Goal: Task Accomplishment & Management: Manage account settings

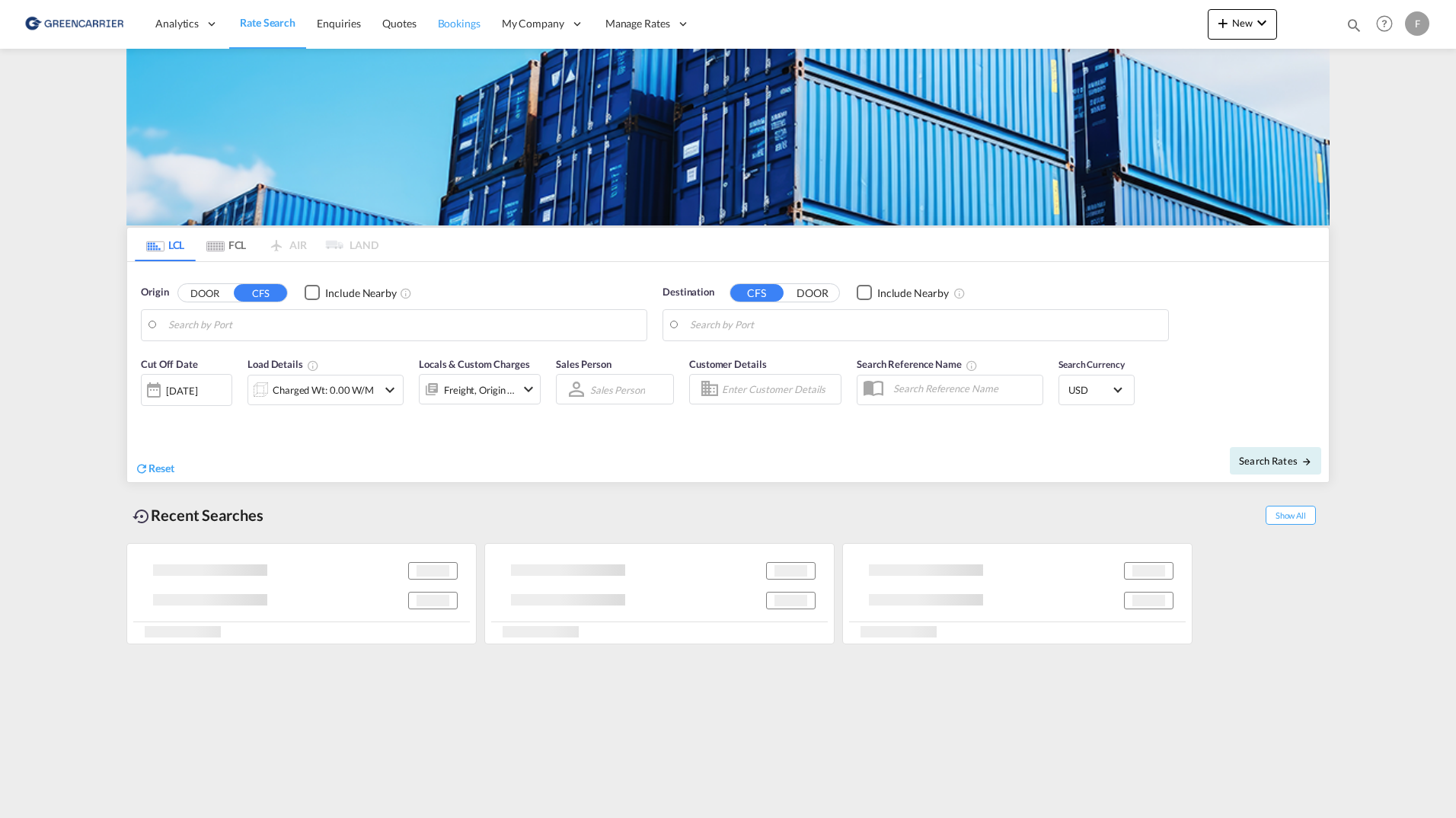
type input "[GEOGRAPHIC_DATA], [GEOGRAPHIC_DATA]"
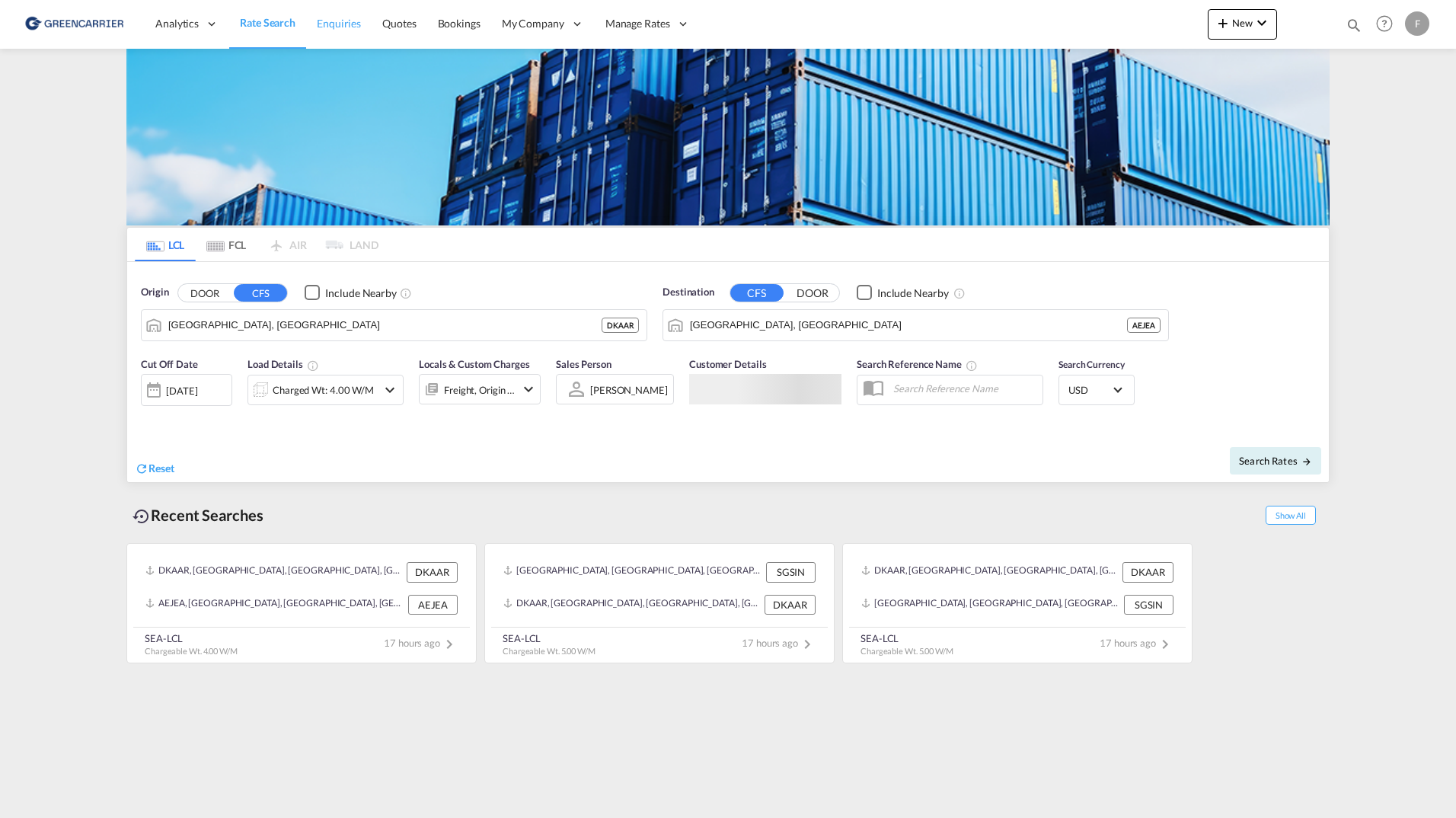
click at [338, 30] on span "Enquiries" at bounding box center [338, 24] width 44 height 15
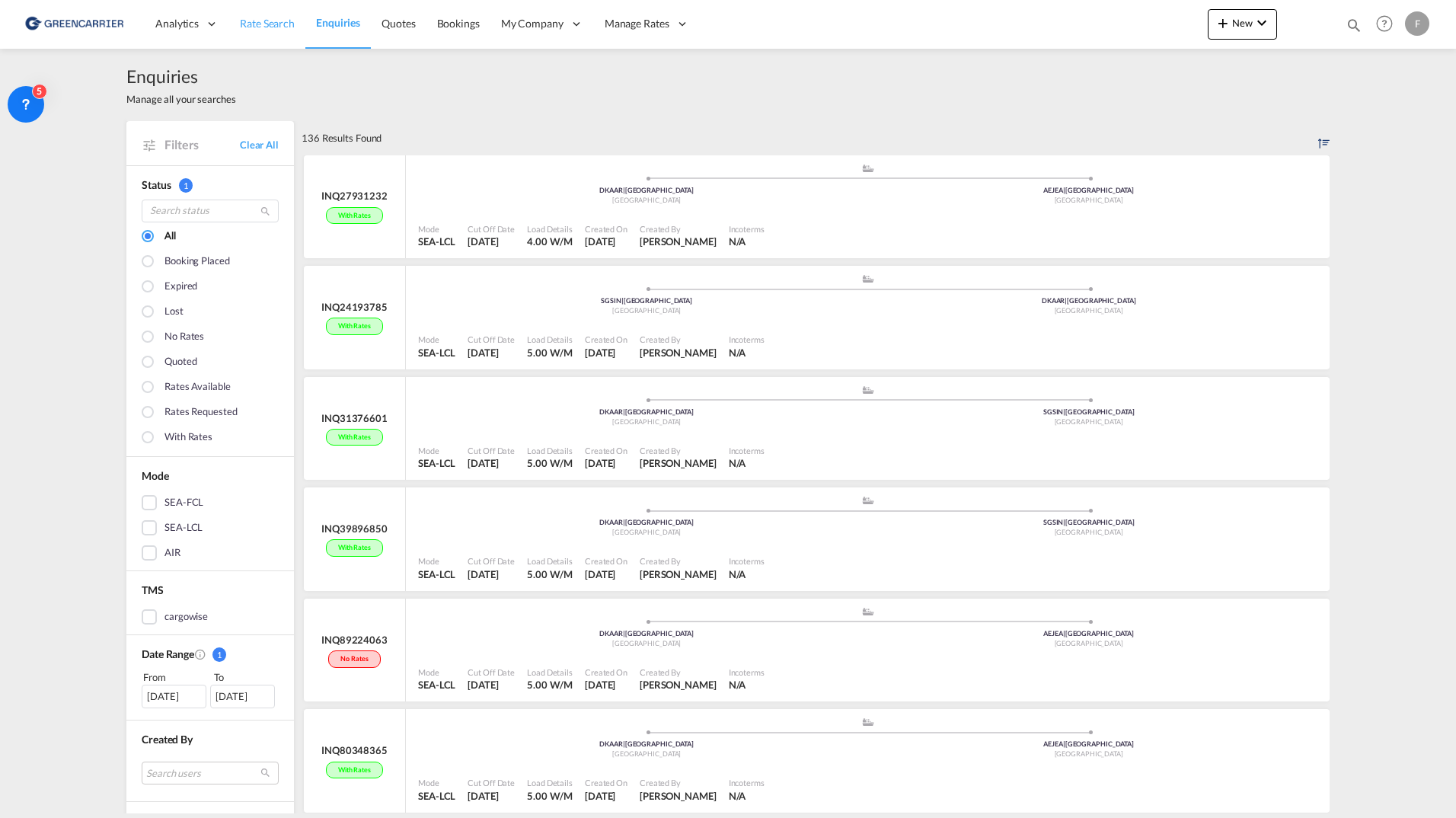
click at [274, 19] on span "Rate Search" at bounding box center [267, 23] width 55 height 13
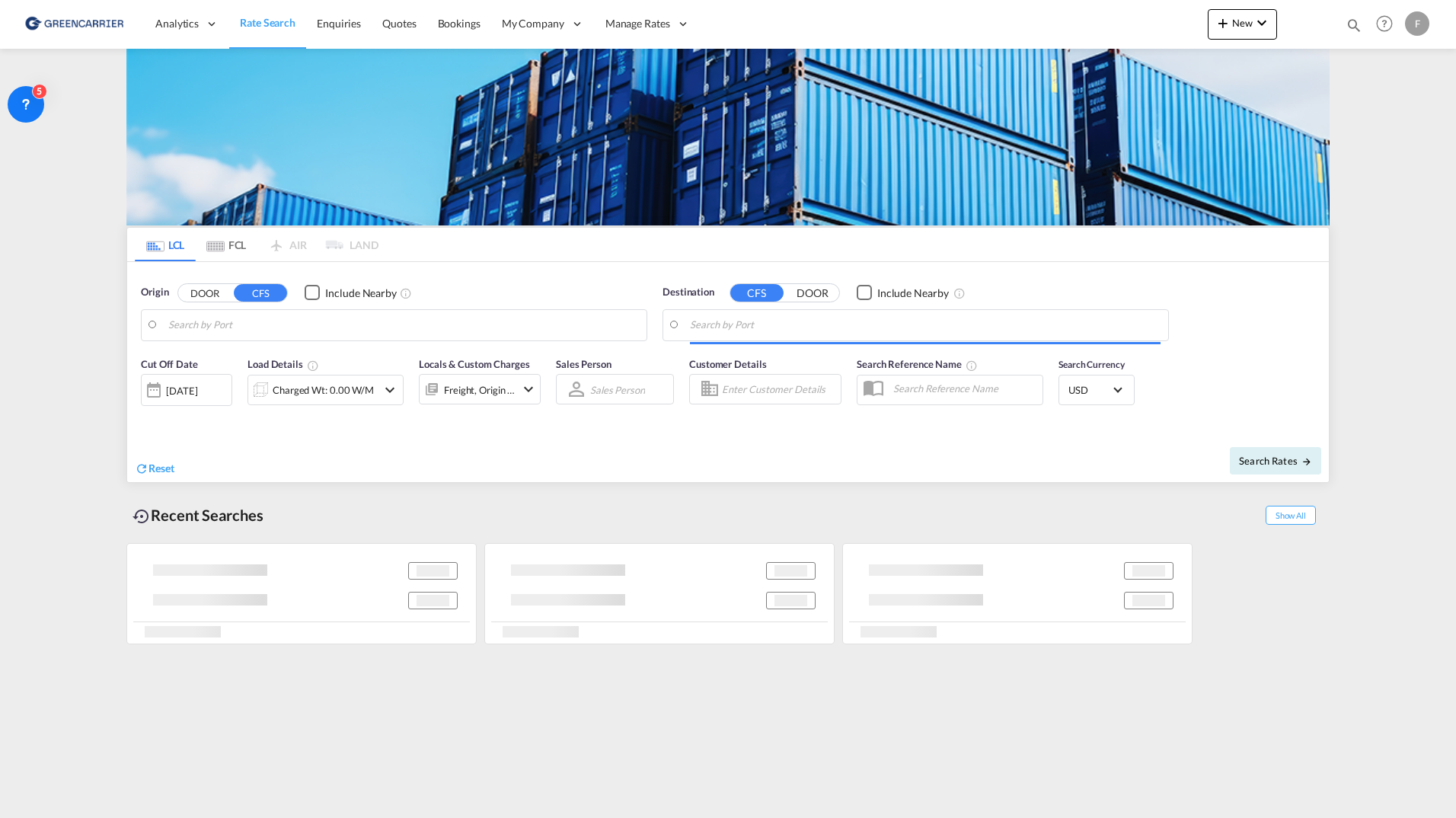
type input "[GEOGRAPHIC_DATA], [GEOGRAPHIC_DATA]"
type input "Jebel Ali, AEJEA"
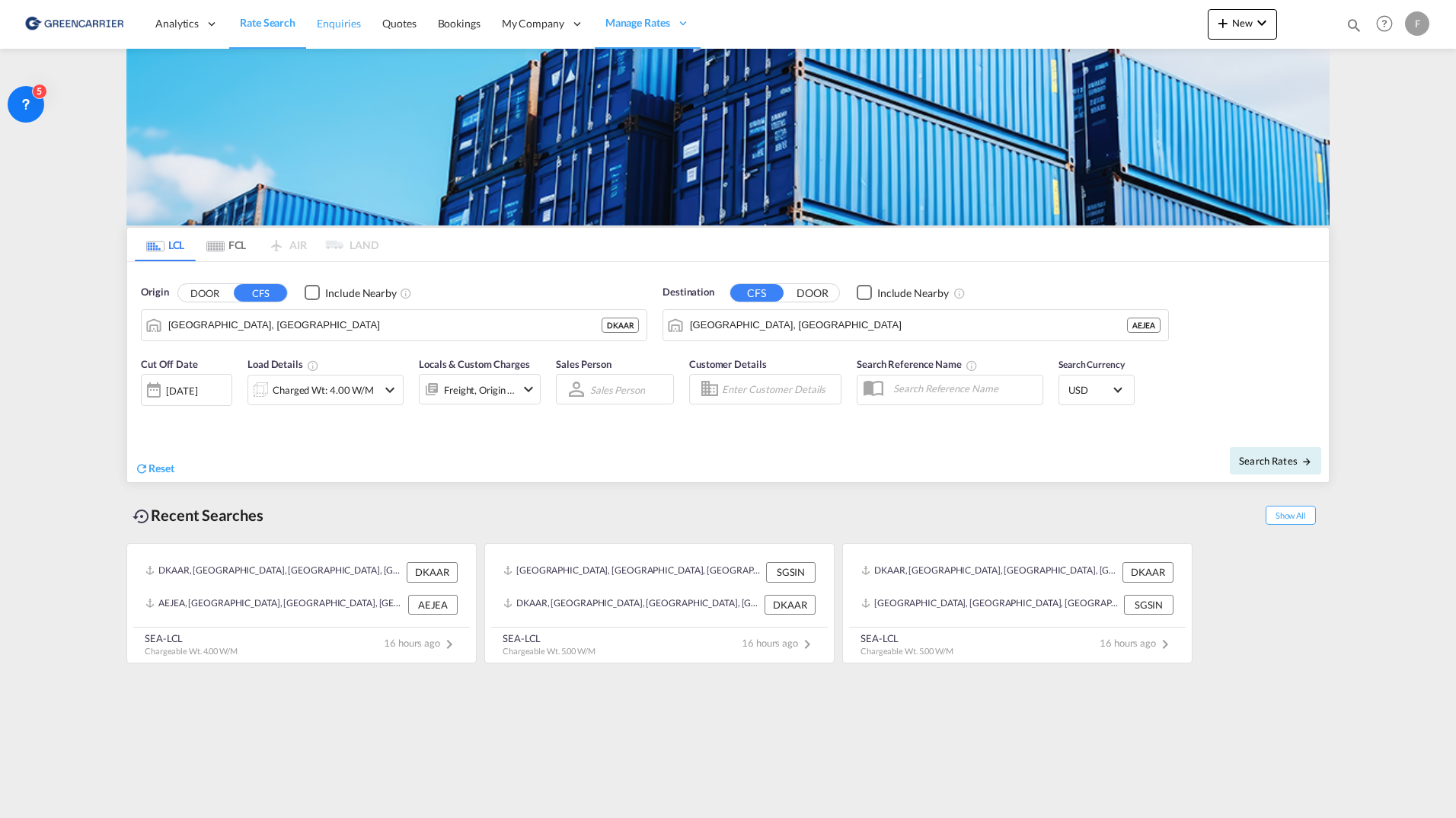
click at [331, 15] on link "Enquiries" at bounding box center [339, 24] width 66 height 49
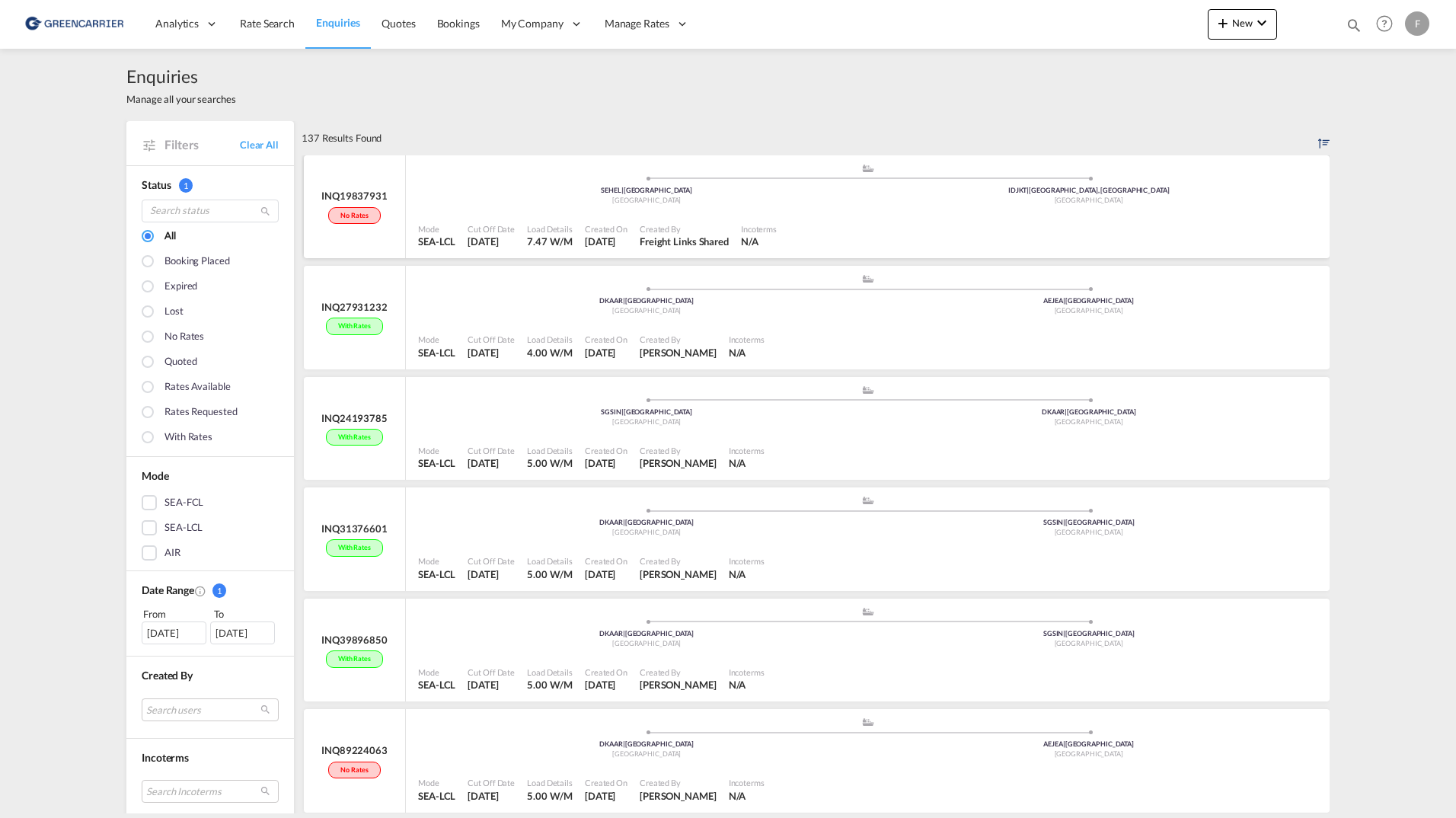
click at [449, 174] on div ".a{fill:#aaa8ad;} .a{fill:#aaa8ad;} SEHEL | Helsingborg [GEOGRAPHIC_DATA] IDJKT…" at bounding box center [868, 185] width 899 height 46
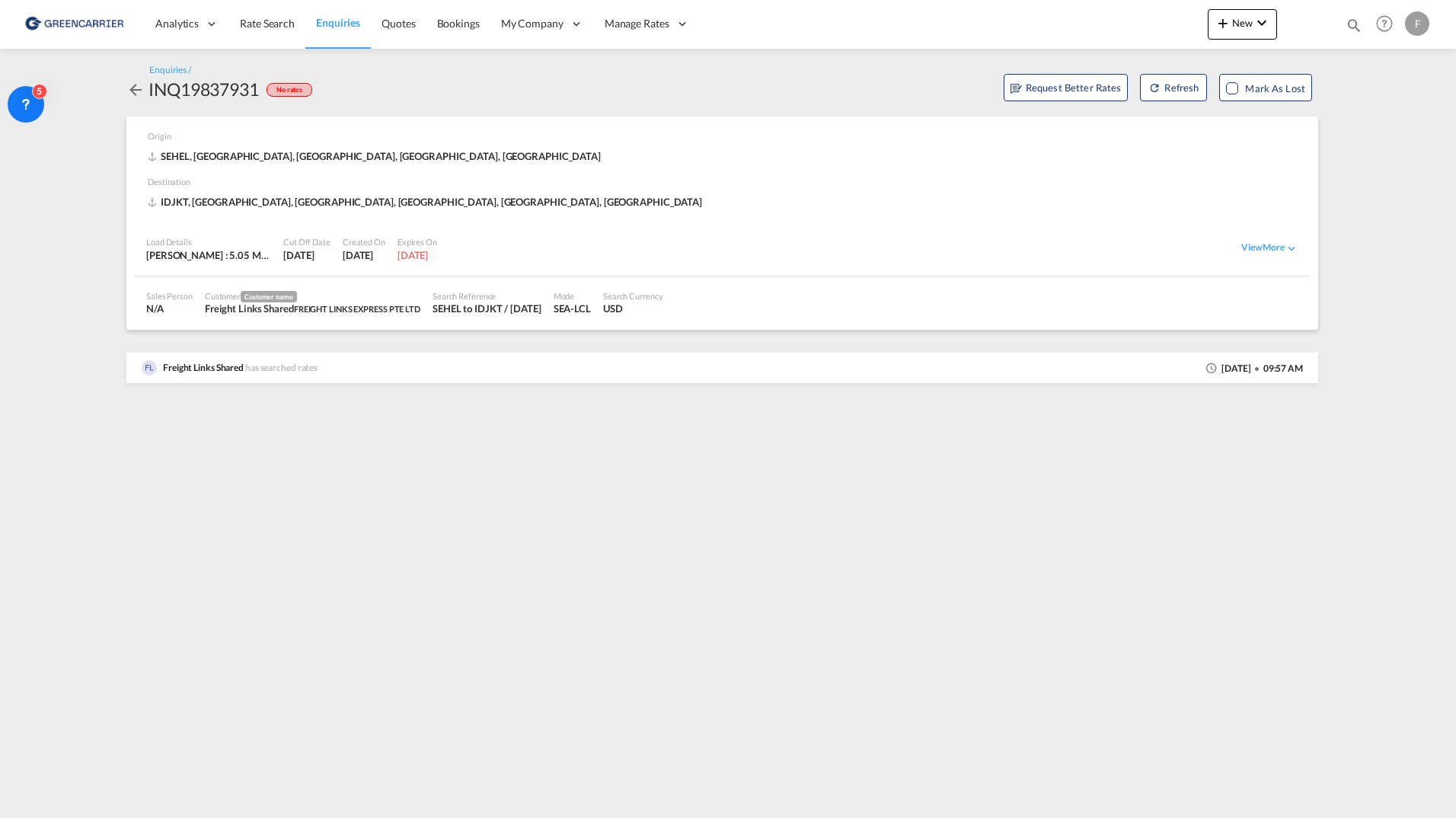
click at [133, 90] on md-icon "icon-arrow-left" at bounding box center [136, 90] width 19 height 19
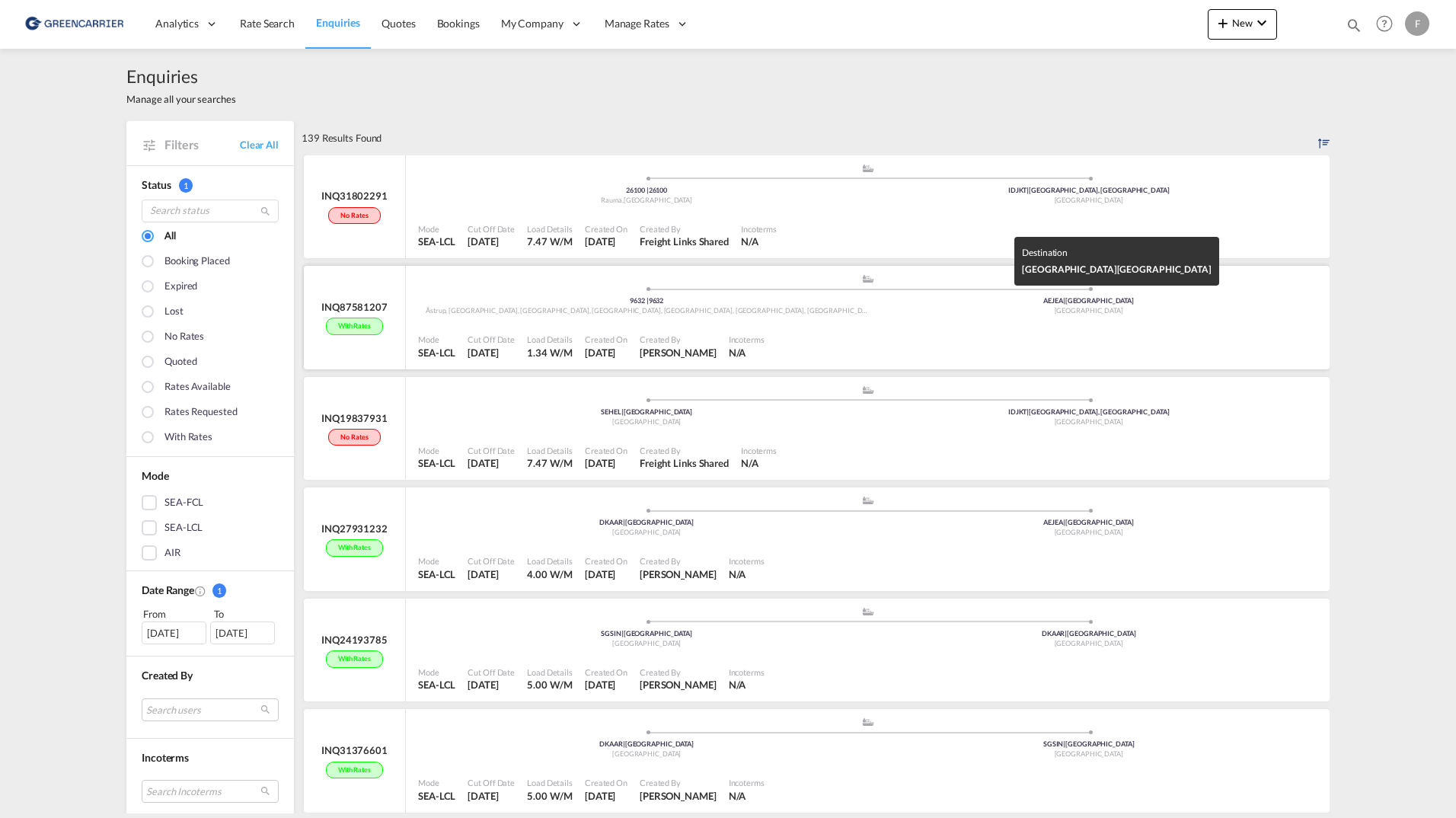
click at [1149, 306] on div "AEJEA | Jebel Ali" at bounding box center [1089, 301] width 442 height 10
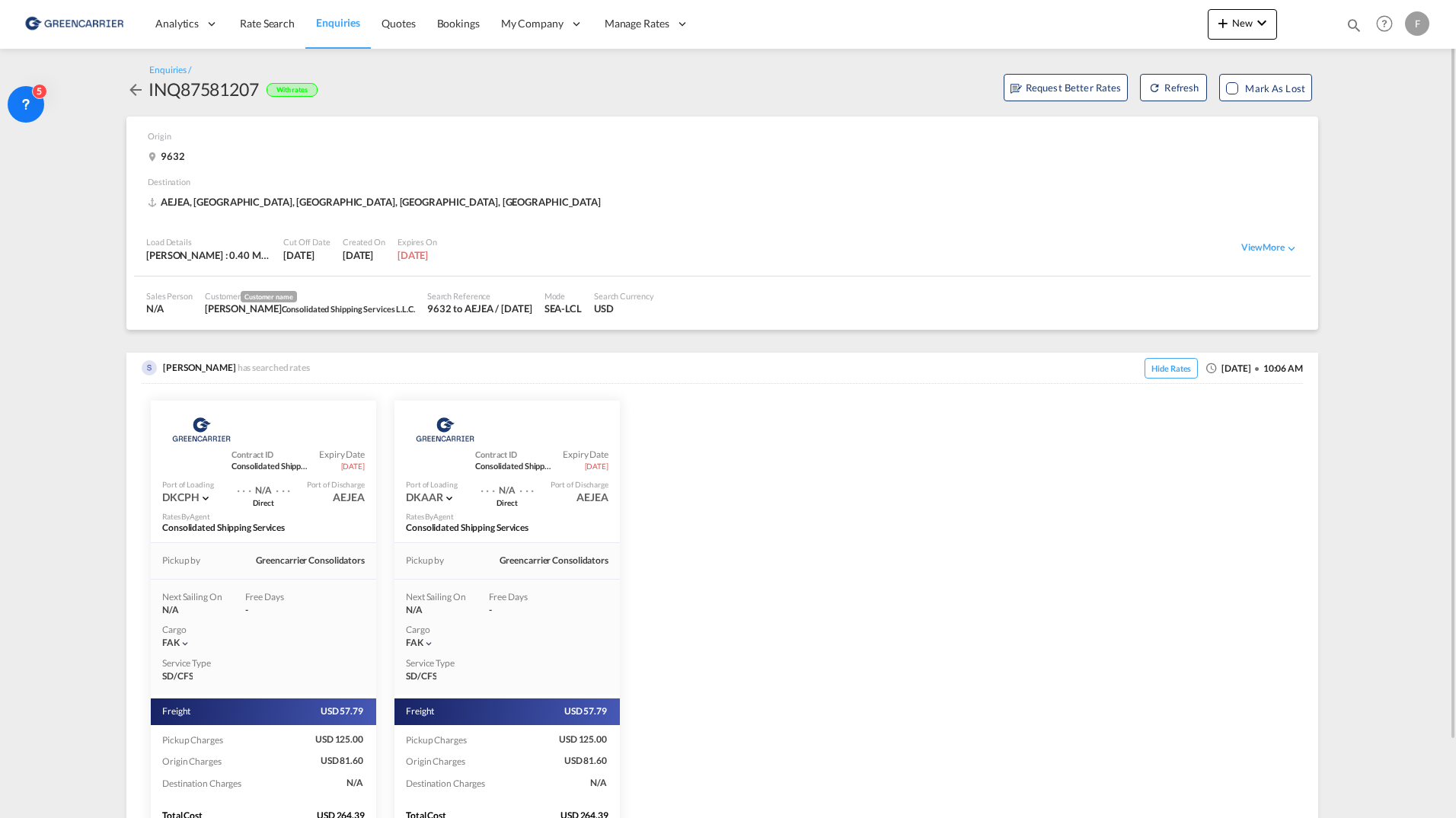
click at [131, 86] on md-icon "icon-arrow-left" at bounding box center [136, 90] width 19 height 19
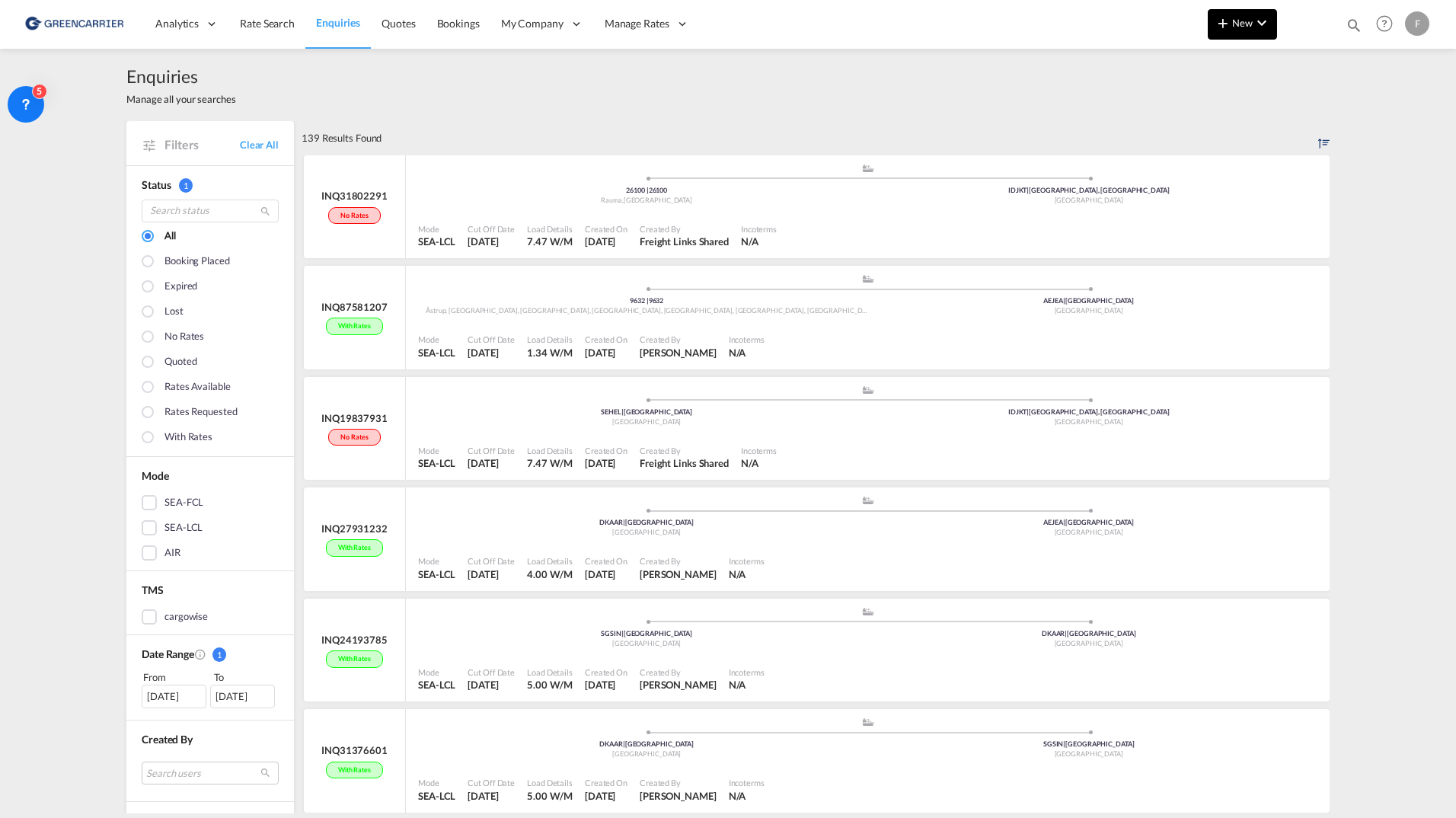
click at [1269, 30] on md-icon "icon-chevron-down" at bounding box center [1262, 23] width 19 height 19
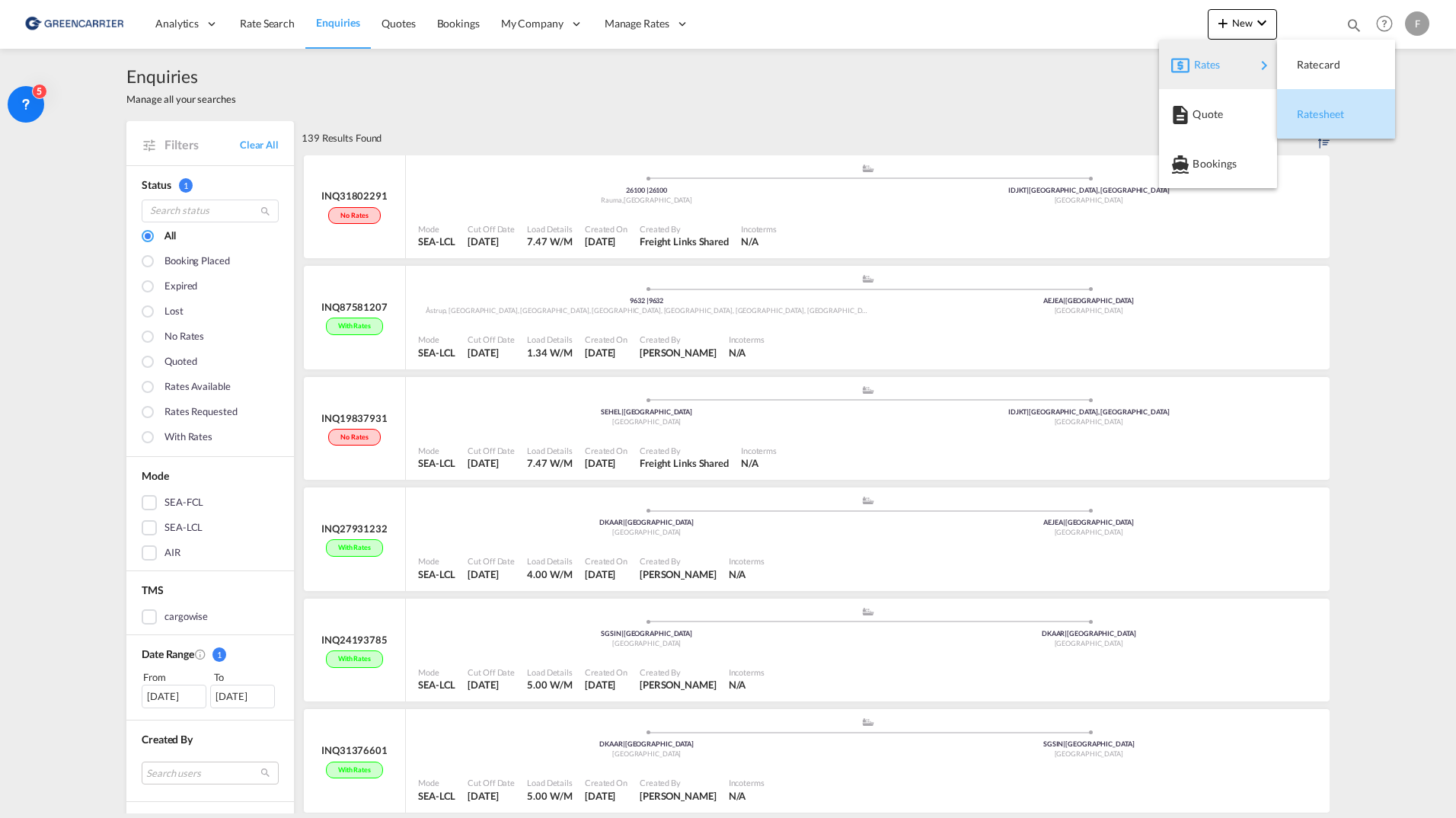
click at [1343, 98] on div "Ratesheet" at bounding box center [1325, 113] width 56 height 38
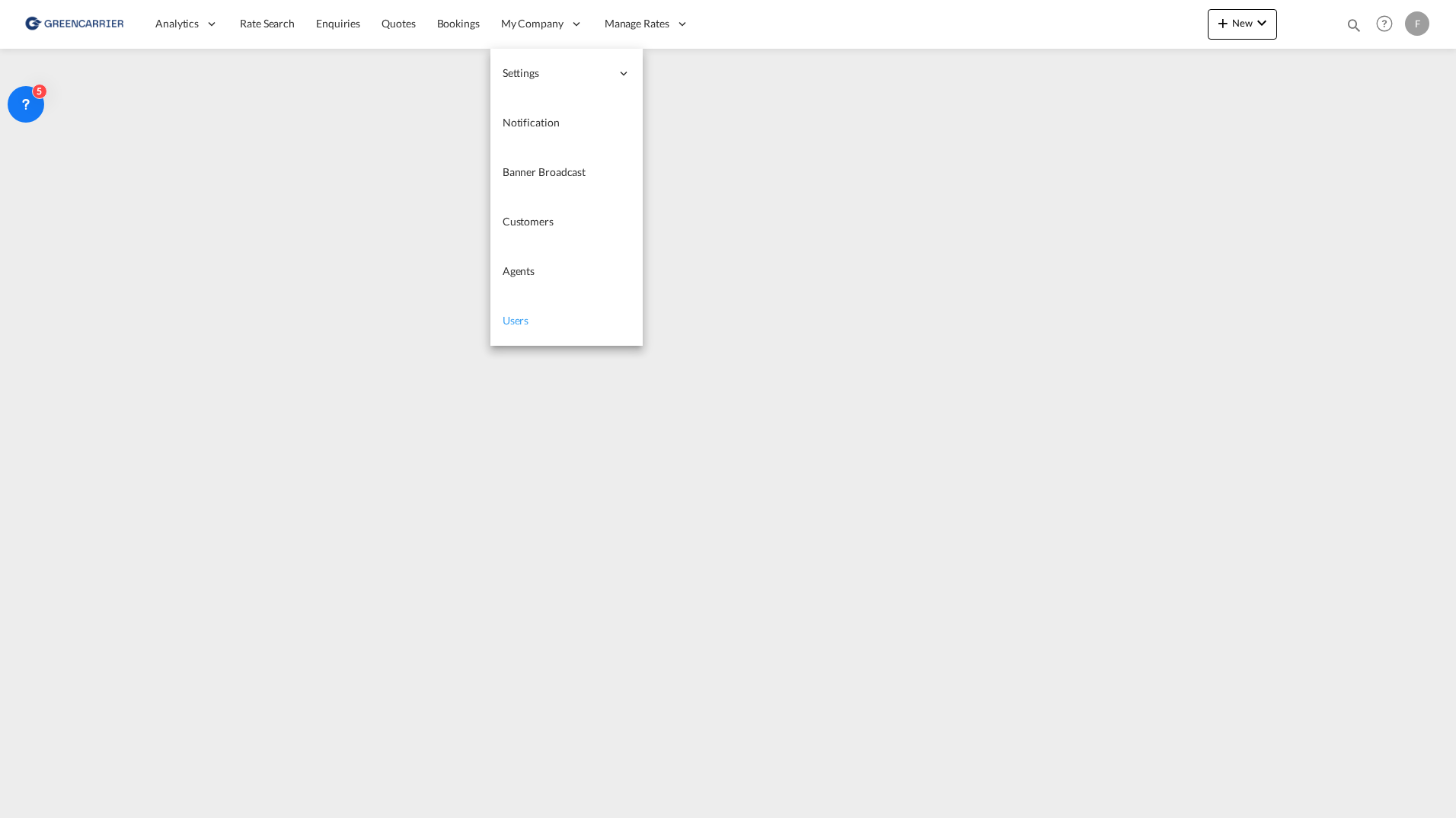
click at [520, 307] on link "Users" at bounding box center [566, 321] width 152 height 49
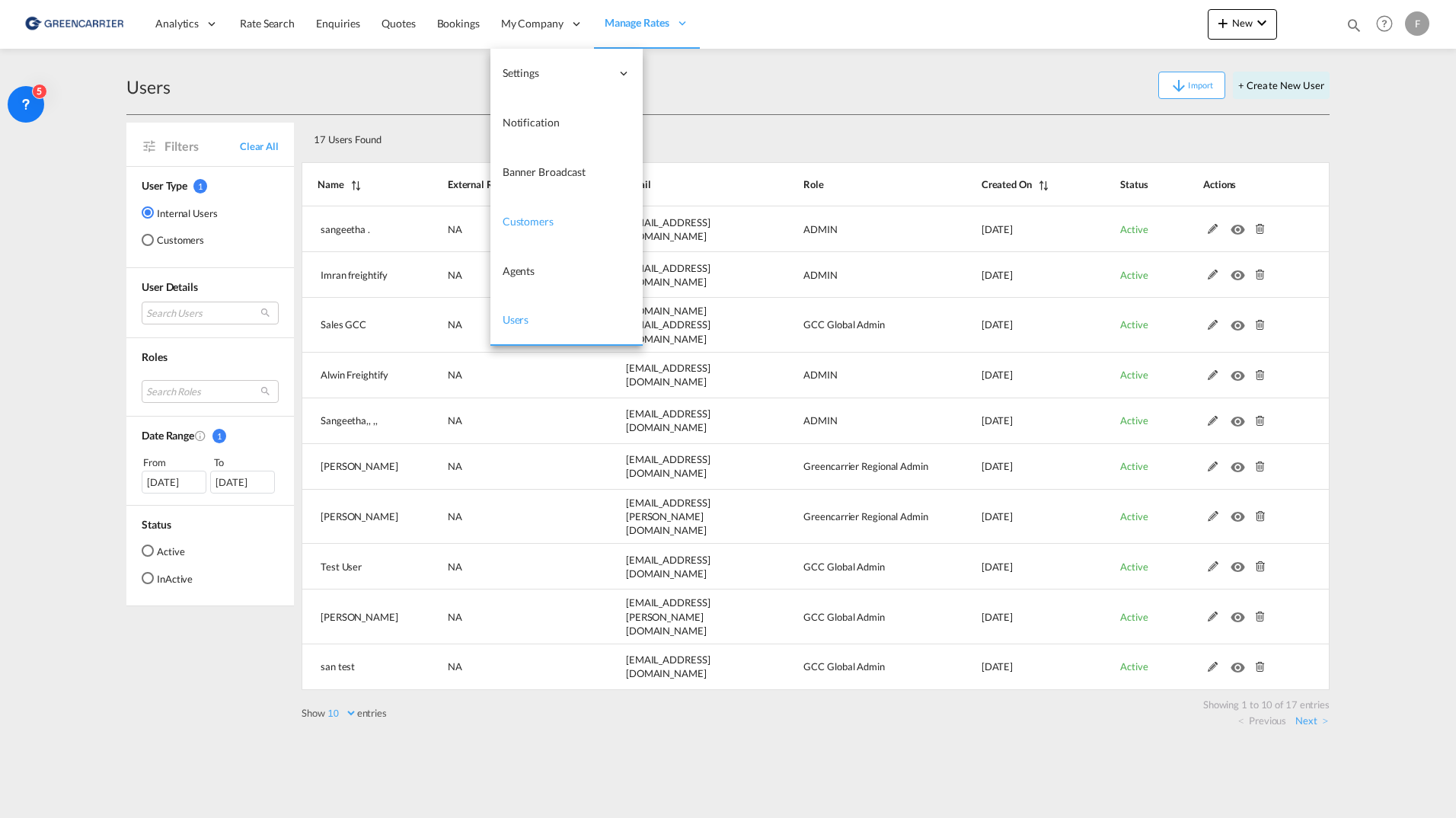
click at [545, 212] on link "Customers" at bounding box center [566, 222] width 152 height 49
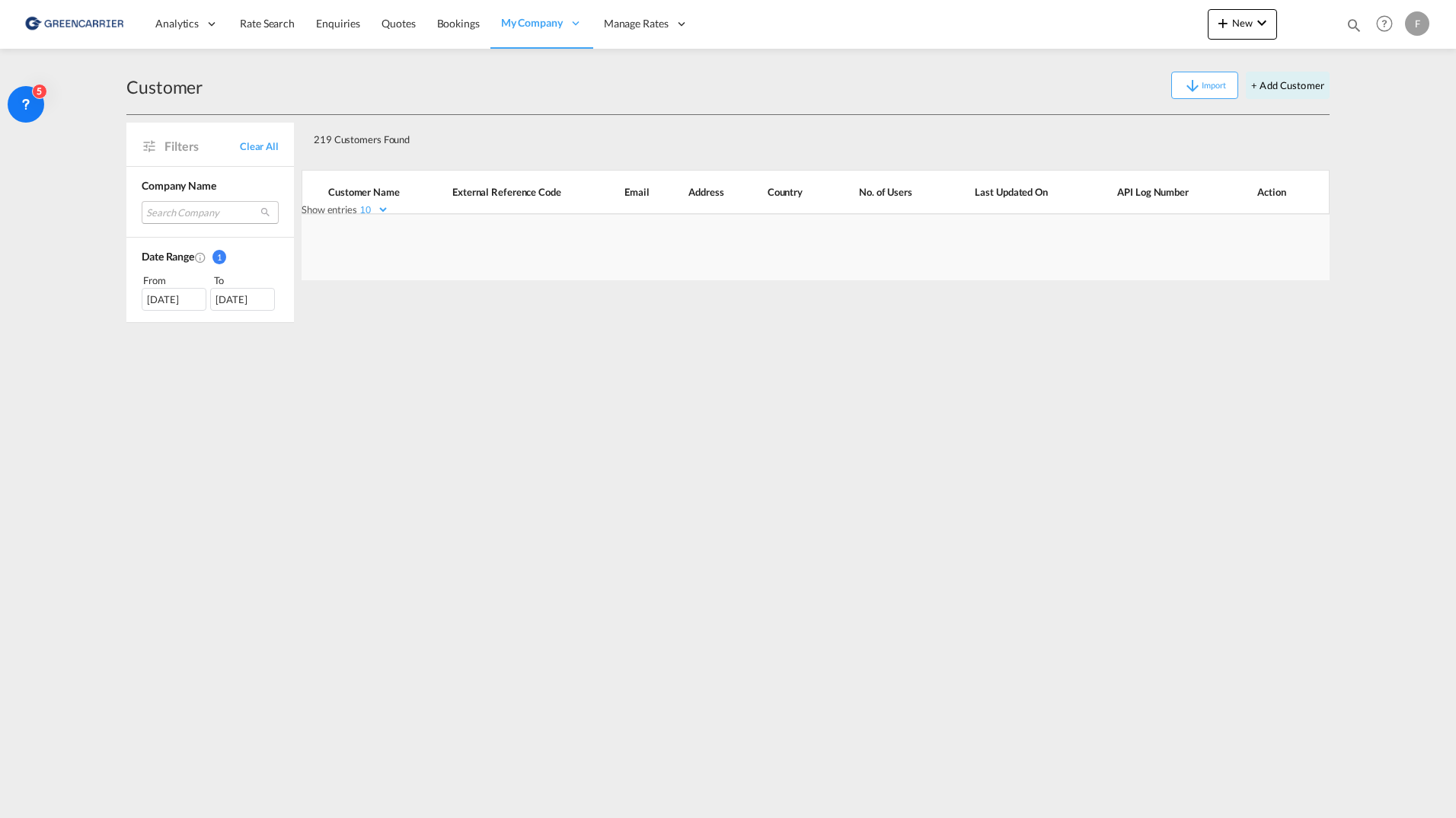
click at [195, 208] on md-select "Search Company eusu logistics b.v. sis internationale speditions gmbh a hartrod…" at bounding box center [211, 212] width 137 height 23
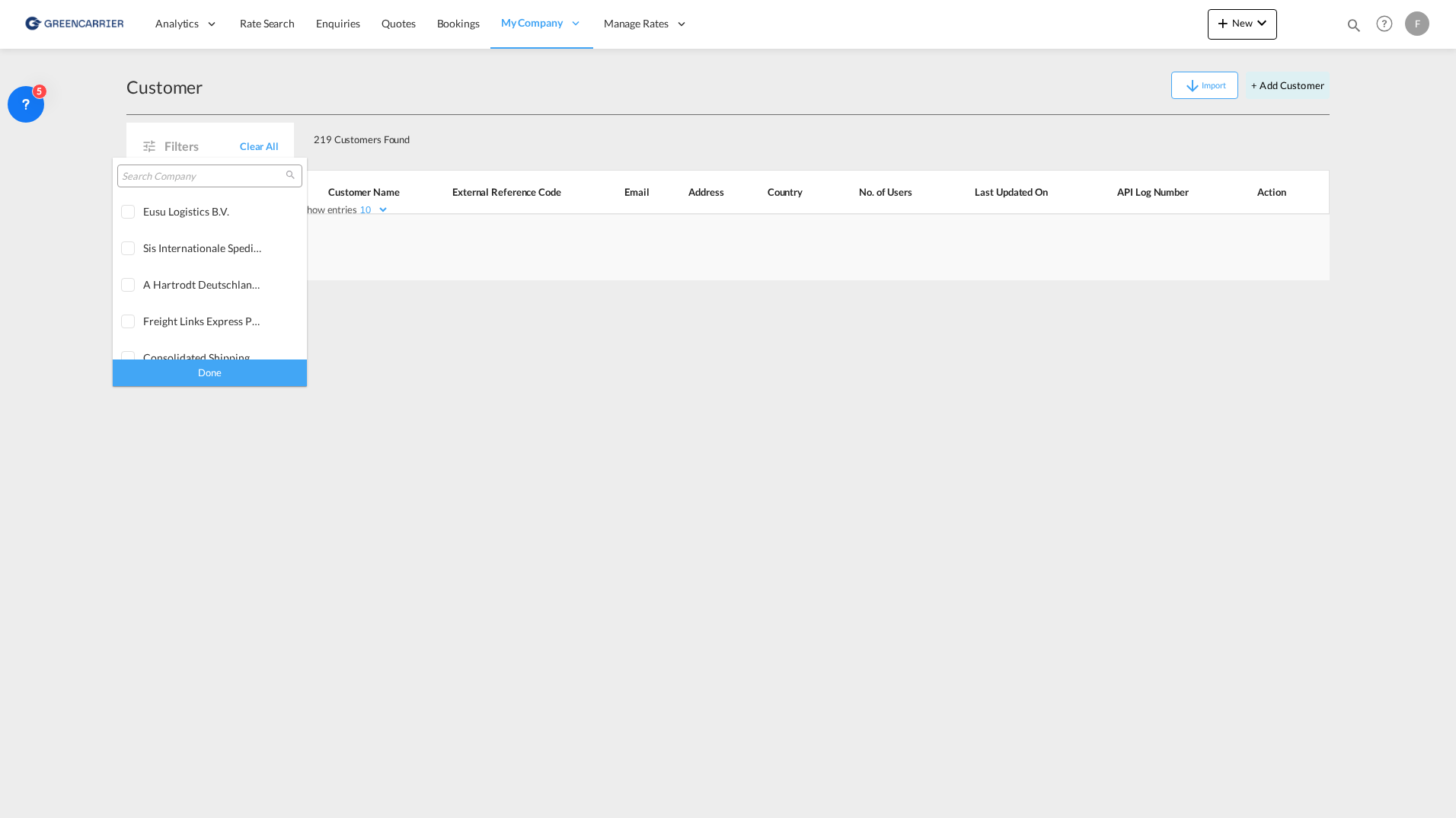
click at [182, 167] on div at bounding box center [210, 176] width 185 height 23
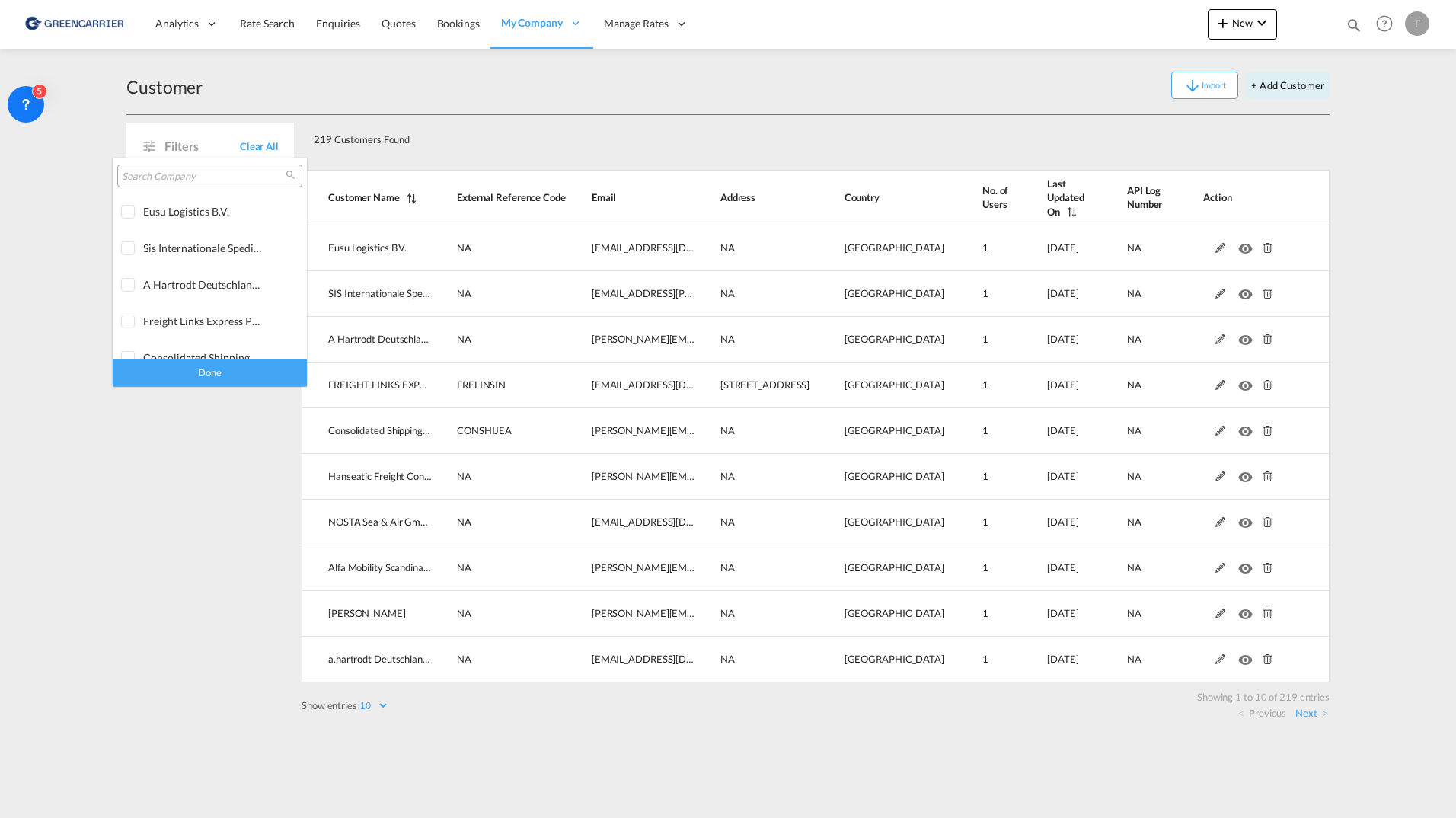
click at [189, 178] on input "search" at bounding box center [204, 177] width 164 height 14
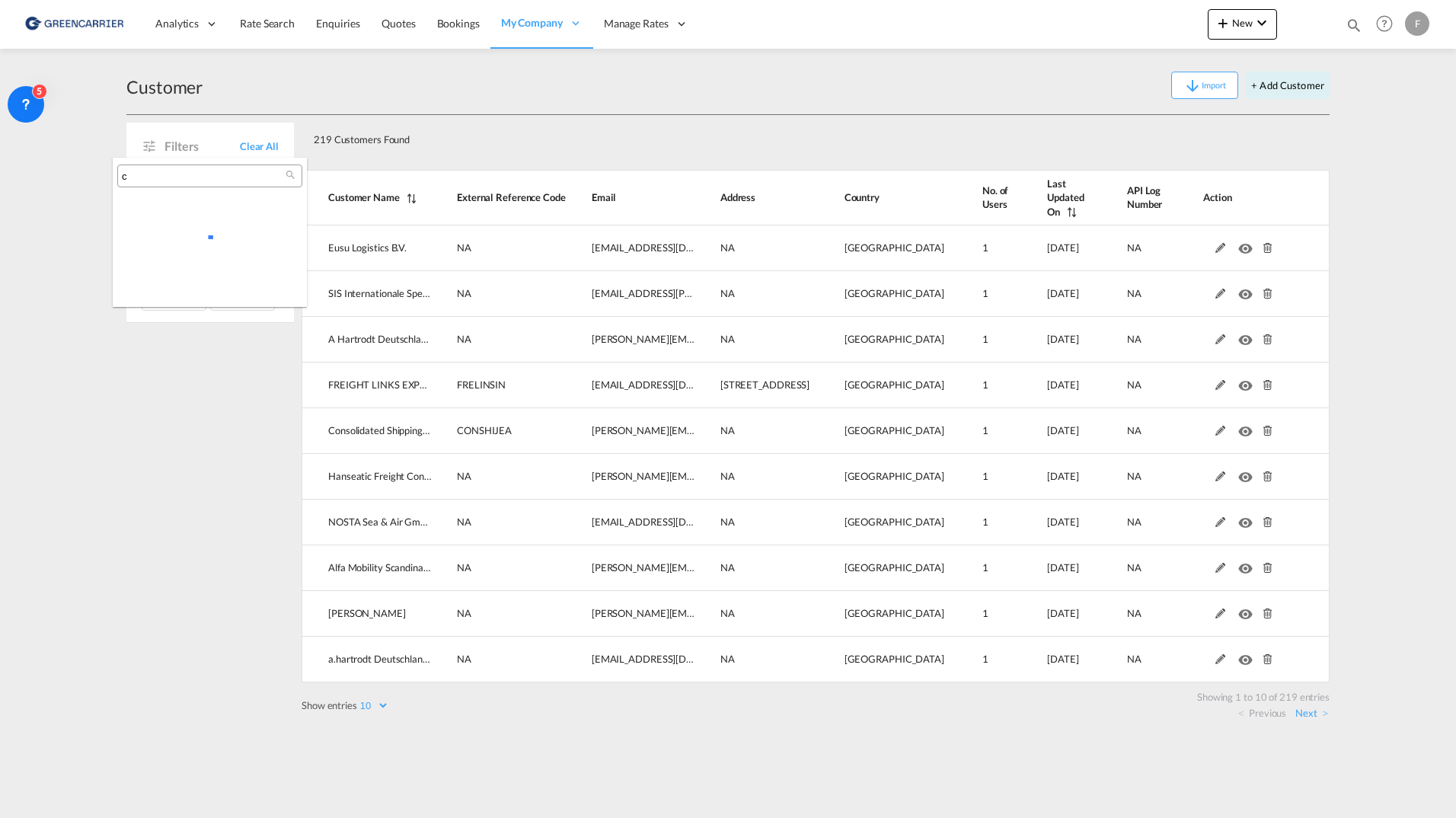
type input "c"
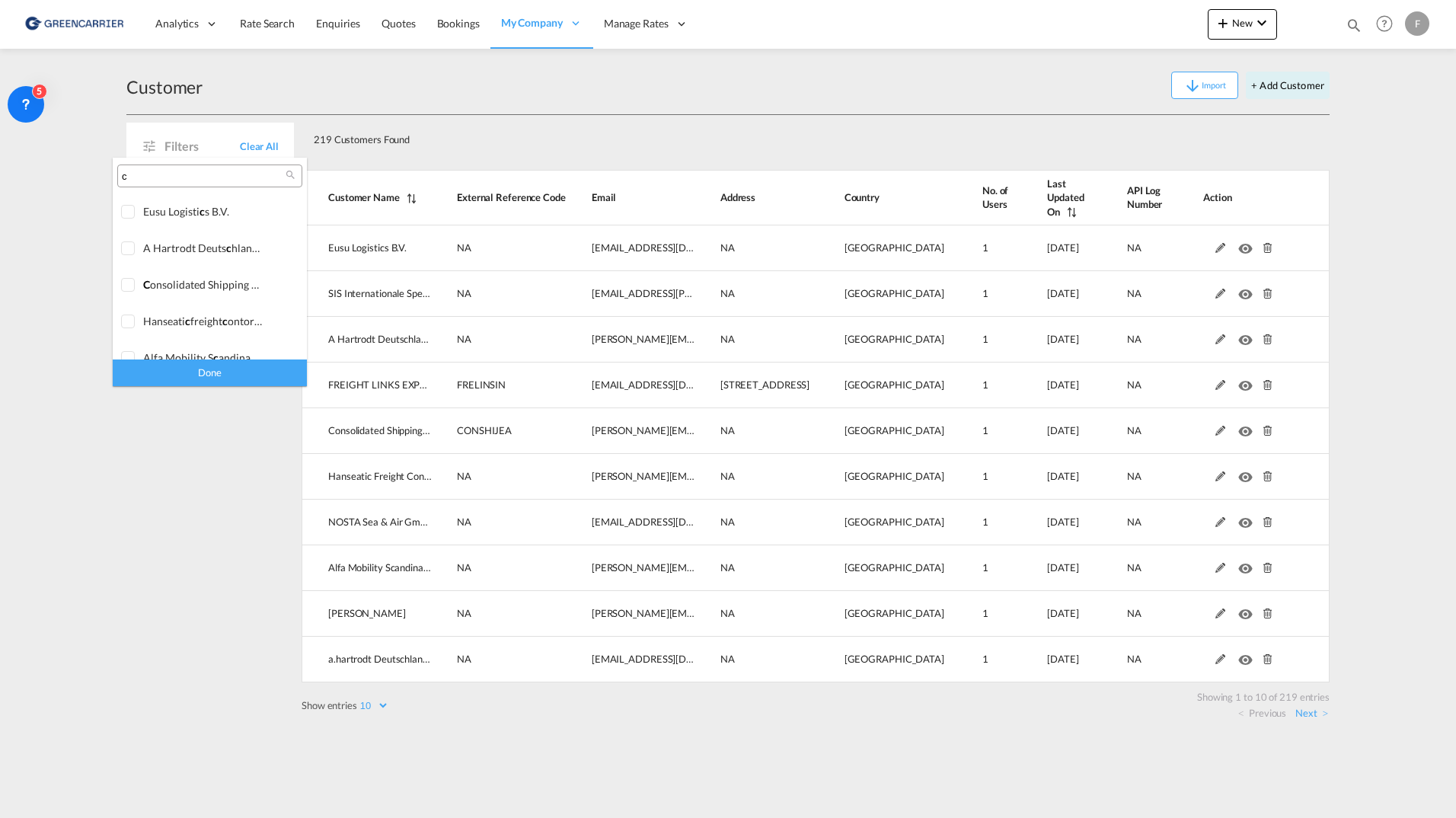
click at [513, 161] on md-backdrop at bounding box center [728, 409] width 1456 height 818
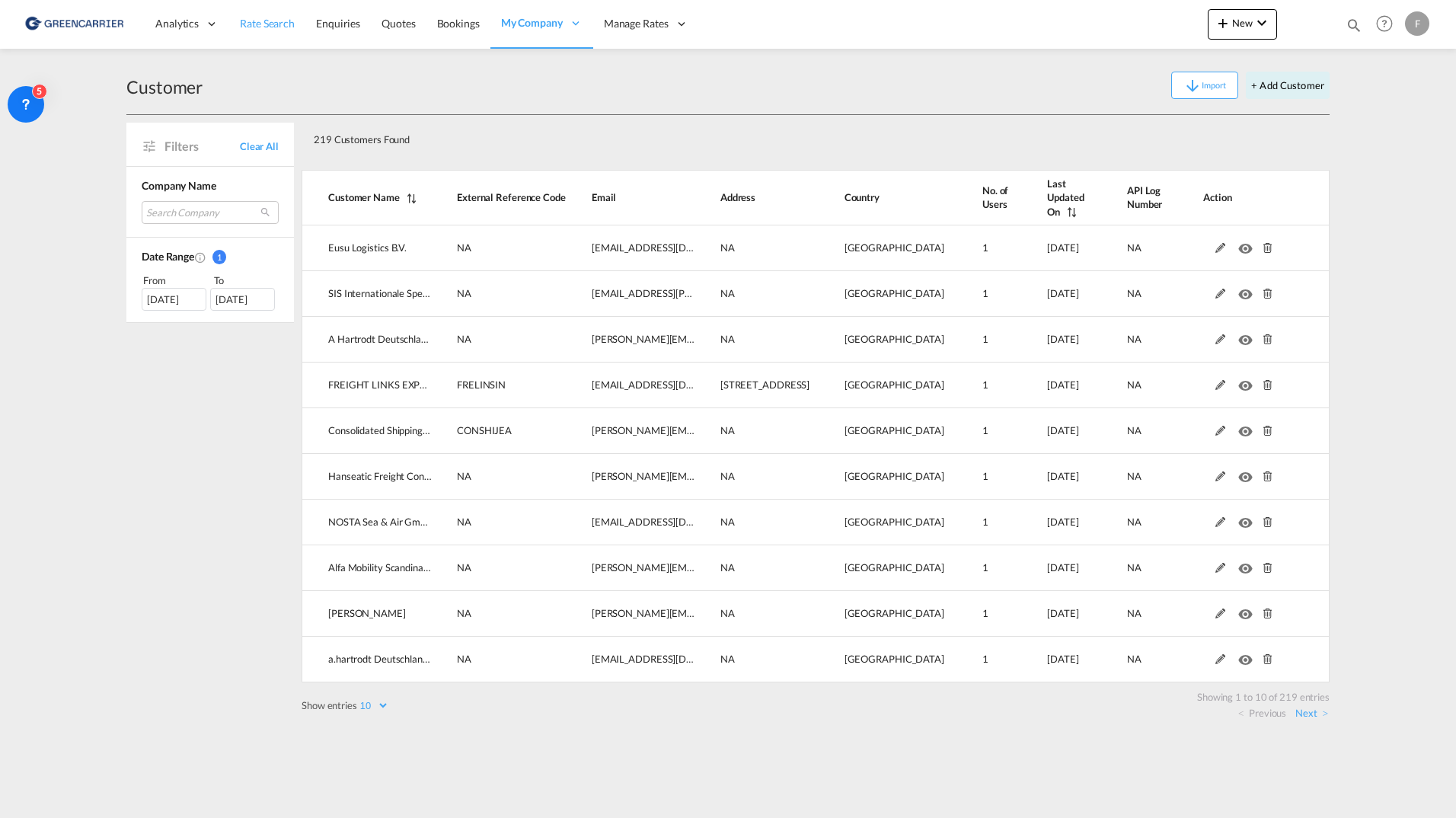
click at [277, 30] on span "Rate Search" at bounding box center [267, 24] width 55 height 15
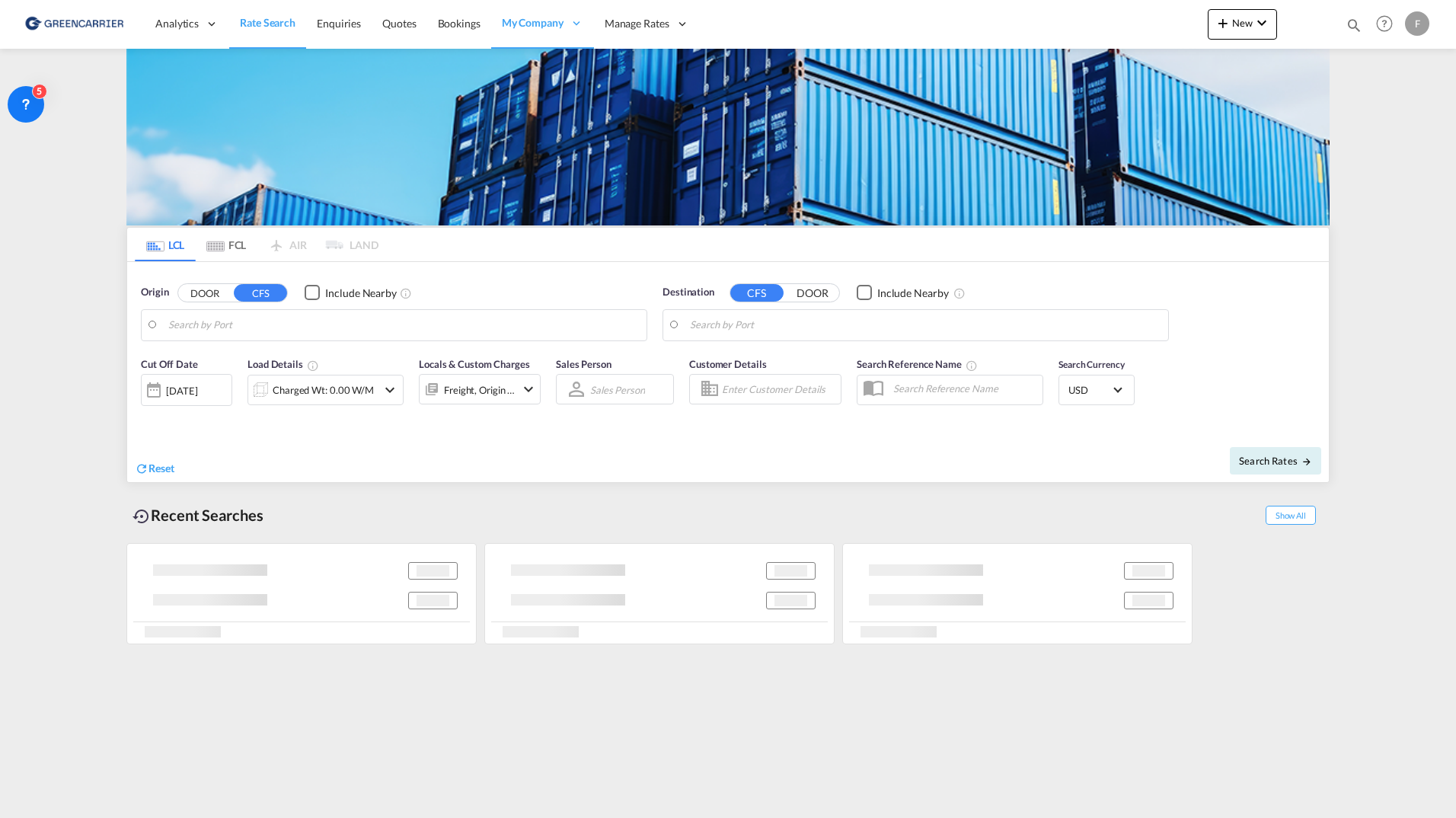
type input "Aarhus, DKAAR"
type input "Jebel Ali, AEJEA"
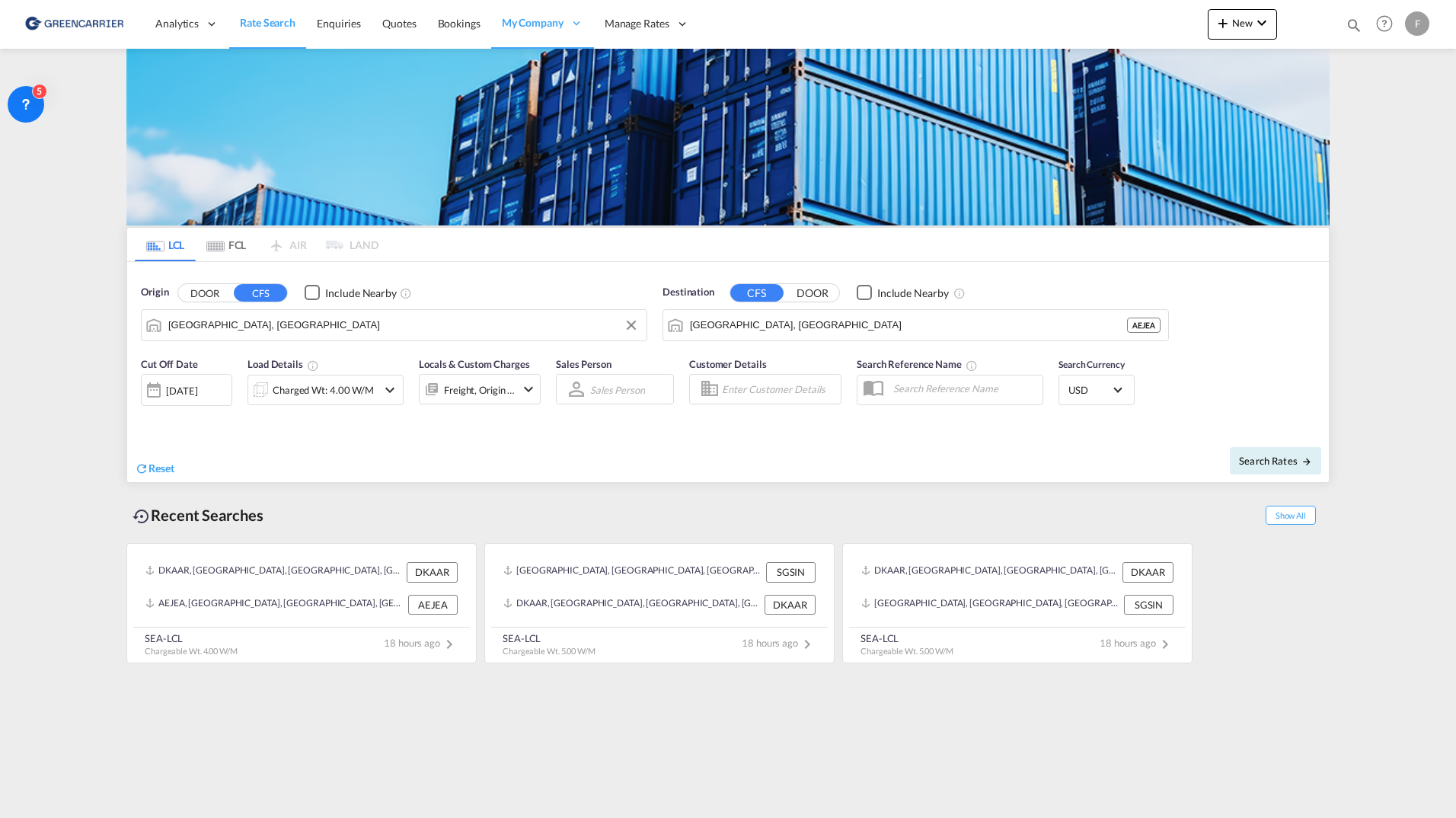
click at [372, 331] on input "Aarhus, DKAAR" at bounding box center [404, 325] width 471 height 23
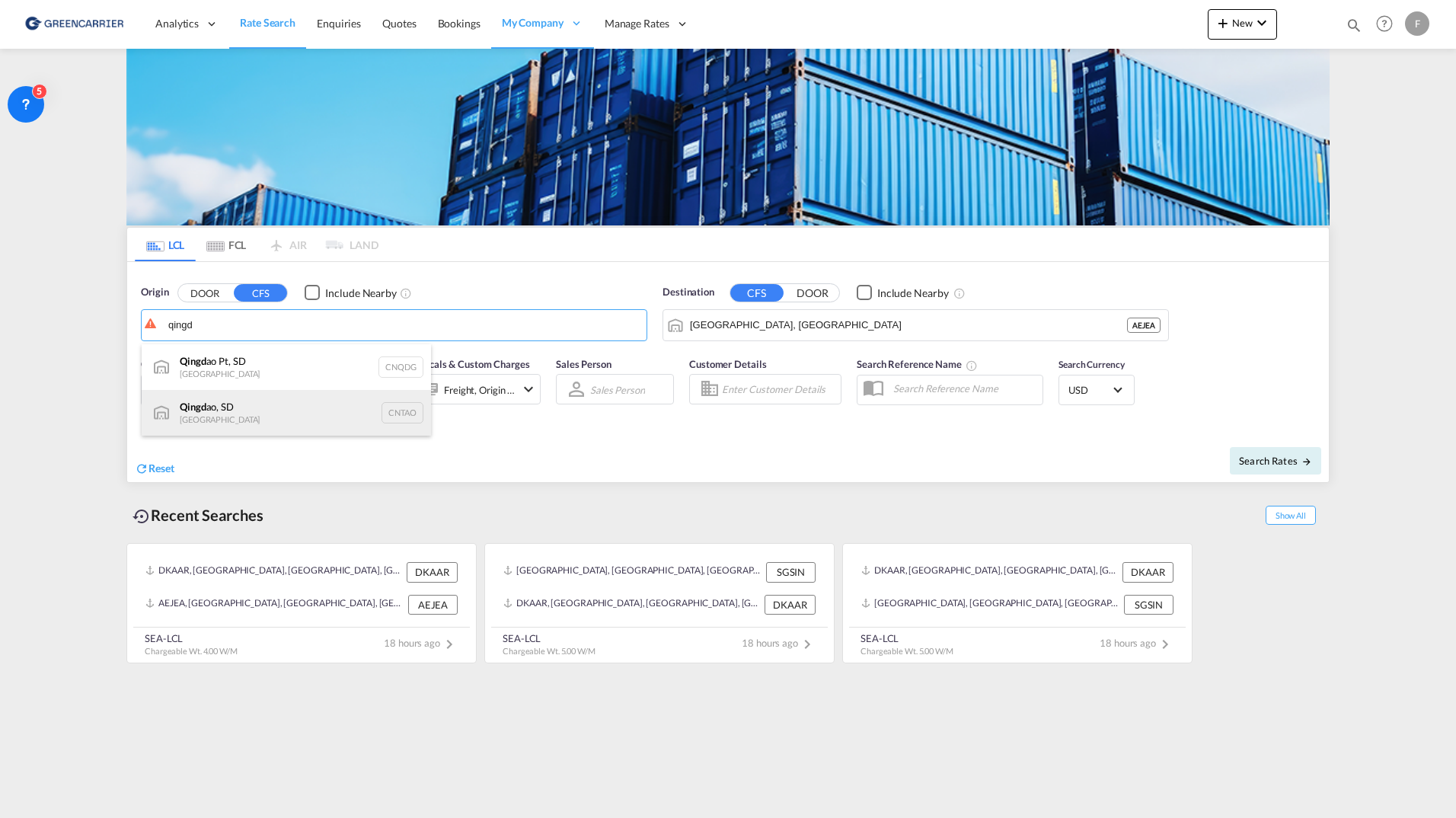
click at [342, 404] on div "Qingd ao, SD China CNTAO" at bounding box center [286, 412] width 290 height 46
type input "Qingdao, SD, CNTAO"
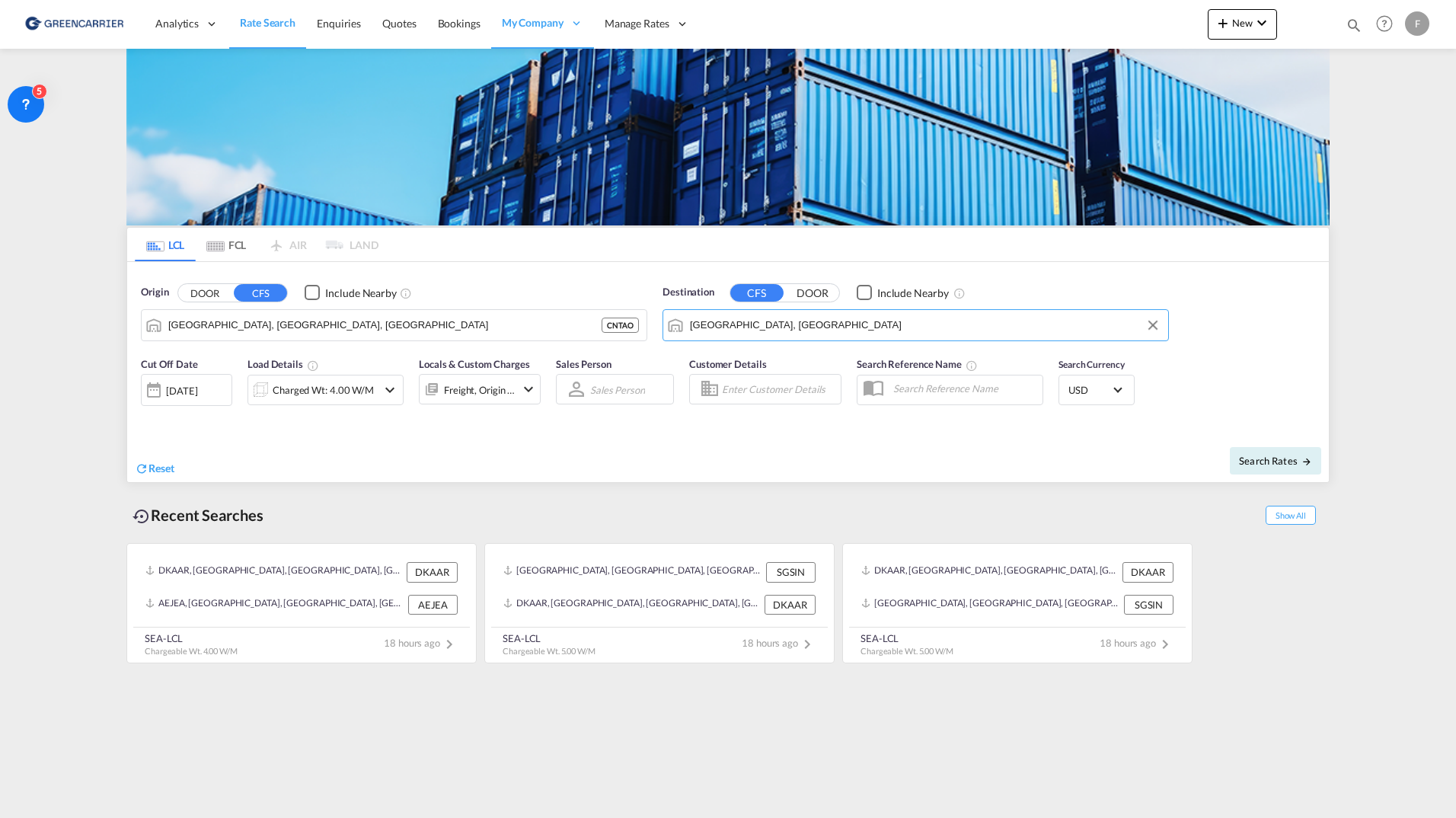
click at [879, 324] on input "Jebel Ali, AEJEA" at bounding box center [926, 325] width 471 height 23
click at [821, 361] on div "Aarhus Denmark DKAAR" at bounding box center [808, 367] width 290 height 46
type input "Aarhus, DKAAR"
click at [1275, 456] on span "Search Rates" at bounding box center [1275, 461] width 73 height 12
type input "CNTAO to DKAAR / 16 Sep 2025"
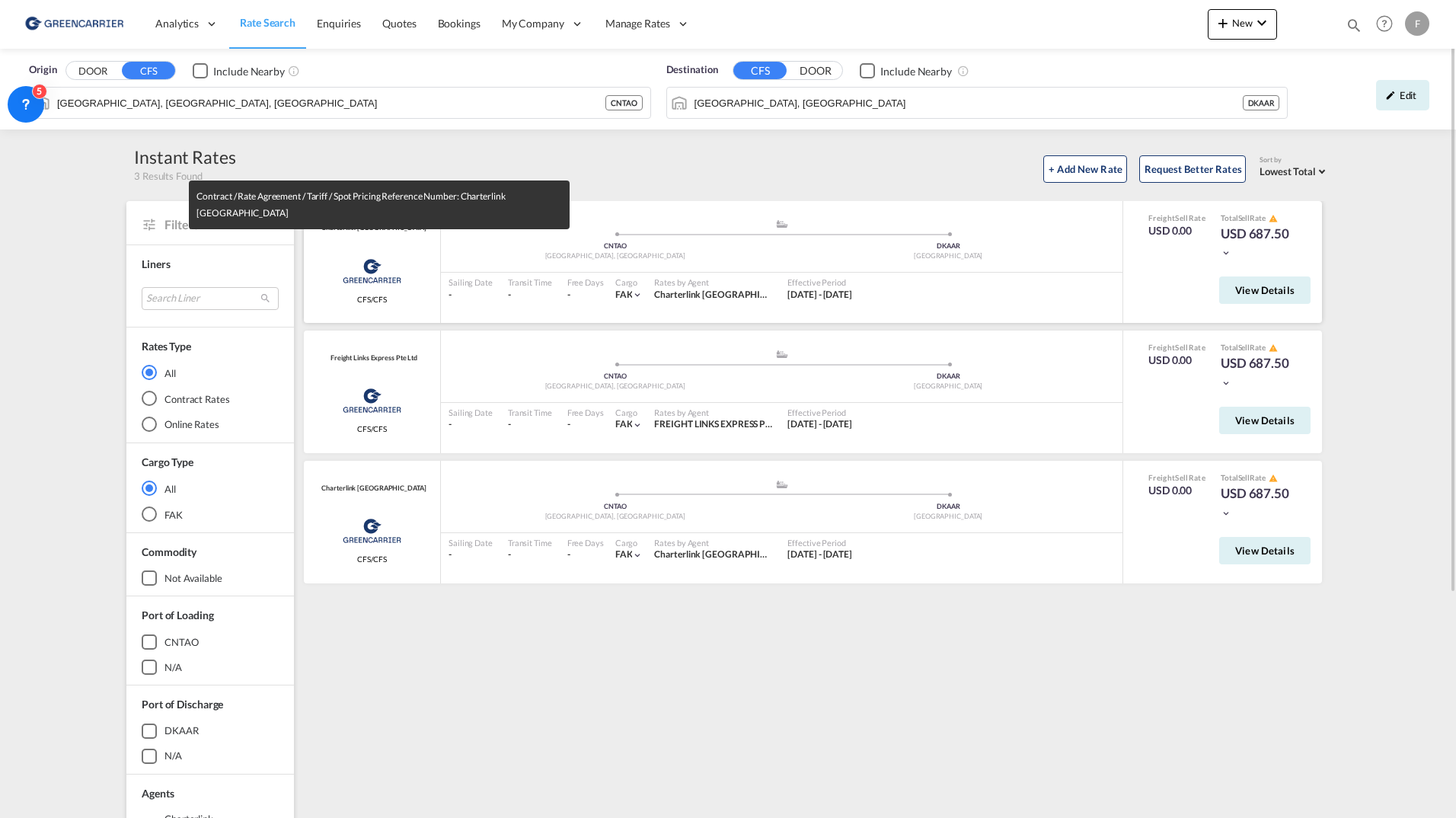
click at [383, 228] on span "Charterlink Shanghai" at bounding box center [371, 228] width 108 height 10
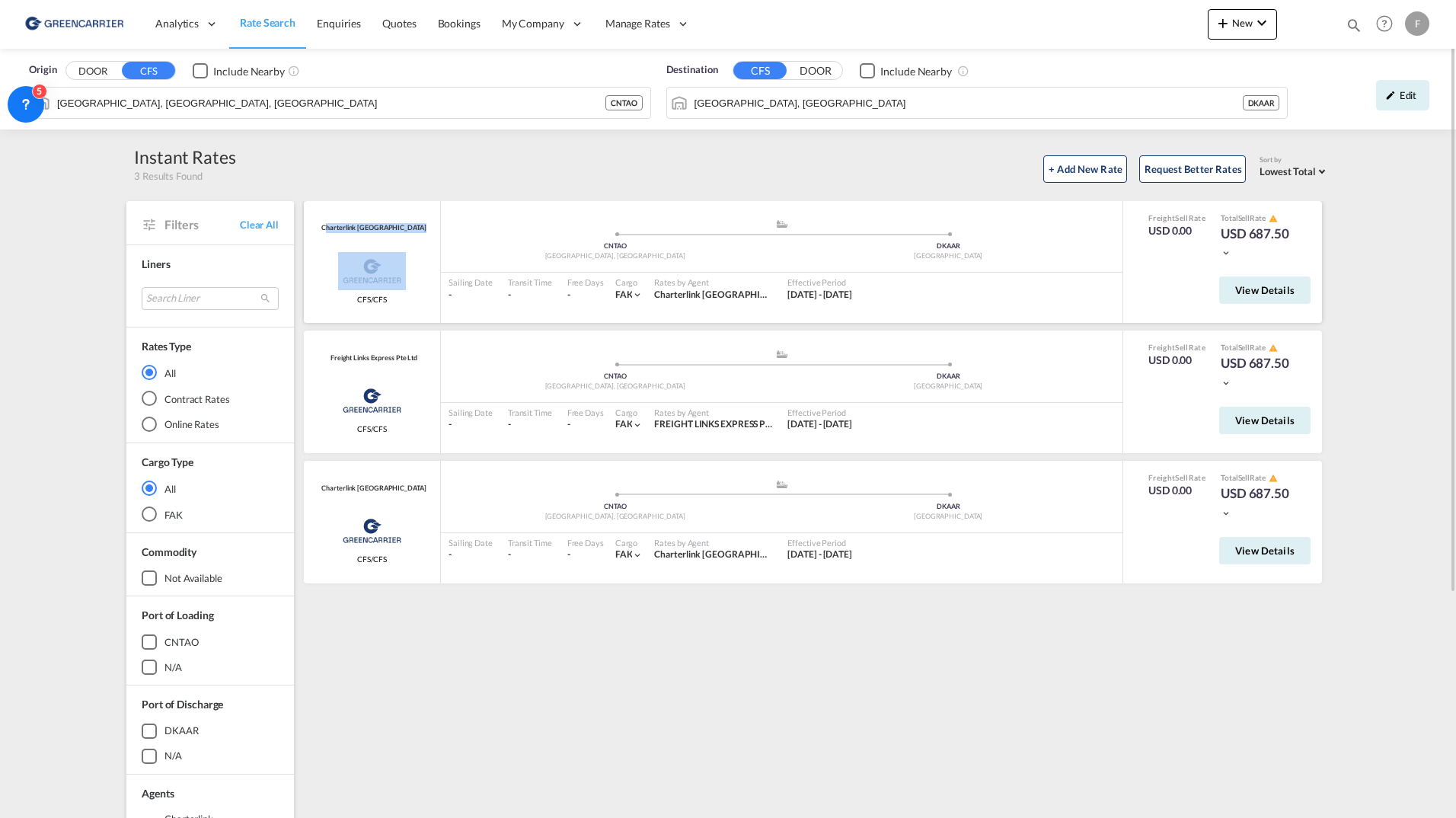
copy div "Charterlink Shanghai"
click at [649, 154] on div "+ Add New Rate Request Better Rates Sort by Lowest Total Lowest Freight Lowest …" at bounding box center [783, 166] width 1094 height 32
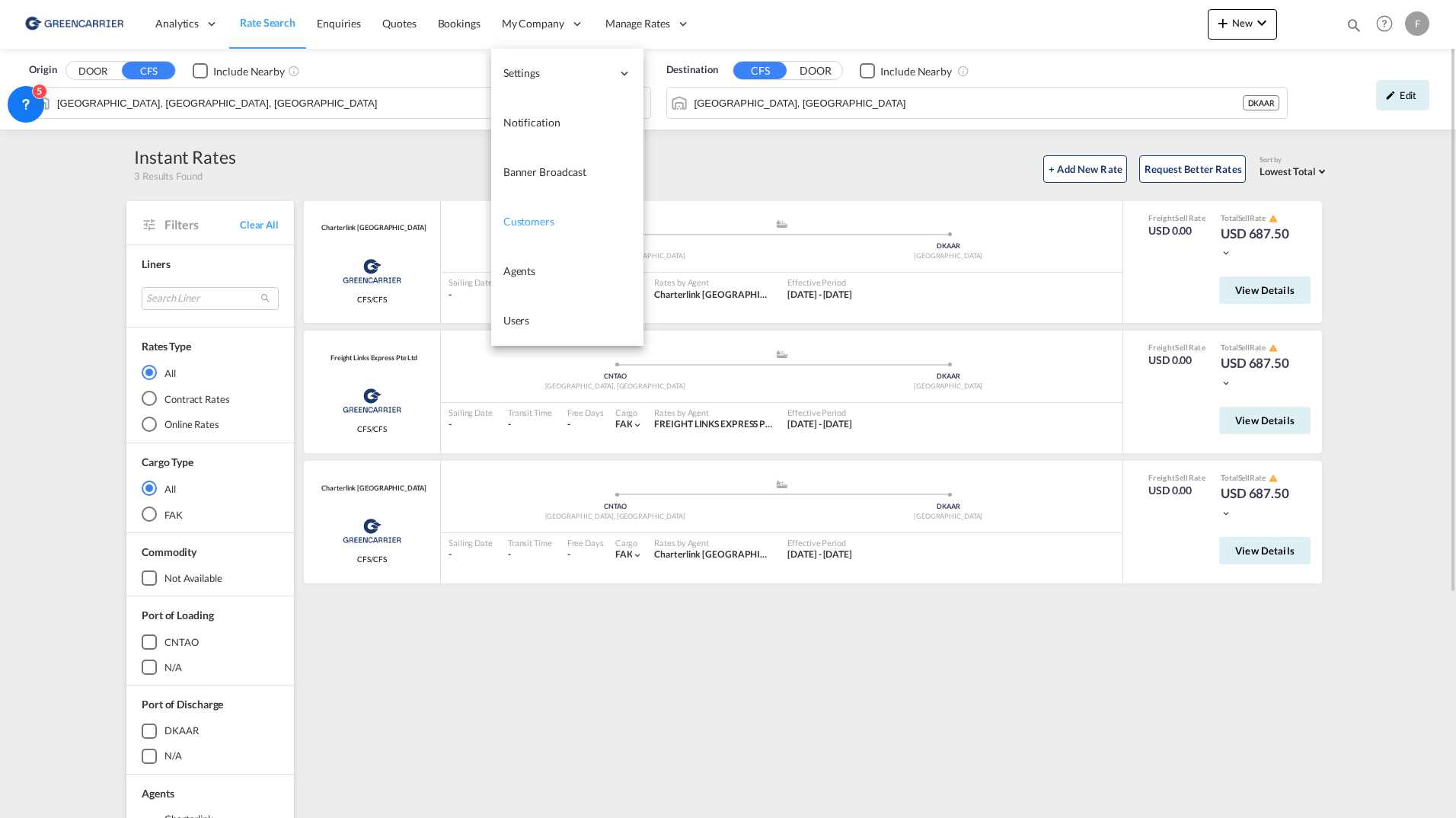
click at [547, 227] on span "Customers" at bounding box center [529, 221] width 51 height 13
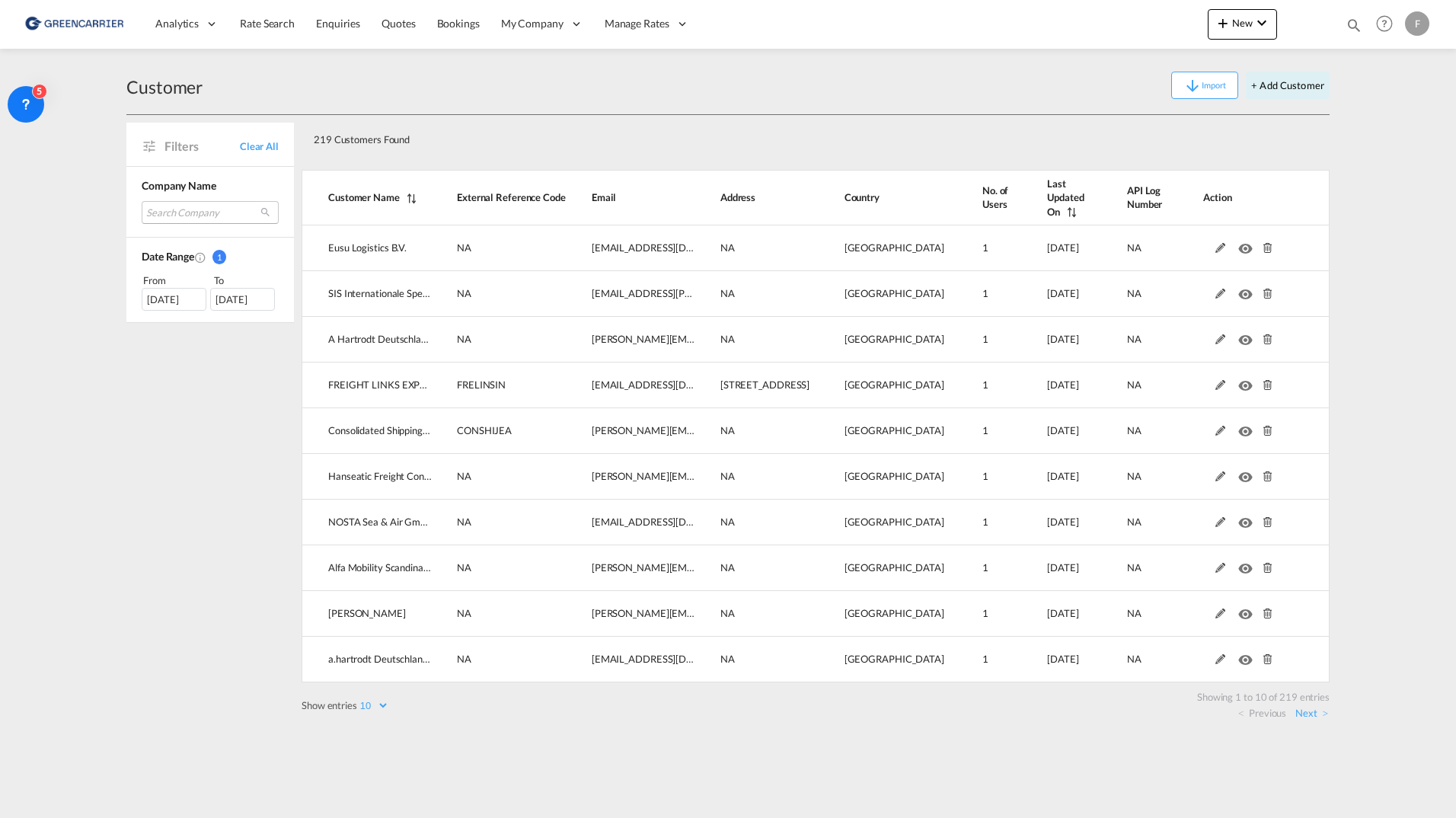
click at [219, 205] on md-select "Search Company eusu logistics b.v. sis internationale speditions gmbh a hartrod…" at bounding box center [211, 212] width 137 height 23
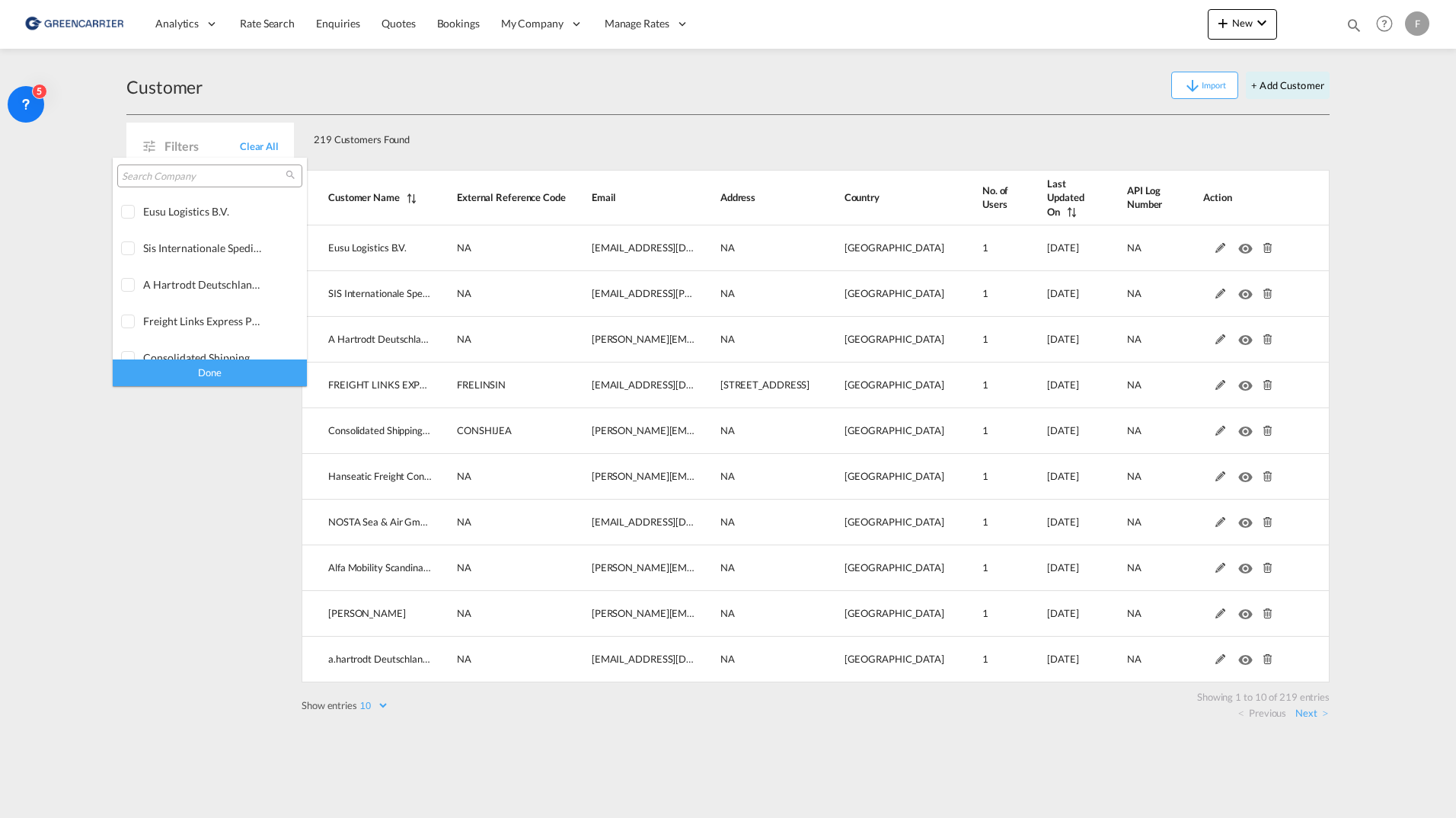
click at [236, 179] on input "search" at bounding box center [204, 177] width 164 height 14
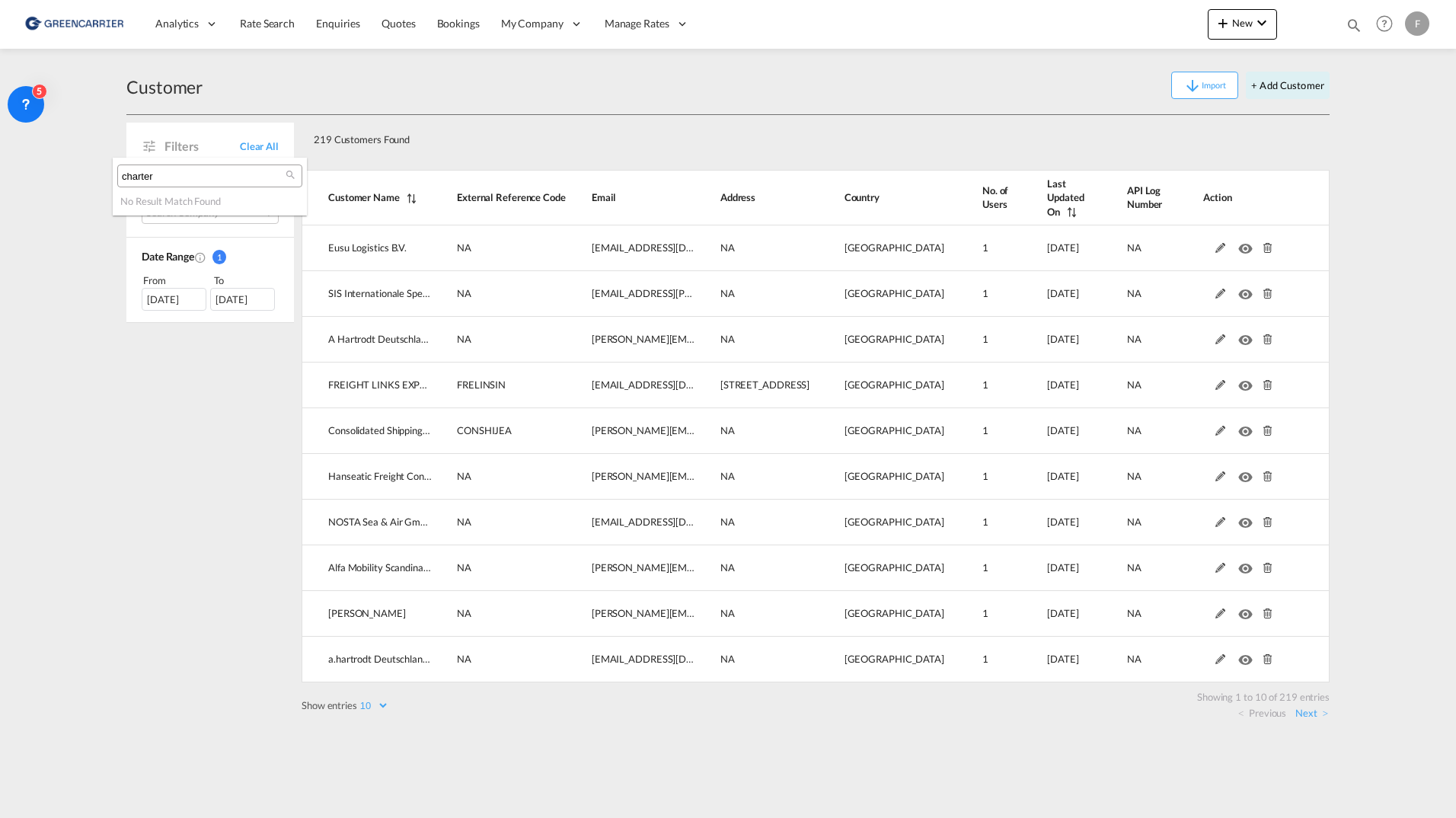
type input "charter"
click at [885, 141] on md-backdrop at bounding box center [728, 409] width 1456 height 818
click at [1283, 91] on button "+ Add Customer" at bounding box center [1288, 86] width 84 height 28
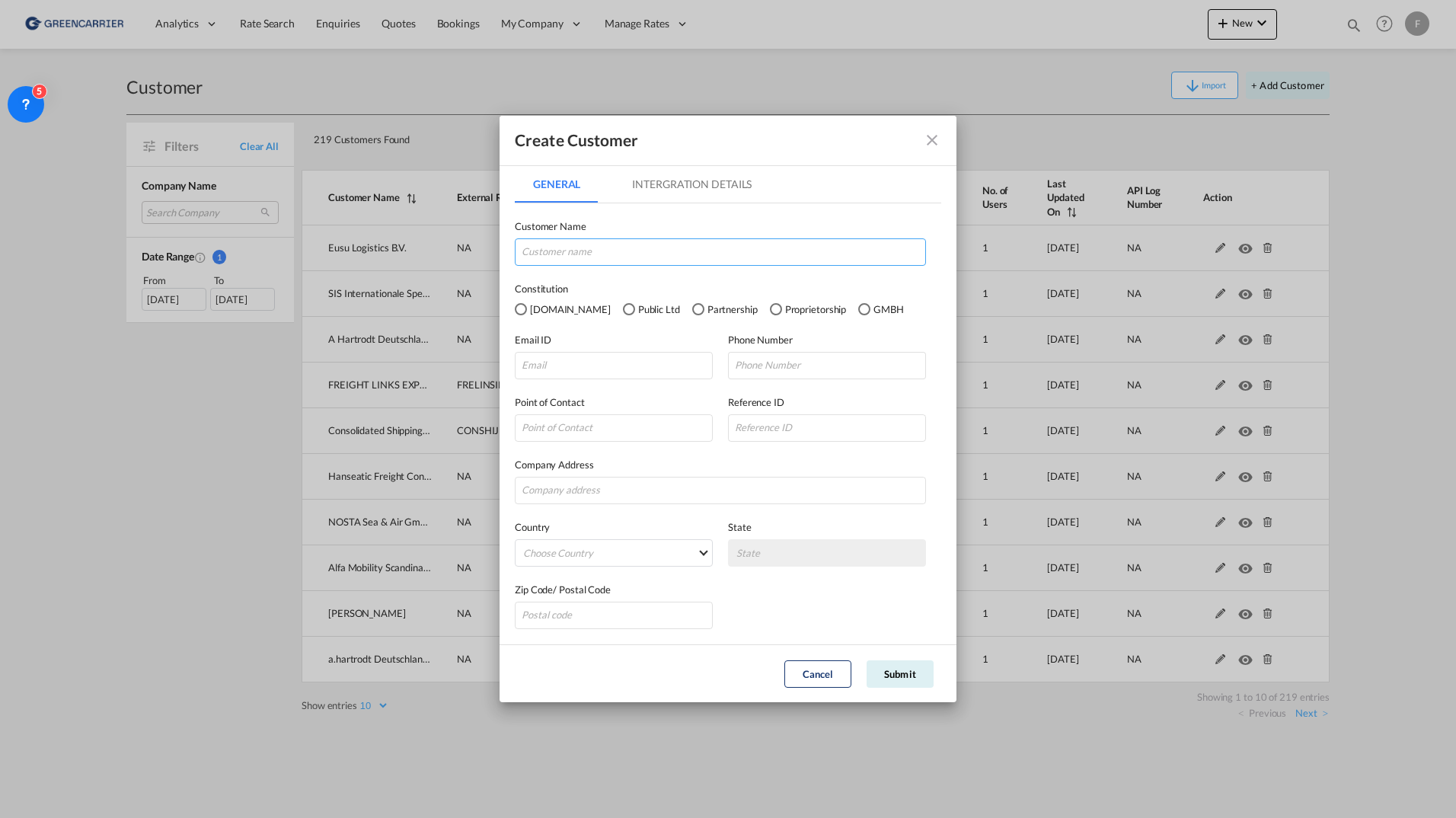
click at [596, 255] on input "GeneralIntergration Details ..." at bounding box center [720, 252] width 411 height 28
paste input "Charterlink Shanghai"
type input "Charterlink Shanghai"
click at [580, 360] on input "GeneralIntergration Details ..." at bounding box center [614, 366] width 198 height 28
paste input "Gilbert Leung"
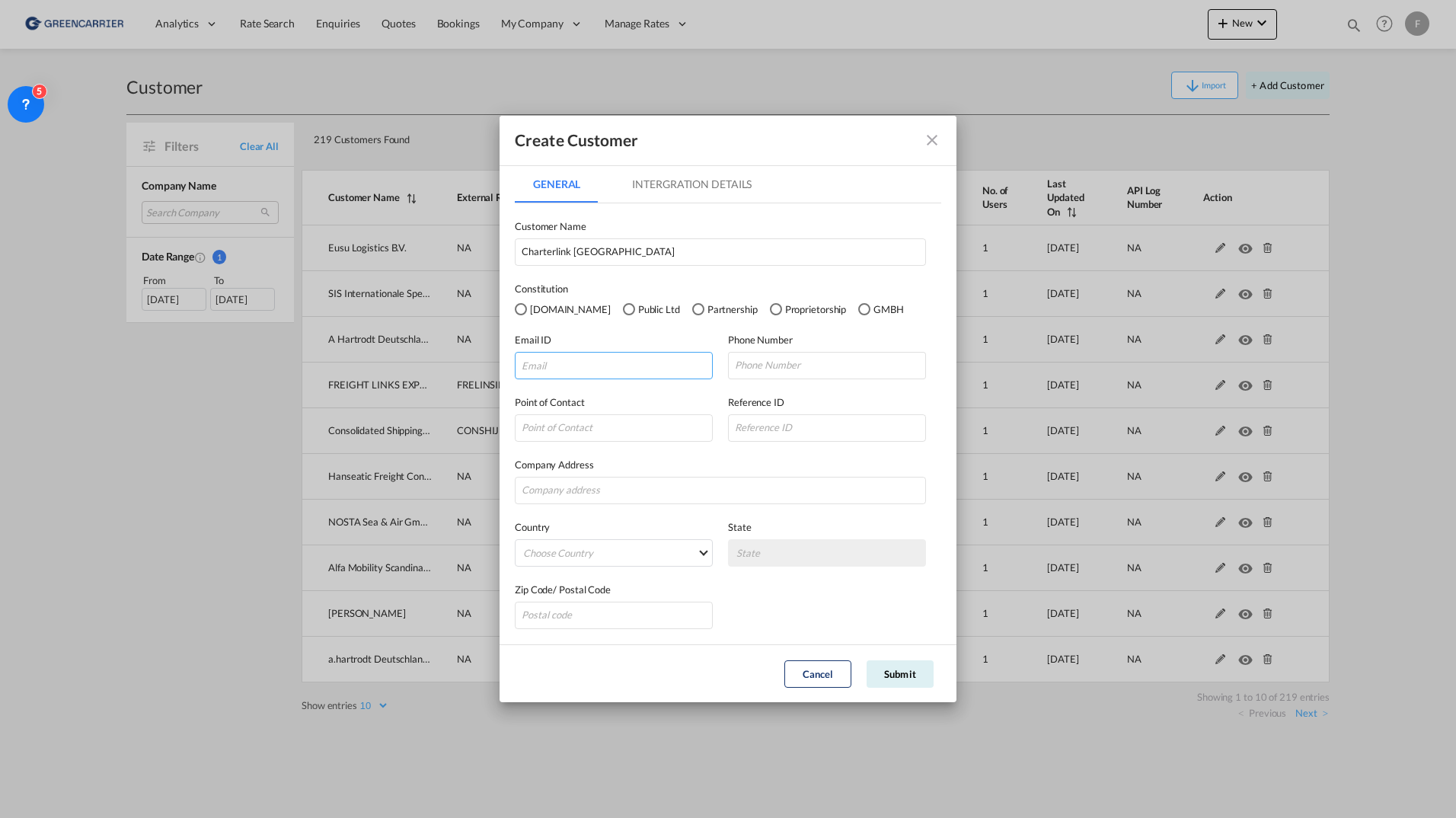
type input "Gilbert Leung"
drag, startPoint x: 627, startPoint y: 366, endPoint x: 455, endPoint y: 363, distance: 172.0
click at [455, 363] on div "Create Customer General Intergration Details General Intergration Details Custo…" at bounding box center [728, 409] width 1456 height 818
click at [600, 367] on input "GeneralIntergration Details ..." at bounding box center [614, 366] width 198 height 28
paste input "corp4@charter-link.com.hk"
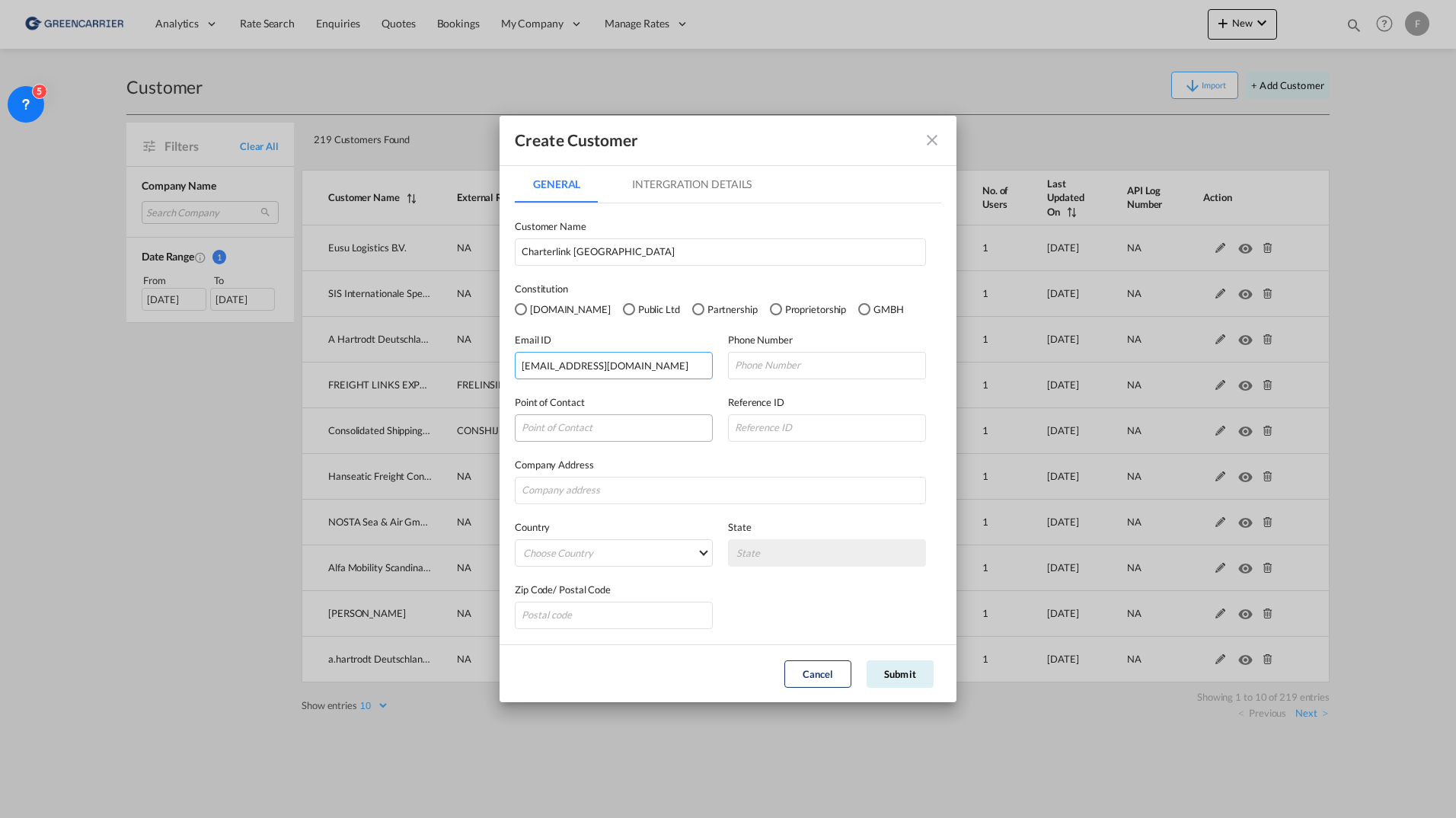
type input "corp4@charter-link.com.hk"
click at [588, 427] on input "GeneralIntergration Details ..." at bounding box center [614, 428] width 198 height 28
type input "Kenneth Wong"
click at [636, 494] on input "GeneralIntergration Details ..." at bounding box center [720, 491] width 411 height 28
click at [647, 559] on md-select "Choose Country Afghanistan Albania Algeria American Samoa Andorra Angola Anguil…" at bounding box center [614, 553] width 198 height 28
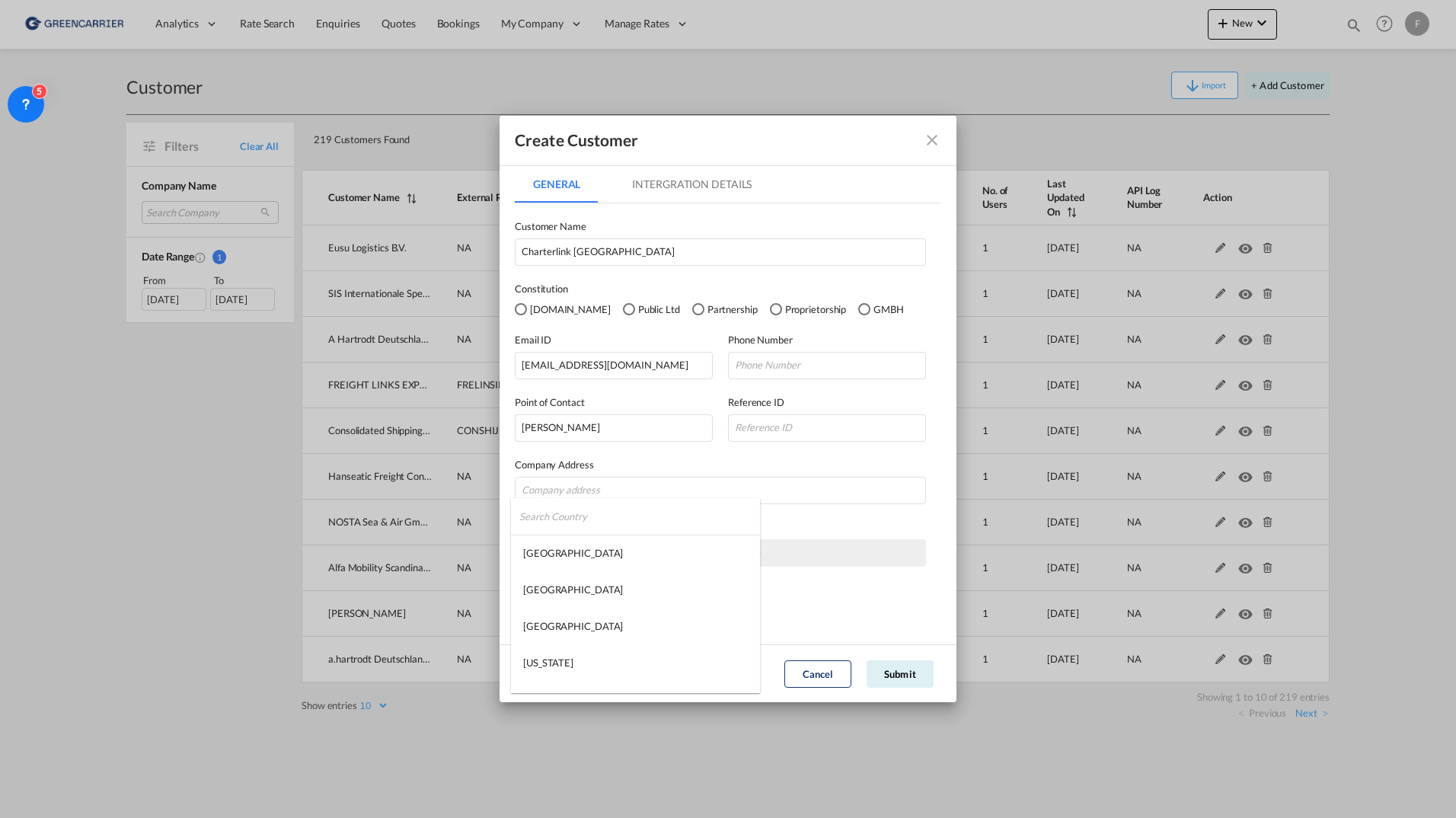
click at [575, 520] on input "search" at bounding box center [640, 515] width 241 height 36
type input "china"
click at [577, 543] on md-option "[GEOGRAPHIC_DATA]" at bounding box center [618, 553] width 215 height 36
click at [774, 579] on div "Zip Code/ Postal Code" at bounding box center [728, 597] width 426 height 63
click at [669, 173] on md-tab-item "Intergration Details" at bounding box center [692, 184] width 156 height 36
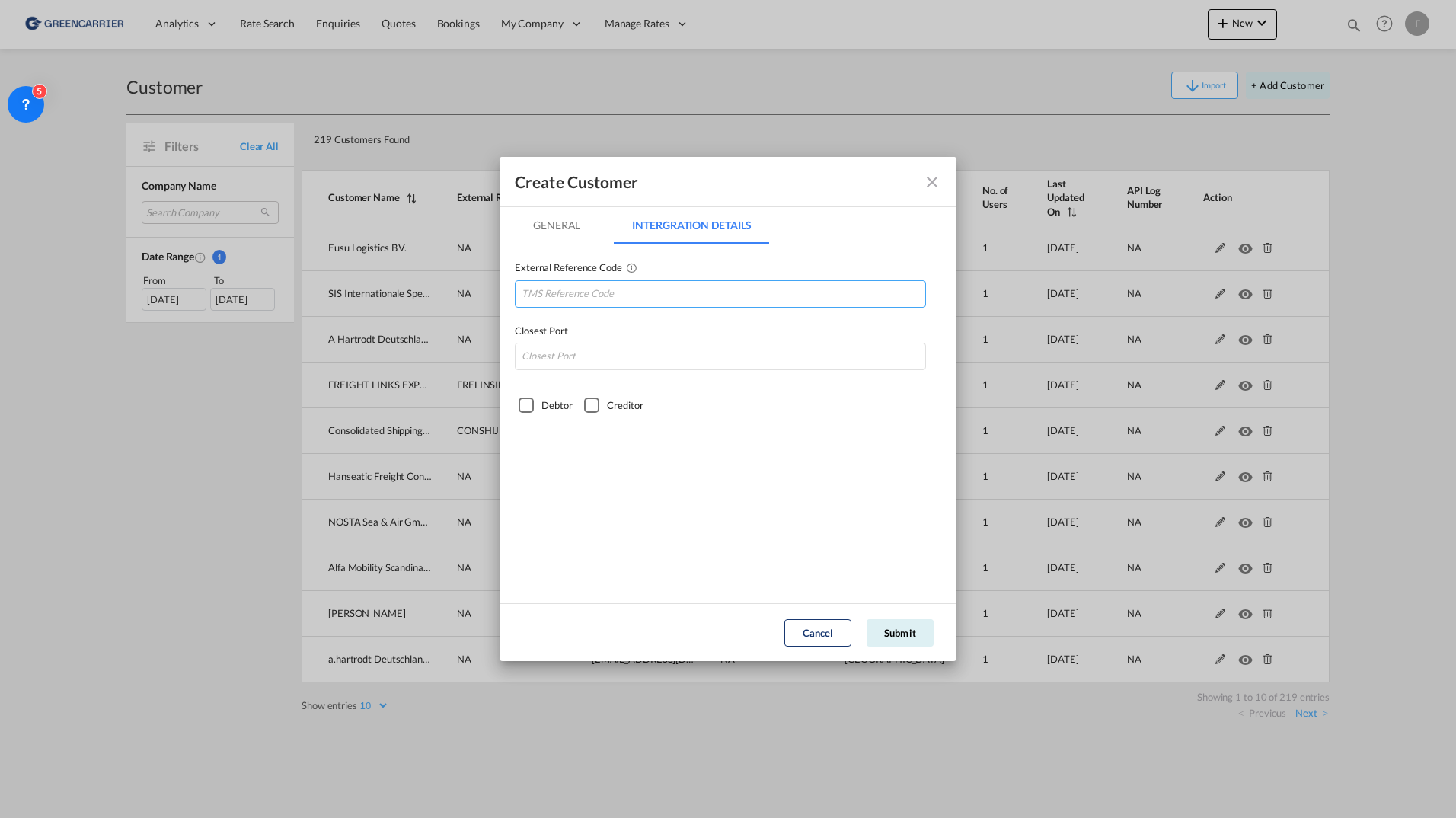
click at [657, 303] on input "GeneralIntergration Details ..." at bounding box center [720, 294] width 411 height 28
paste input "CHALINSHA"
type input "CHALINSHA"
type input "CNSHA"
click at [533, 237] on md-tab-item "General" at bounding box center [557, 225] width 84 height 36
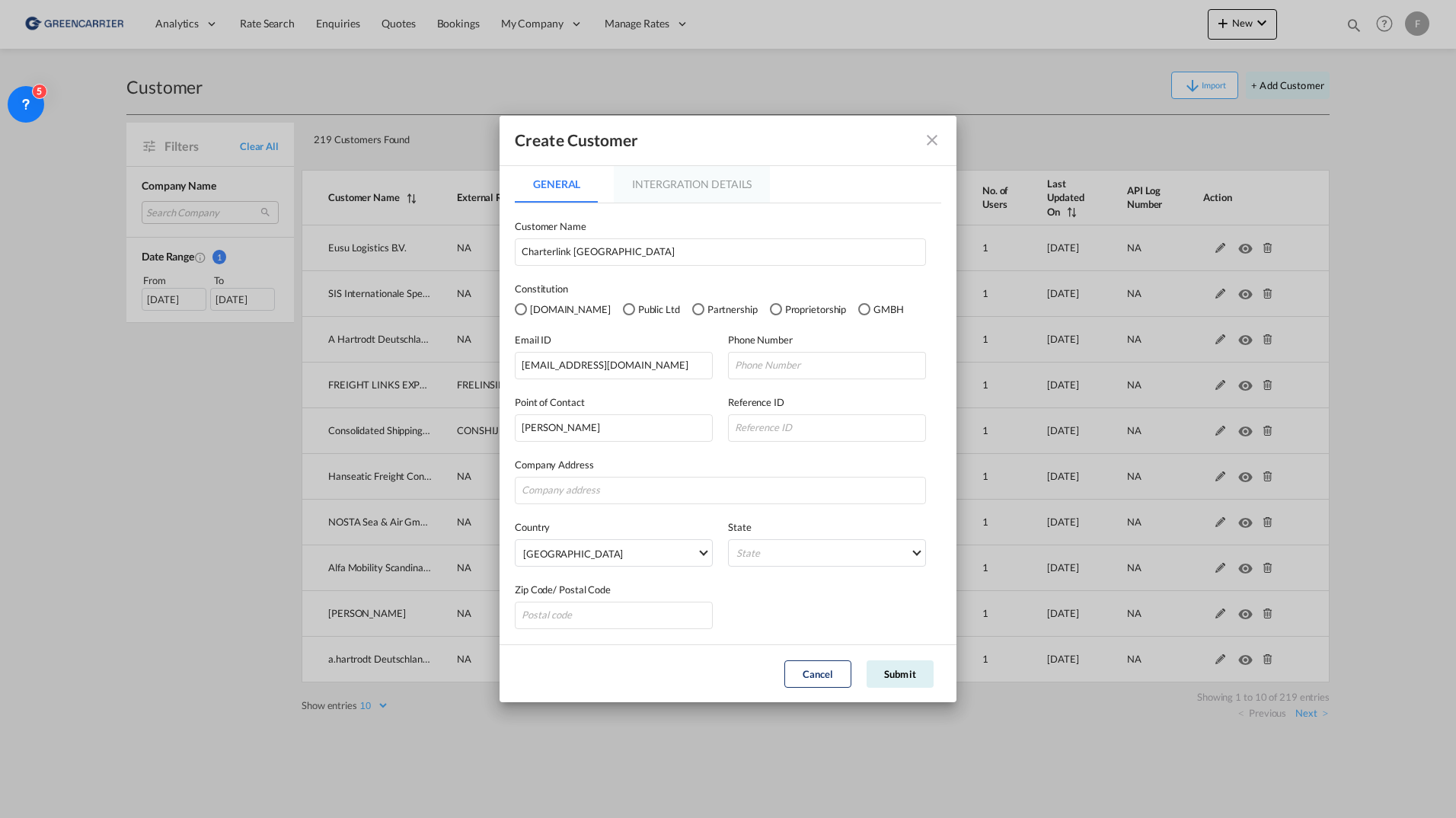
click at [669, 194] on md-tab-item "Intergration Details" at bounding box center [692, 184] width 156 height 36
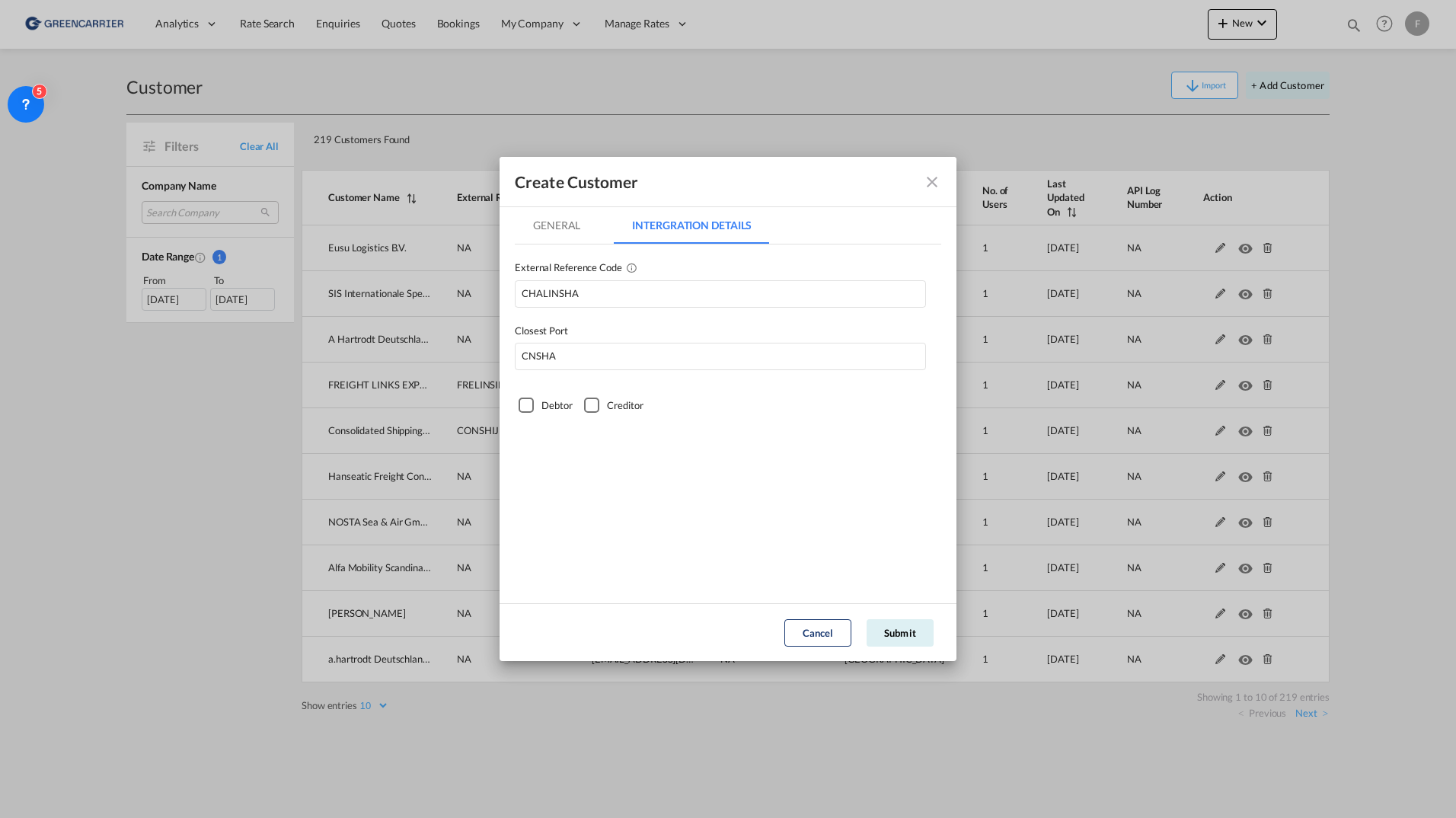
click at [563, 409] on div "Debtor" at bounding box center [556, 405] width 30 height 15
click at [608, 414] on md-tabs "General Intergration Details General Intergration Details Customer Name Charter…" at bounding box center [728, 397] width 426 height 380
click at [599, 407] on div "Creditor" at bounding box center [592, 405] width 15 height 15
click at [565, 230] on md-tab-item "General" at bounding box center [557, 225] width 84 height 36
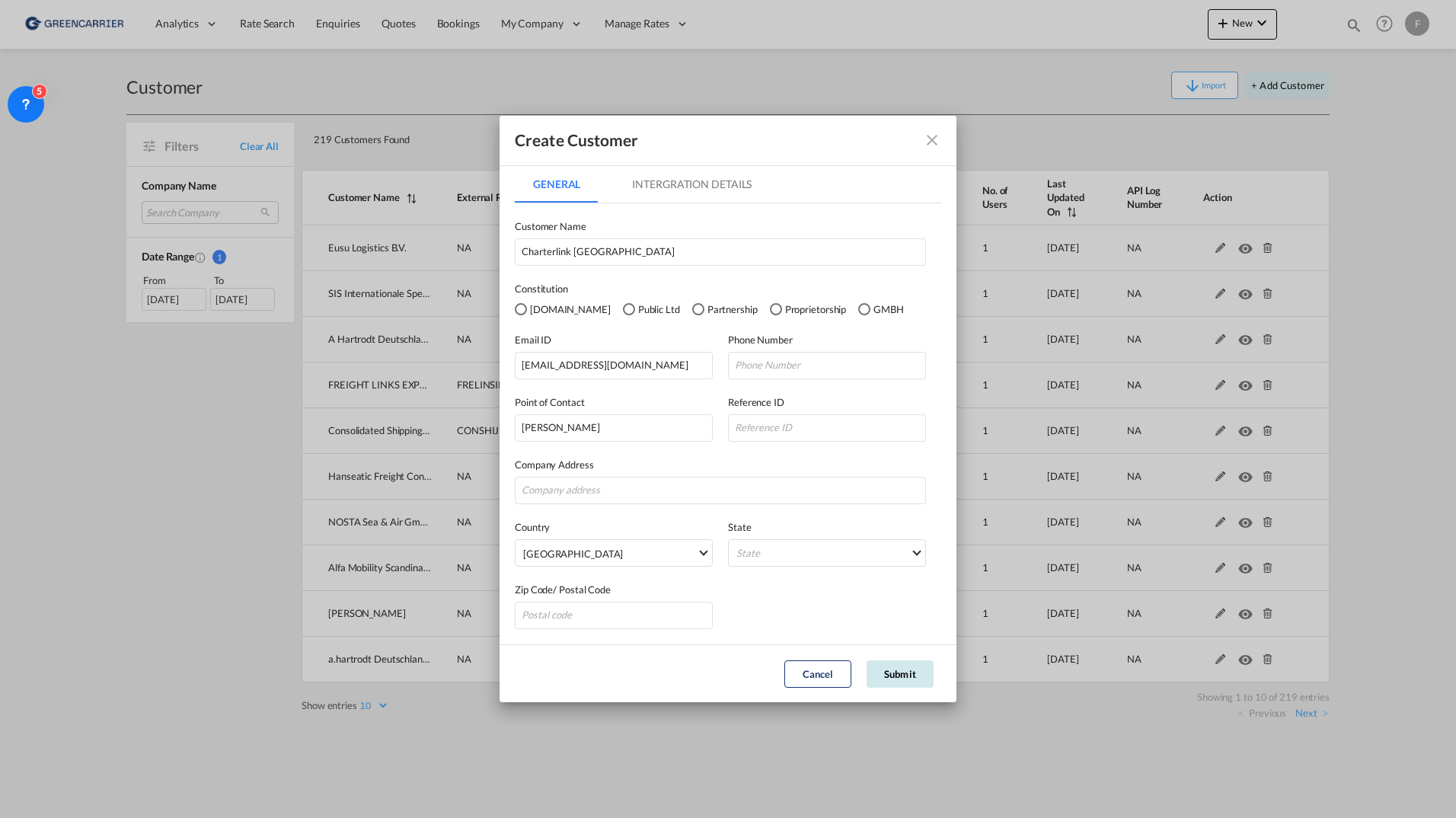
click at [896, 670] on button "Submit" at bounding box center [900, 674] width 67 height 28
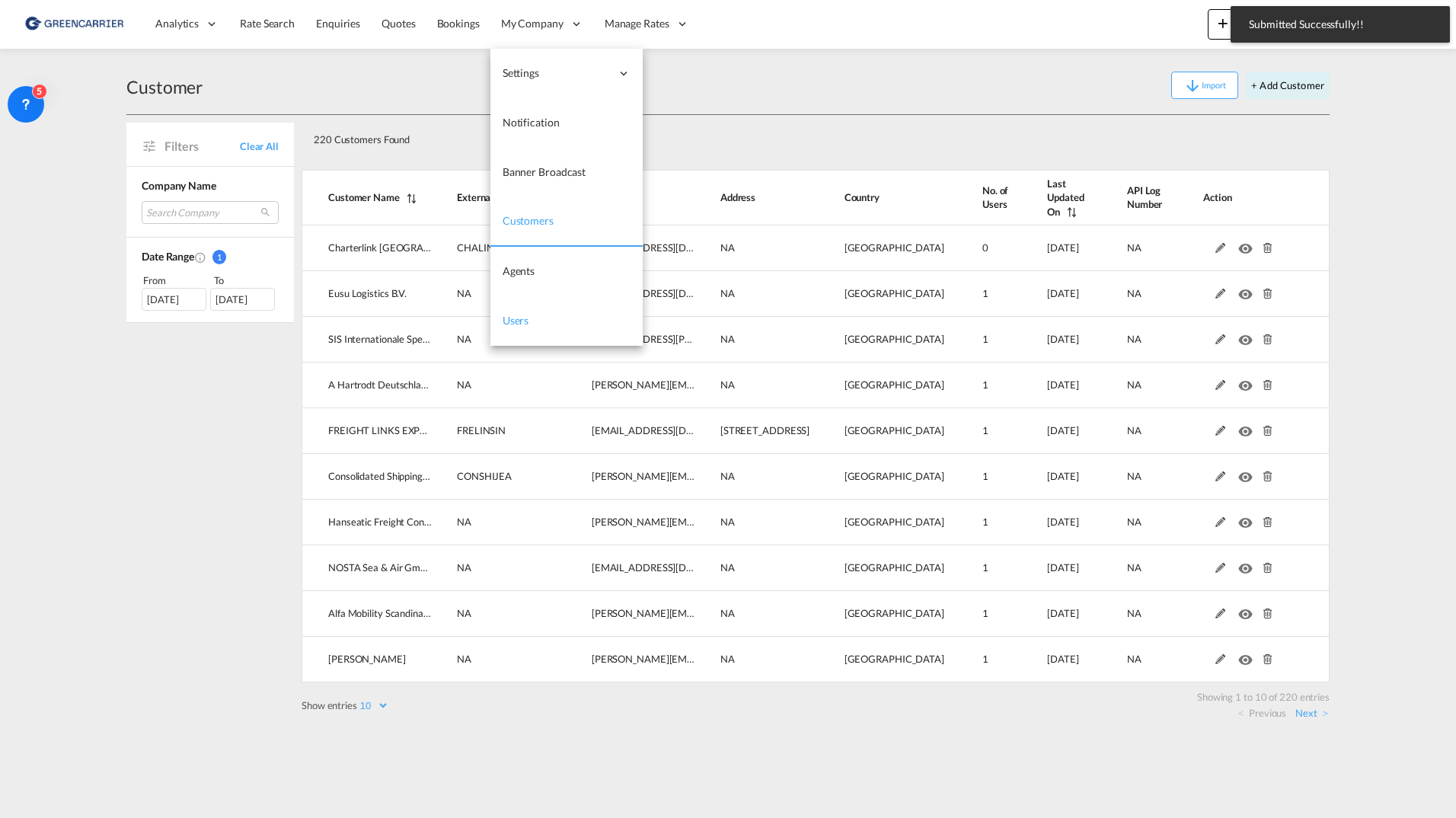
click at [519, 318] on span "Users" at bounding box center [516, 319] width 27 height 13
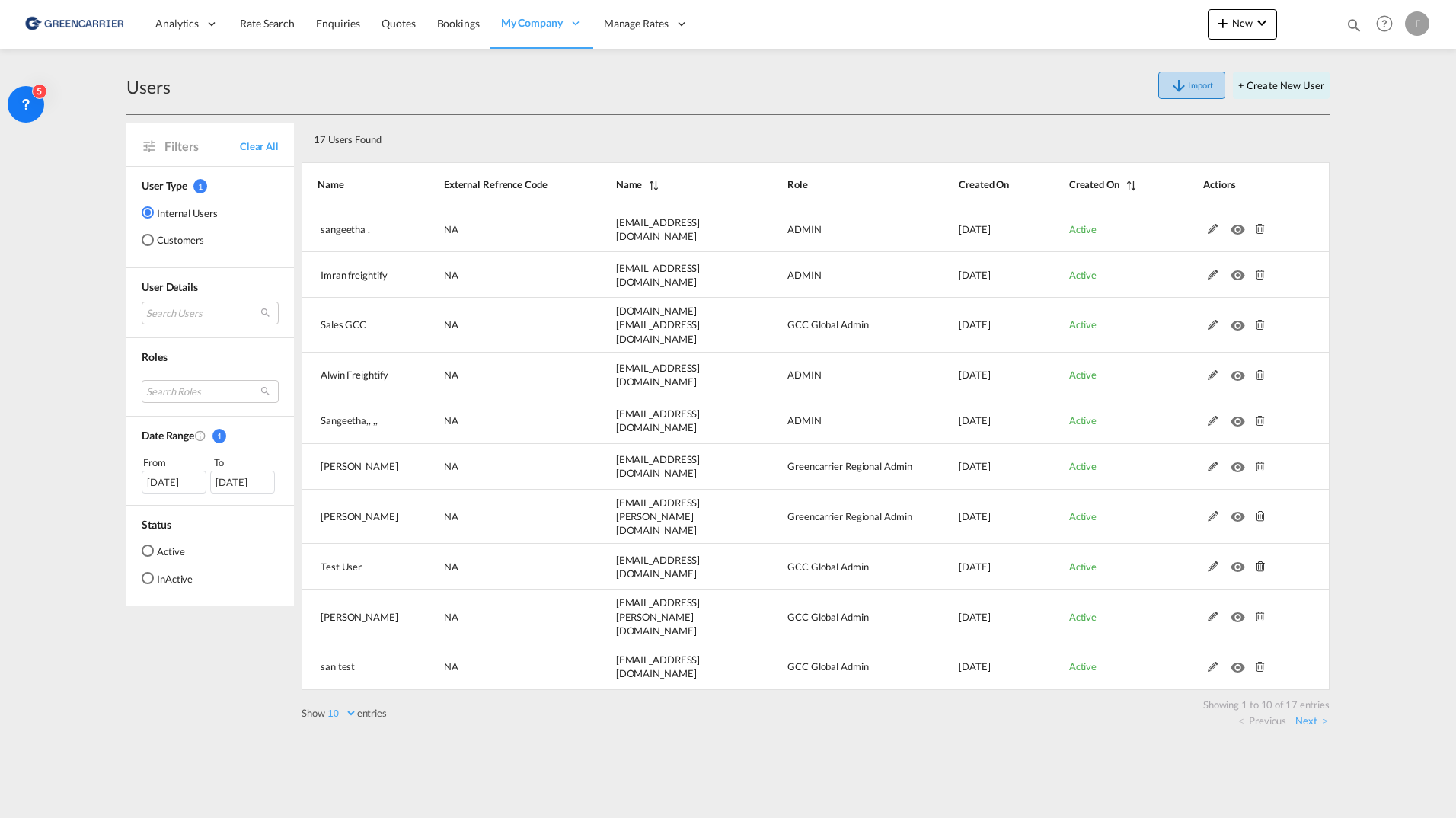
click at [1200, 82] on button "Import" at bounding box center [1192, 86] width 67 height 28
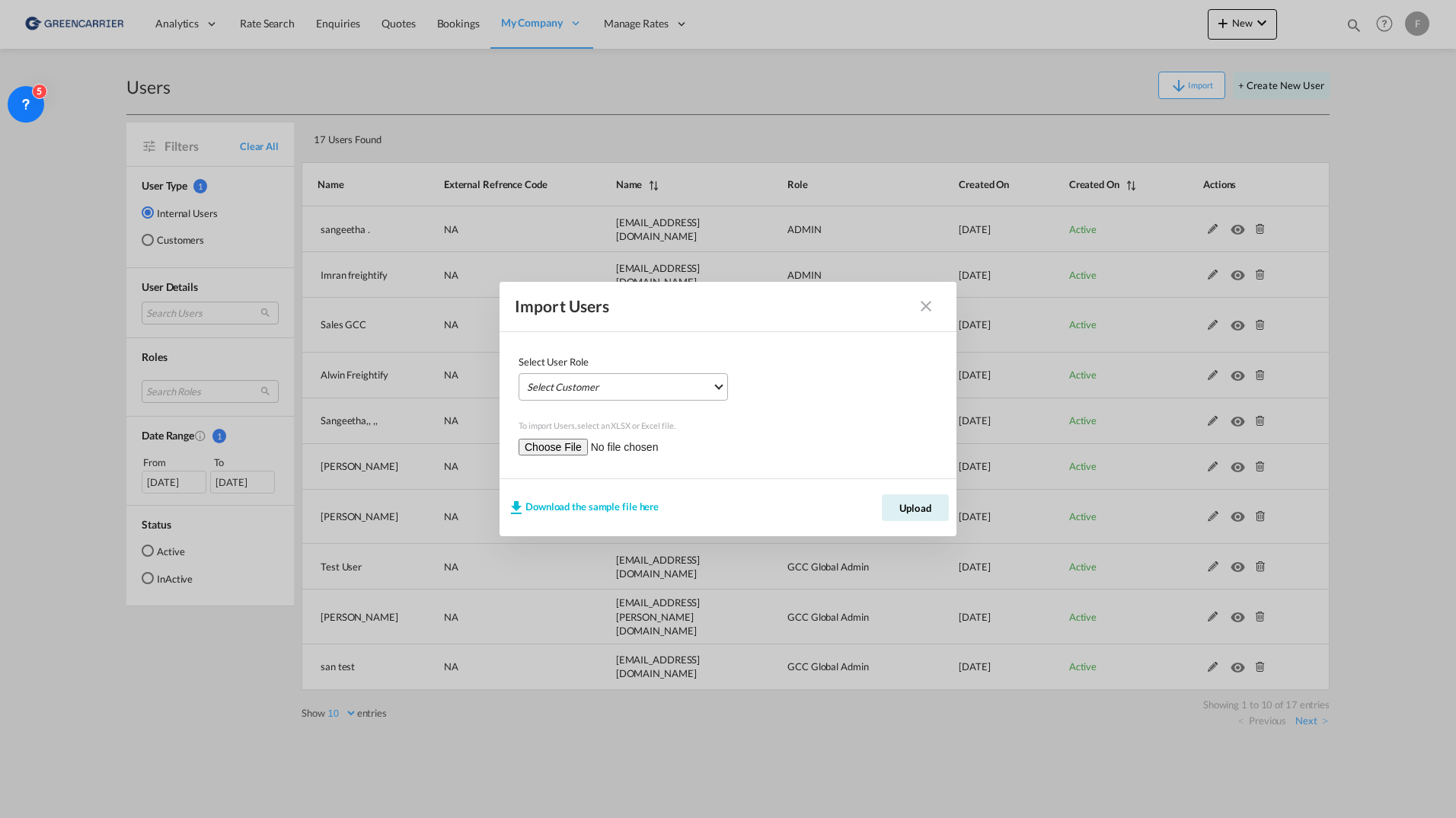
click at [688, 382] on md-select "Select Customer Internal User Essentials Admin SALES COORDINATOR Essentials Man…" at bounding box center [623, 387] width 209 height 28
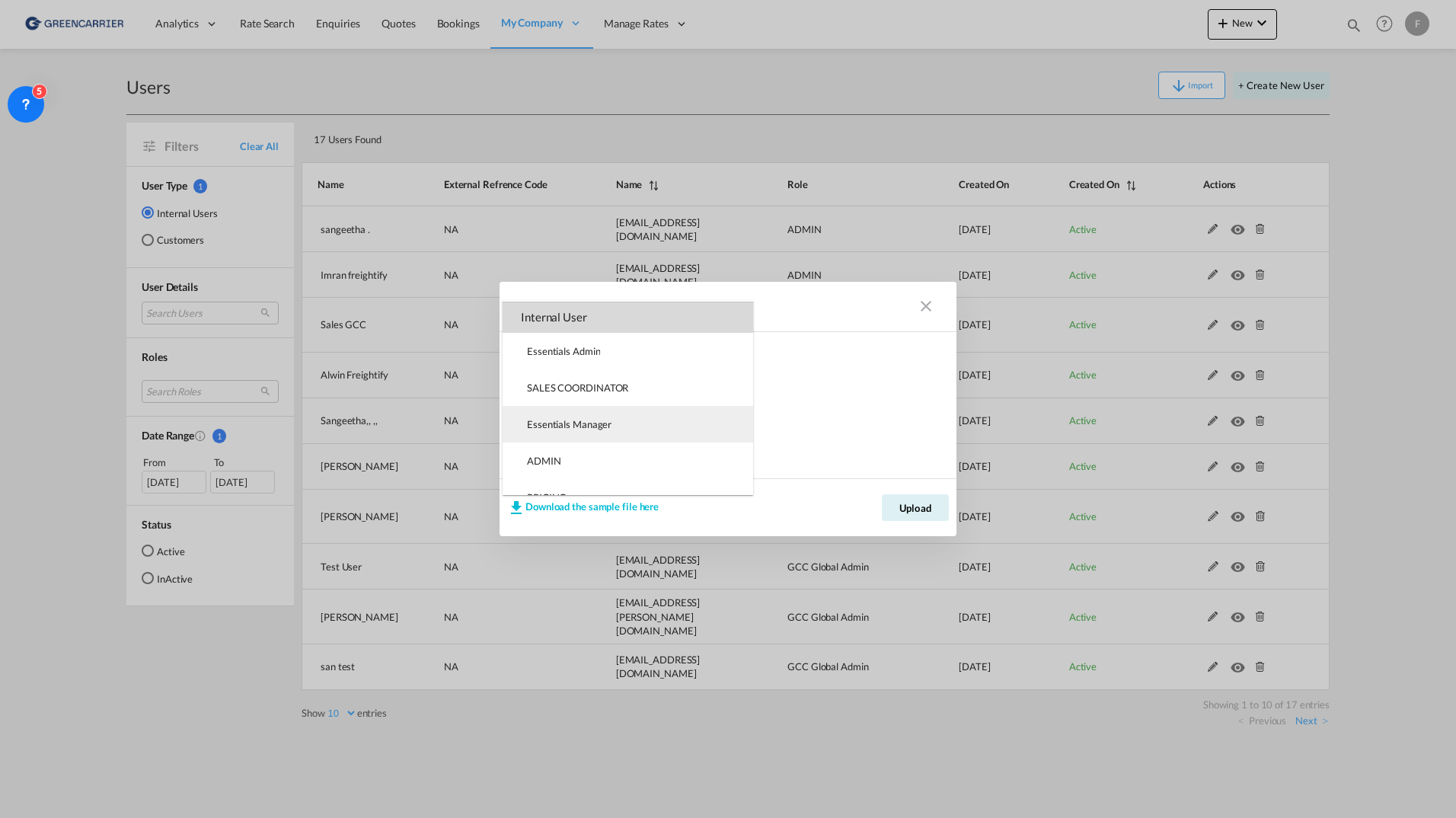
scroll to position [35, 0]
click at [677, 123] on md-backdrop at bounding box center [728, 409] width 1456 height 818
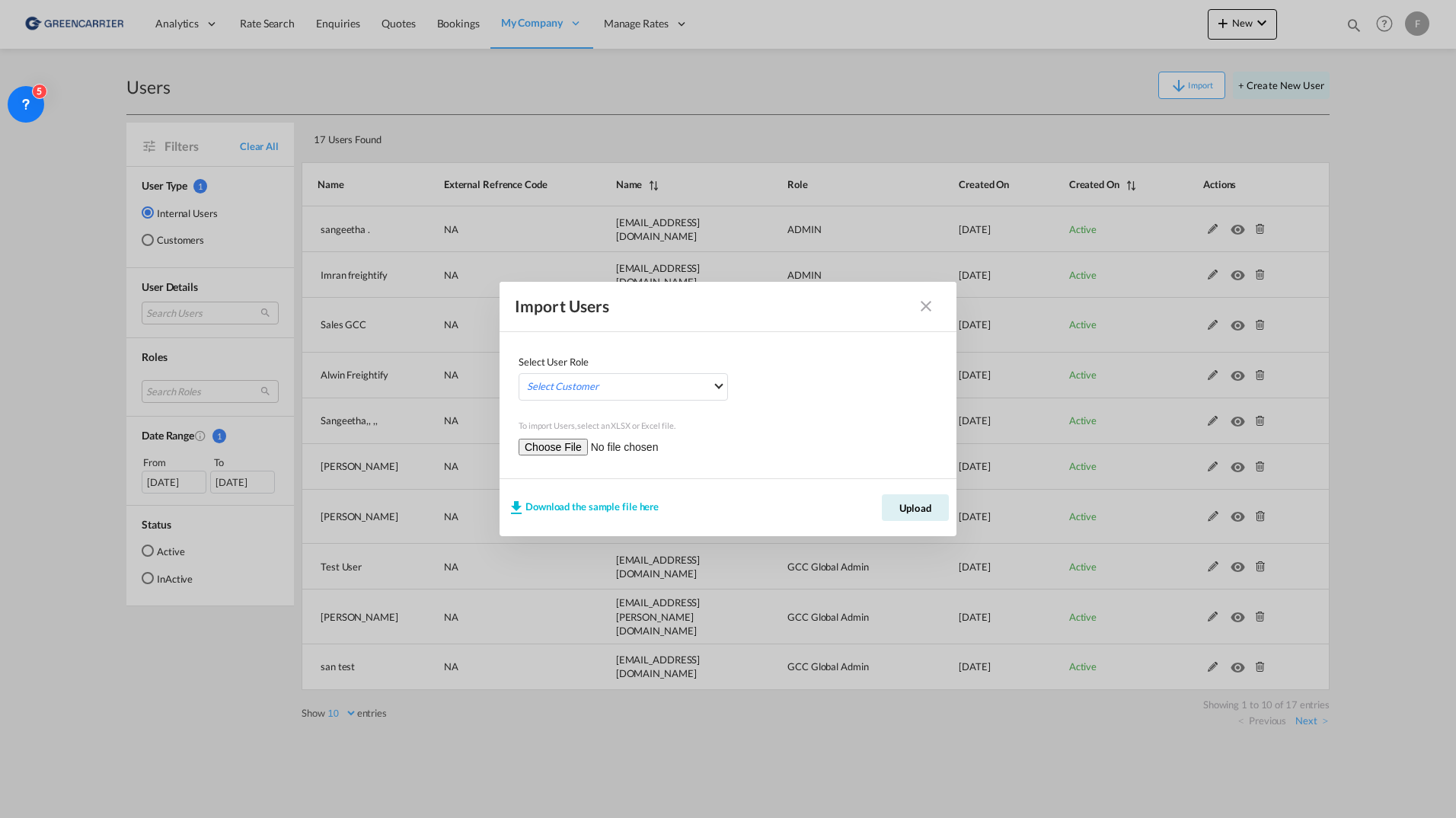
click at [931, 312] on md-icon "icon-close" at bounding box center [926, 306] width 19 height 19
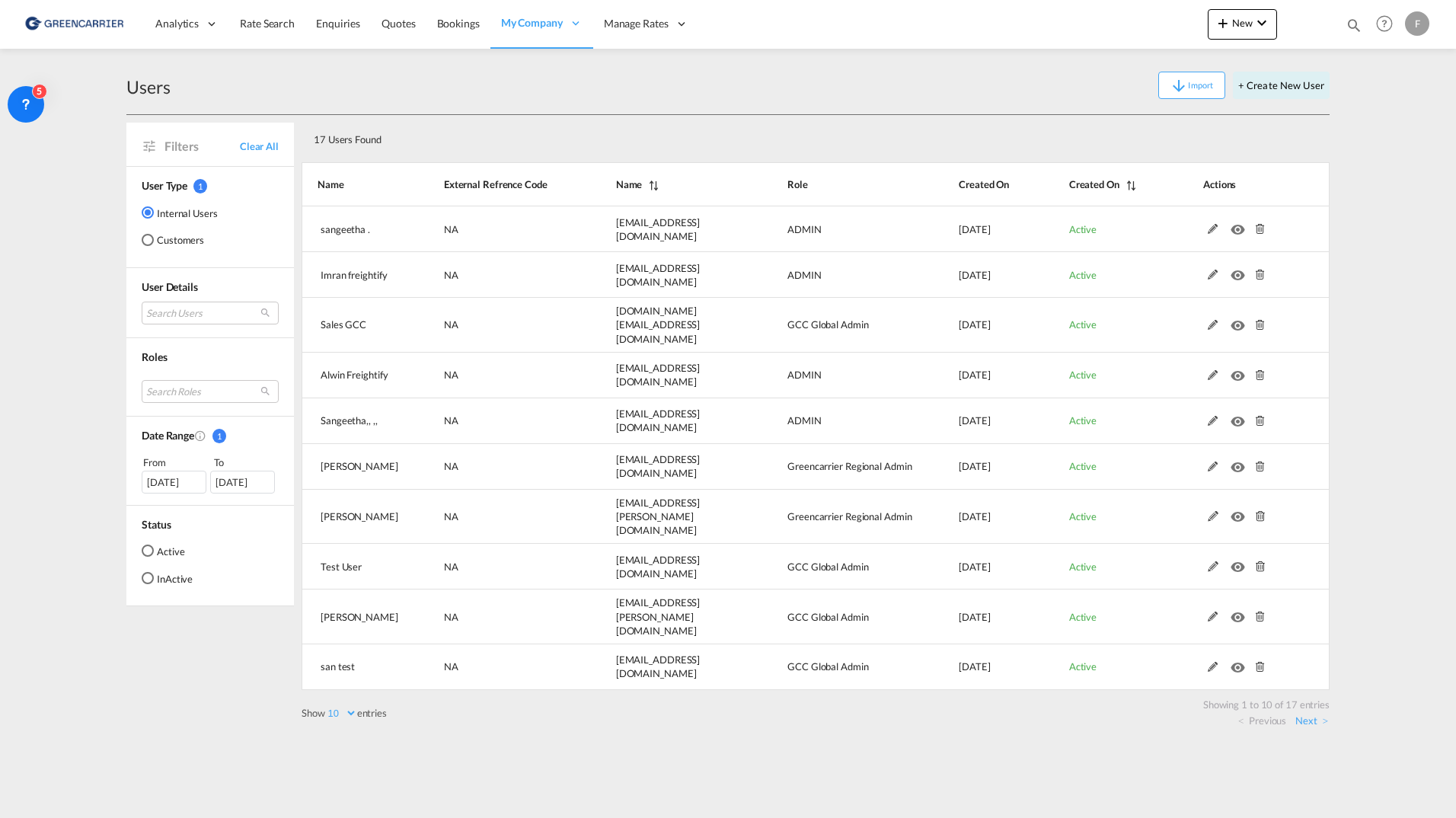
click at [201, 252] on md-radio-group "Internal Users Customers" at bounding box center [180, 232] width 76 height 55
click at [191, 238] on md-radio-button "Customers" at bounding box center [180, 240] width 76 height 15
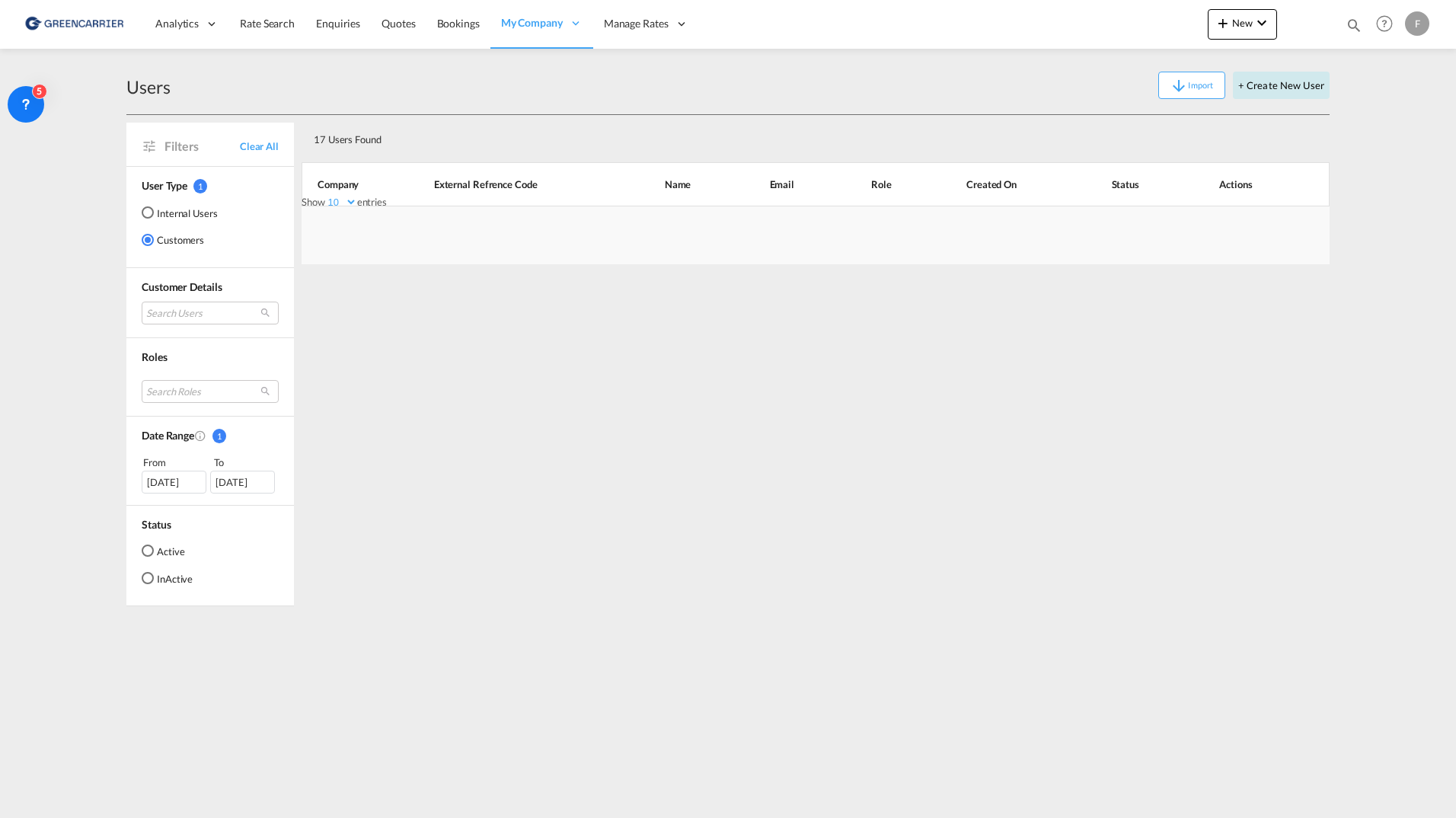
click at [1273, 86] on button "+ Create New User" at bounding box center [1281, 86] width 97 height 28
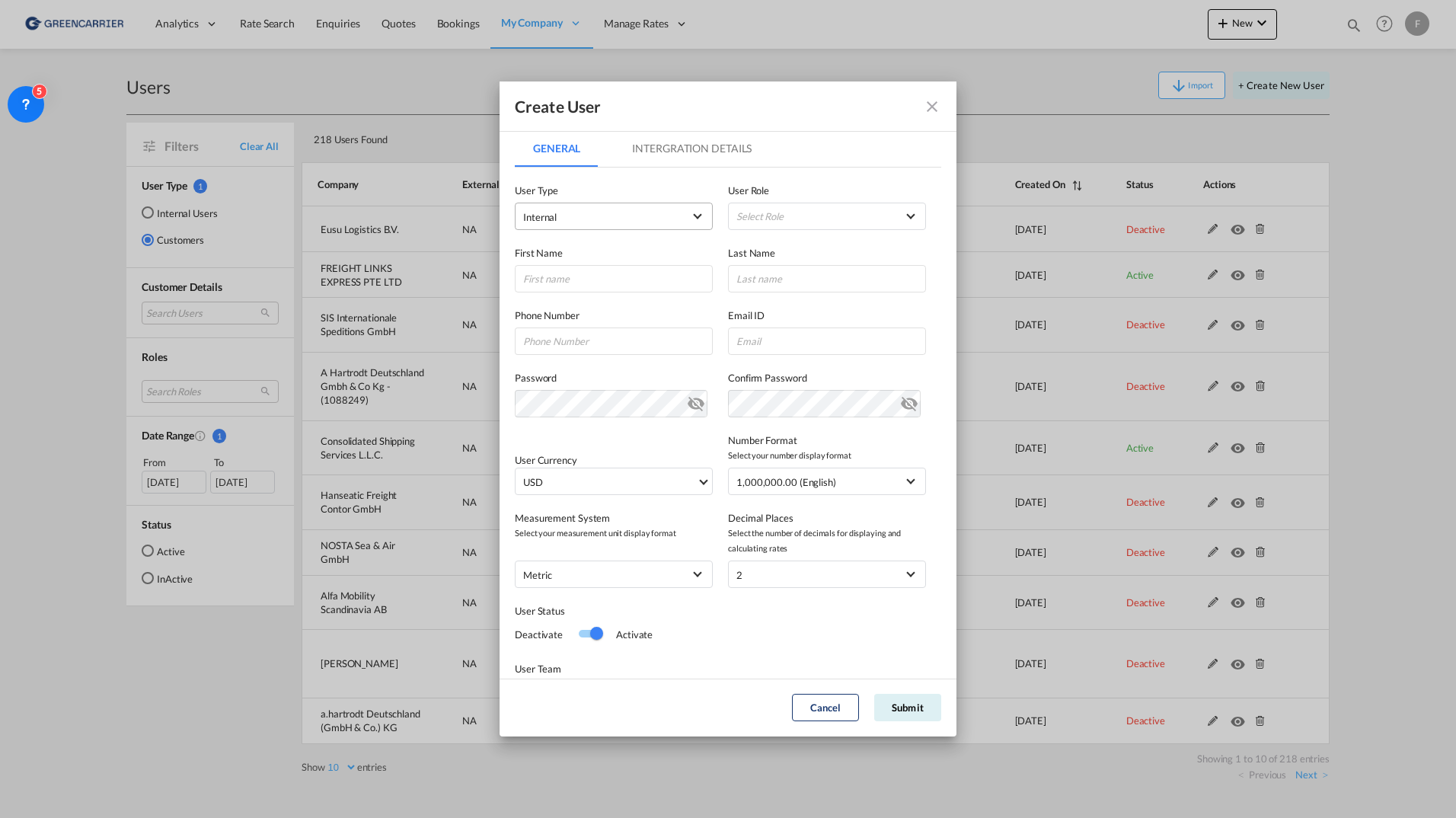
click at [641, 218] on span "Internal" at bounding box center [603, 217] width 160 height 15
click at [606, 258] on md-option "Customer" at bounding box center [612, 253] width 200 height 36
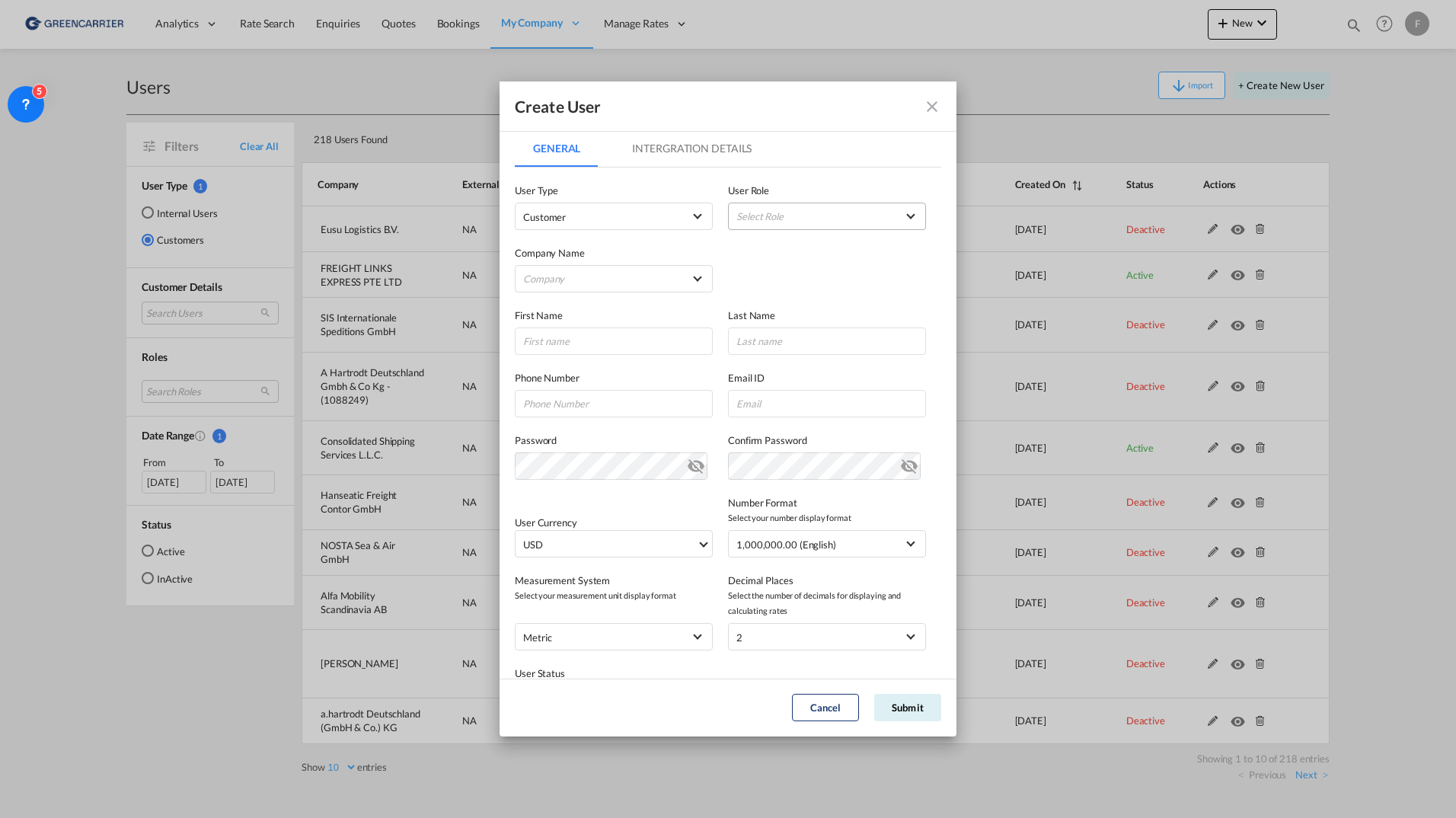
click at [780, 215] on md-select "Select Role" at bounding box center [827, 216] width 198 height 28
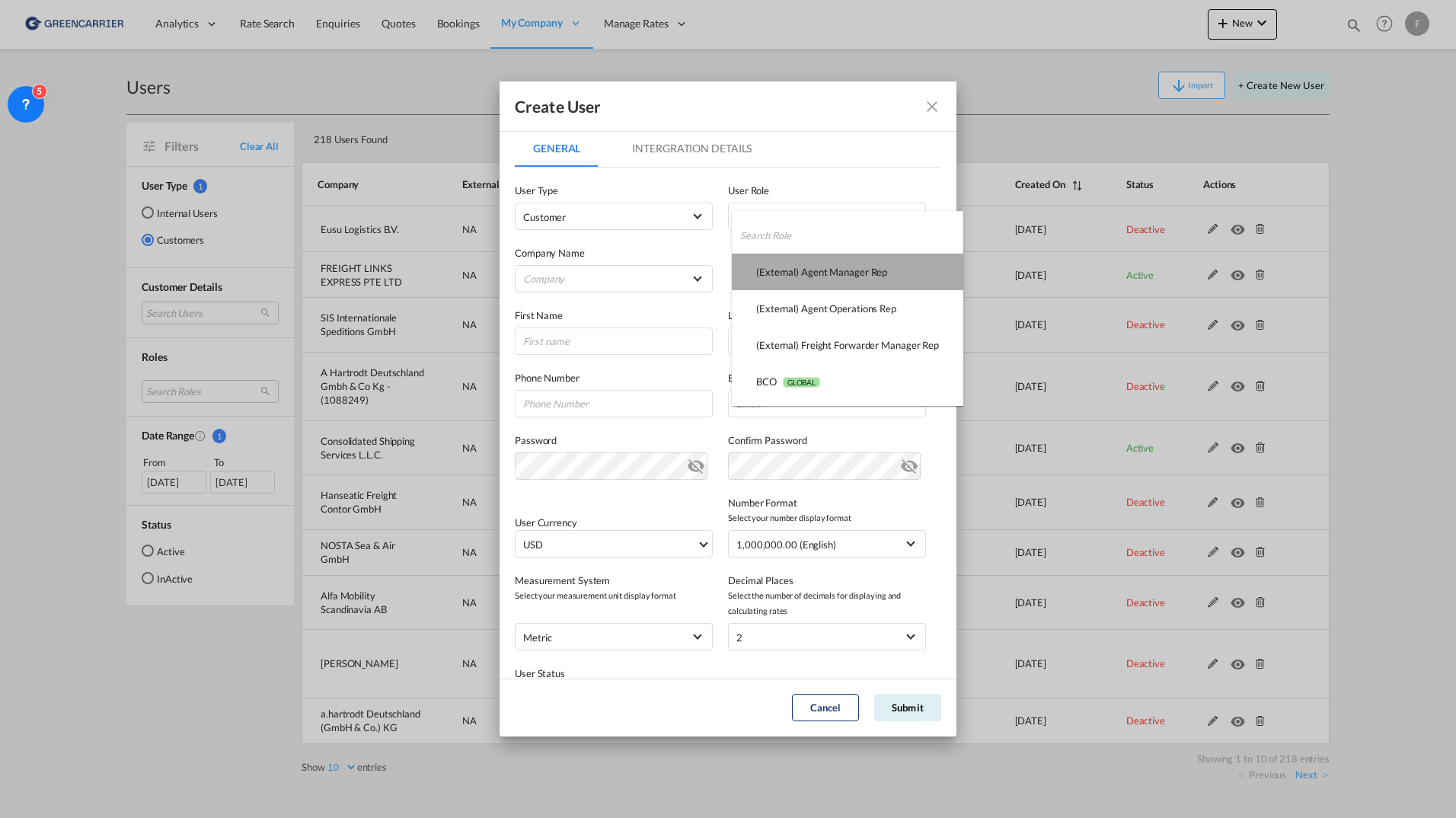
click at [873, 268] on div "(External) Agent Manager Rep USER_DEFINED" at bounding box center [822, 272] width 131 height 14
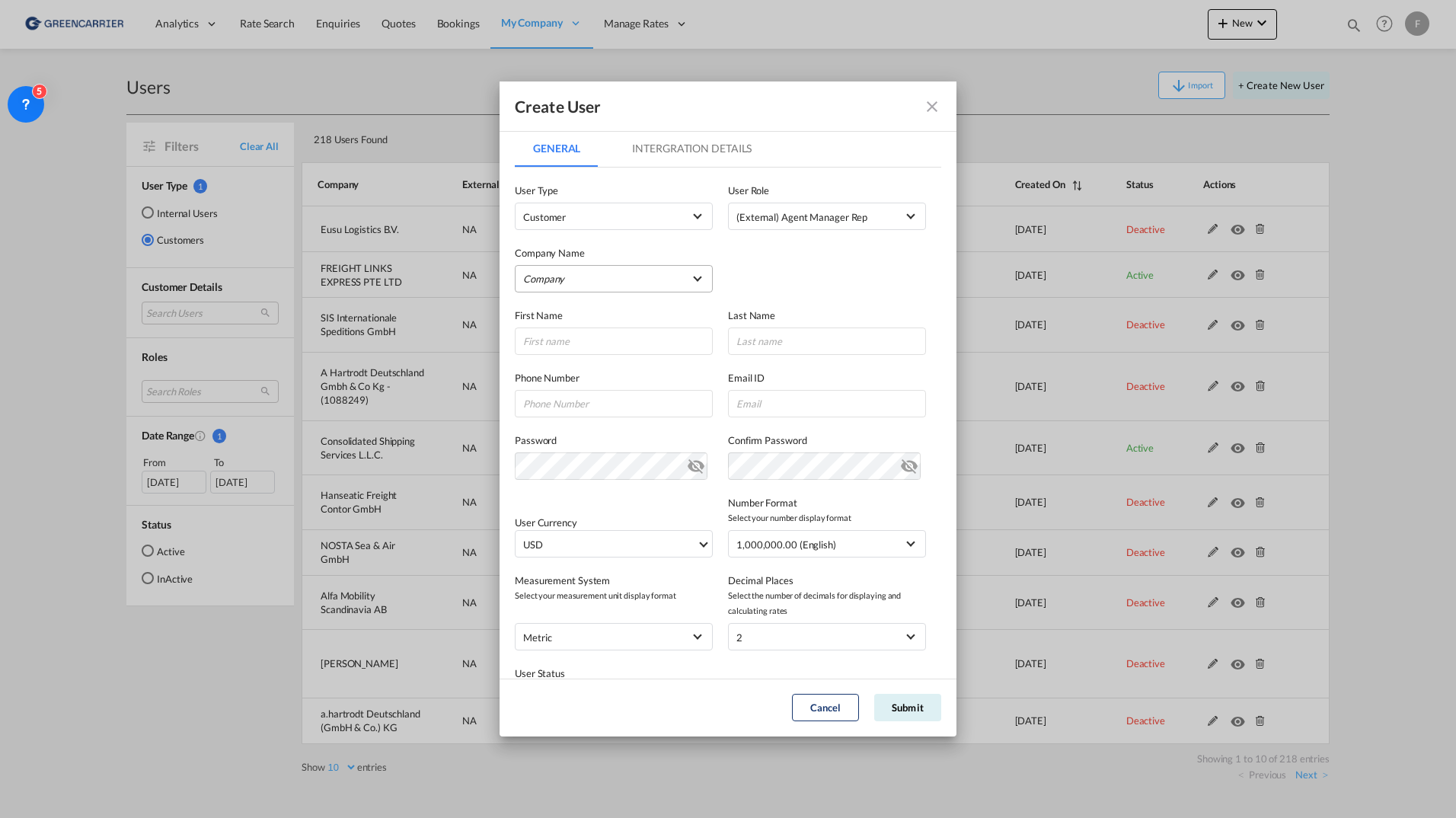
click at [641, 265] on md-select "Company A Hartrodt Deutschland Gmbh & Co Kg -(1088249) a.hartrodt Deutschland (…" at bounding box center [614, 279] width 198 height 28
click at [628, 230] on input "search" at bounding box center [641, 242] width 264 height 36
type input "chart"
click at [620, 286] on md-option "Charterlink Shanghai" at bounding box center [612, 279] width 225 height 36
click at [625, 332] on input "GeneralIntergration Details ..." at bounding box center [614, 341] width 198 height 28
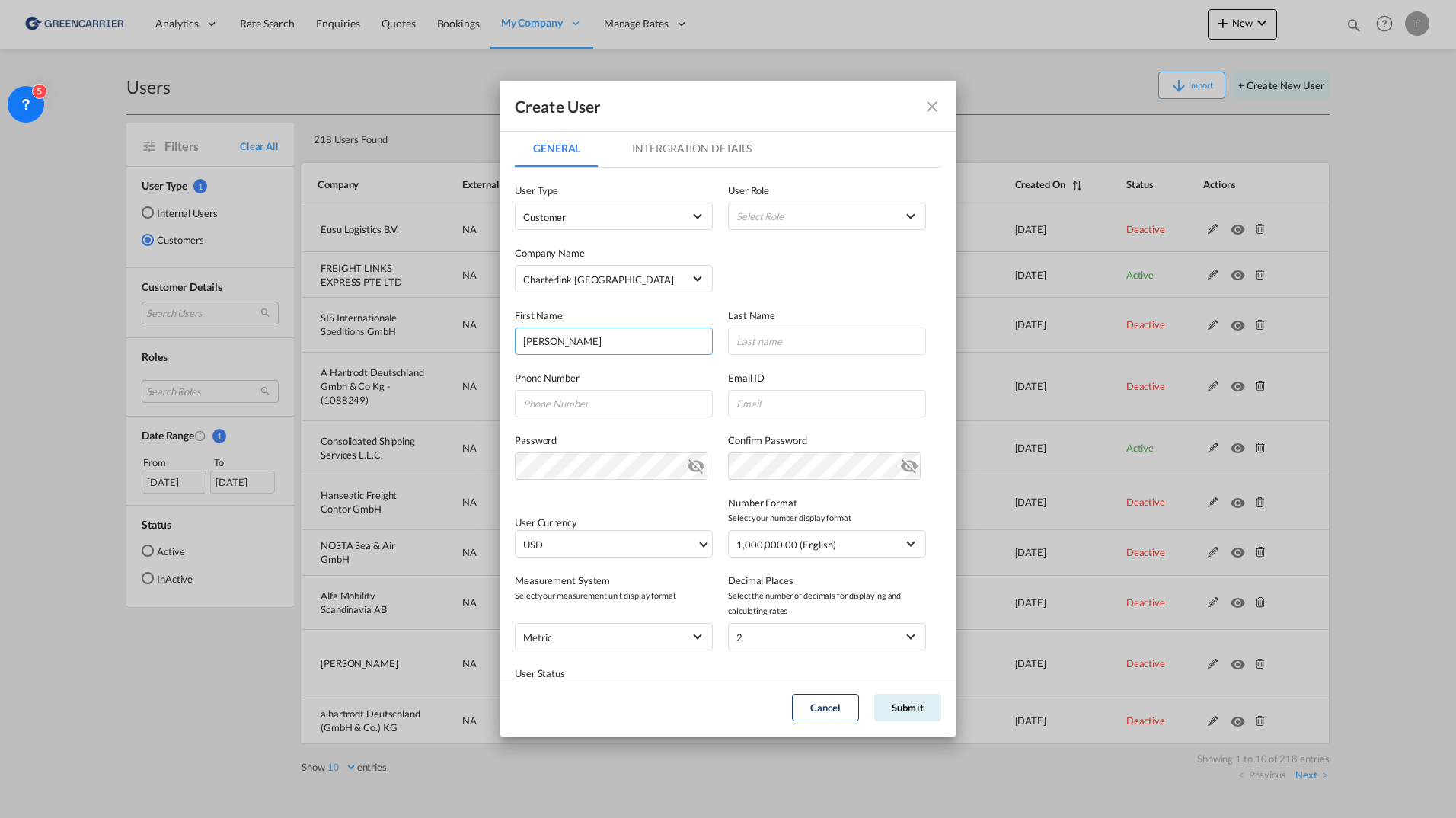
type input "Kenneth"
type input "Wong"
paste input "corp4@charter-link.com.hk"
type input "corp4@charter-link.com.hk"
click at [905, 460] on md-icon "icon-eye-off" at bounding box center [909, 463] width 19 height 19
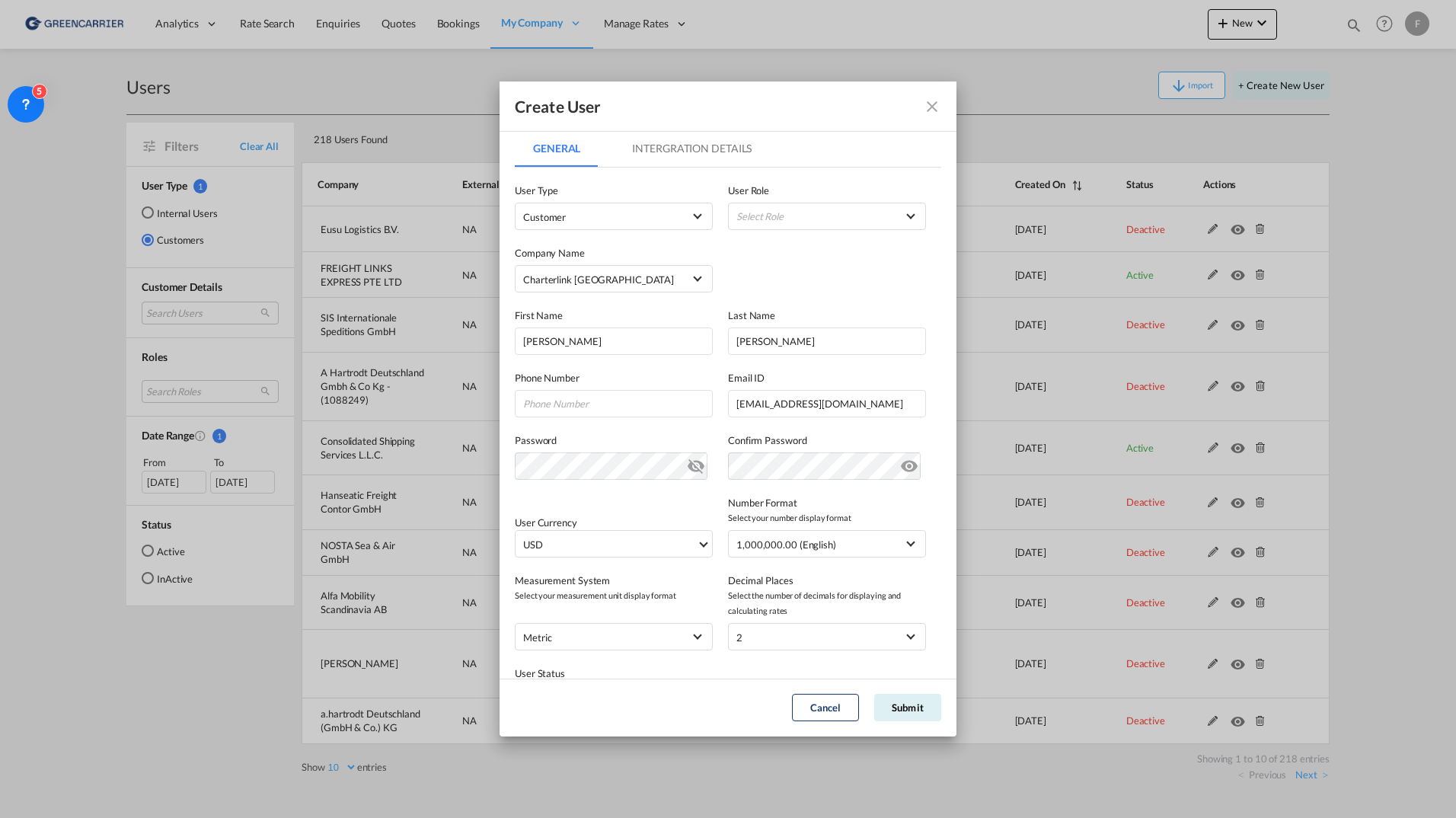
click at [692, 465] on md-icon "icon-eye-off" at bounding box center [696, 463] width 19 height 19
click at [734, 107] on div "Create User" at bounding box center [728, 106] width 457 height 50
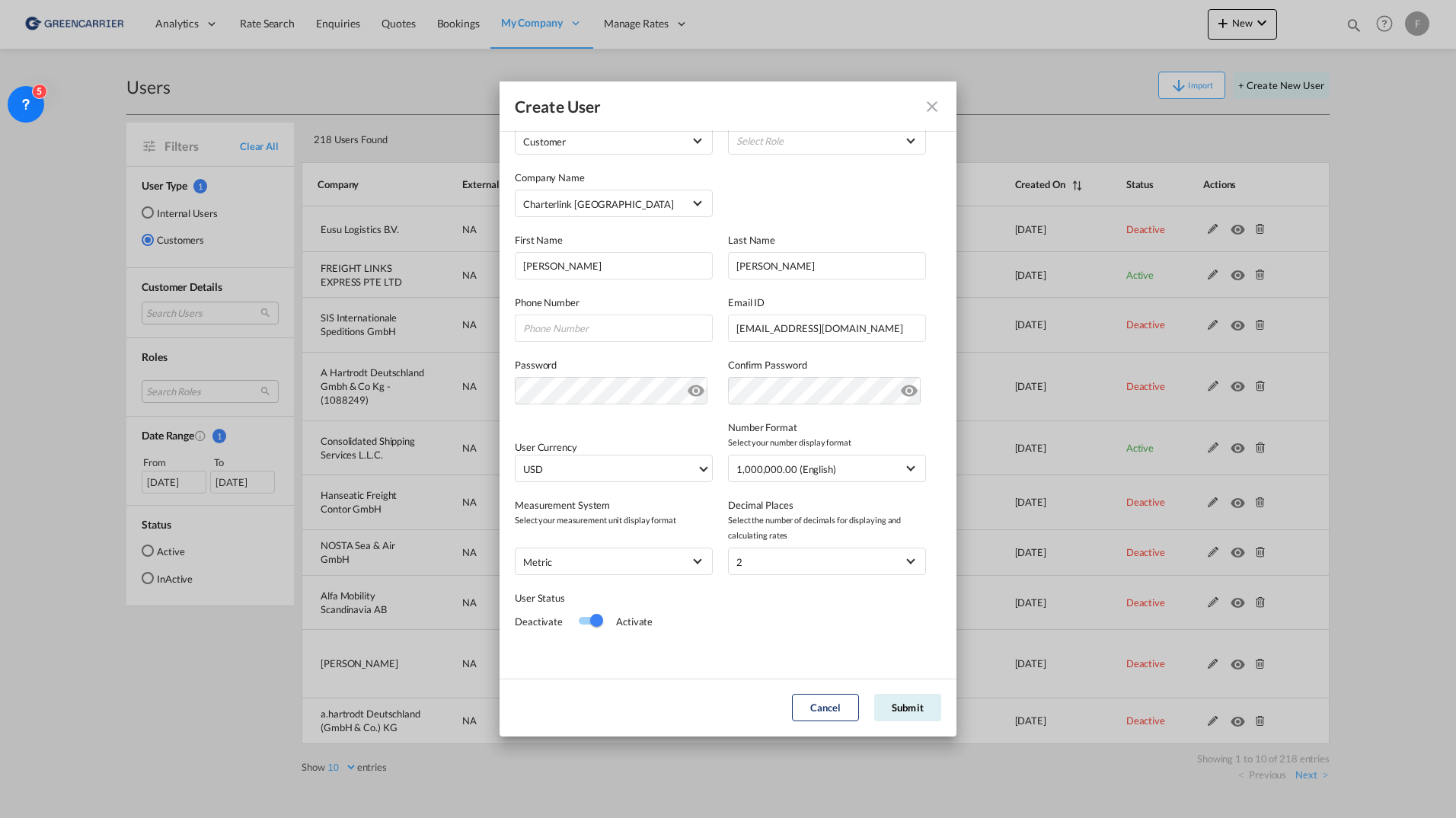
scroll to position [0, 0]
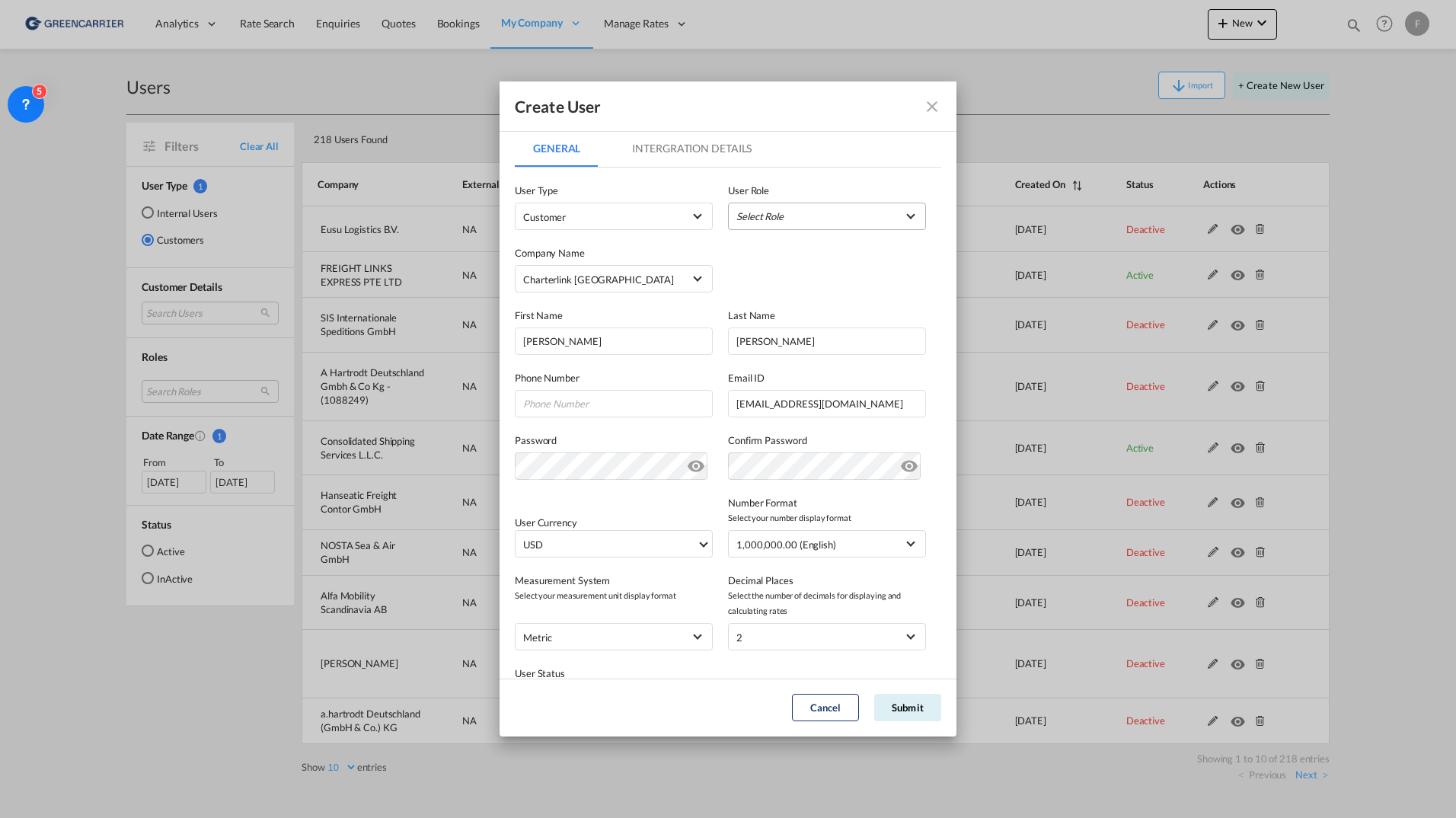
click at [792, 221] on md-select "Select Role" at bounding box center [827, 216] width 198 height 28
click at [889, 252] on md-option "(External) Agent Operations Rep USER_DEFINED" at bounding box center [824, 253] width 232 height 36
click at [650, 211] on span "Customer" at bounding box center [603, 217] width 160 height 15
click at [650, 211] on md-option "Customer" at bounding box center [612, 216] width 200 height 36
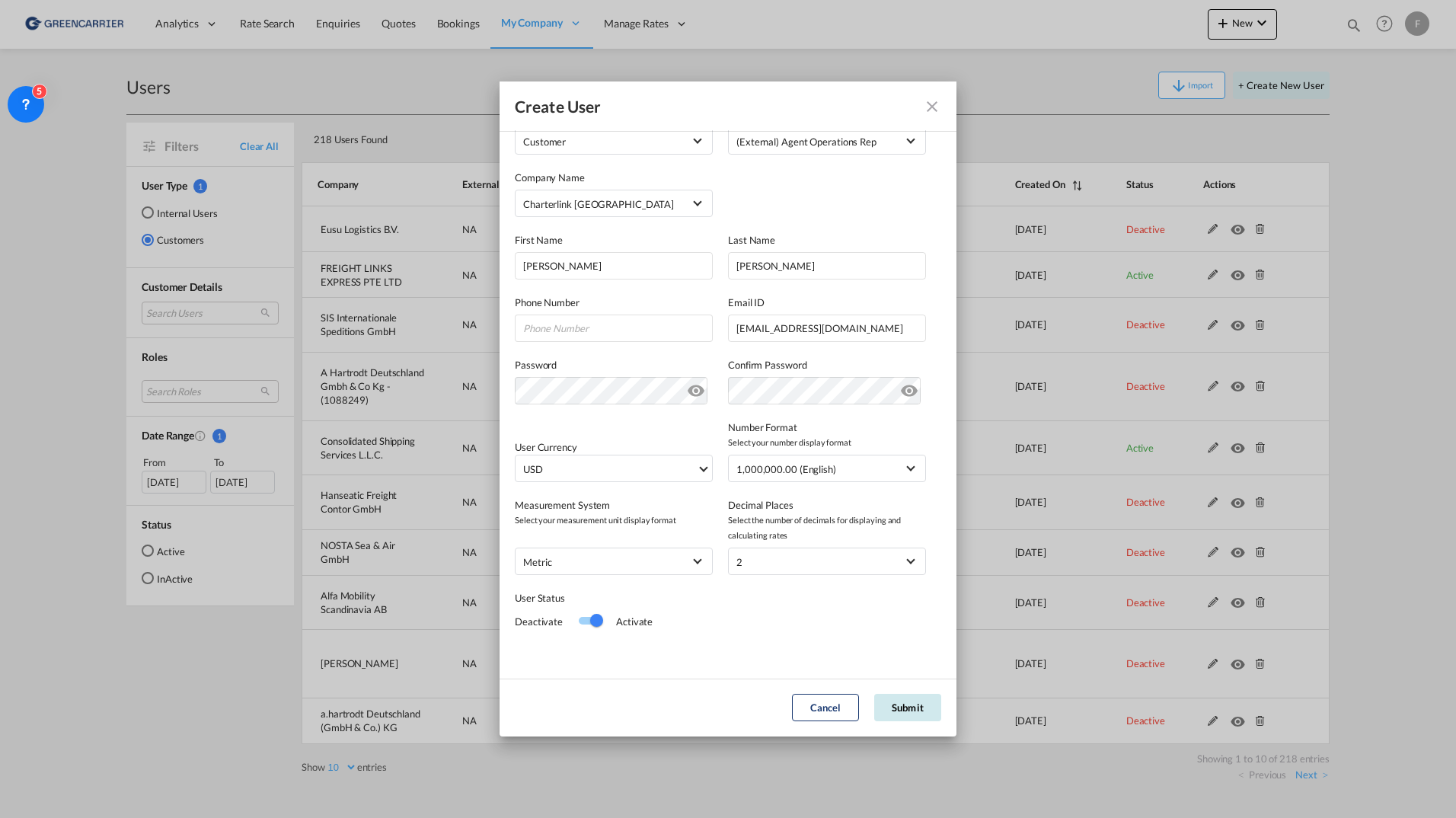
click at [905, 706] on button "Submit" at bounding box center [908, 708] width 67 height 28
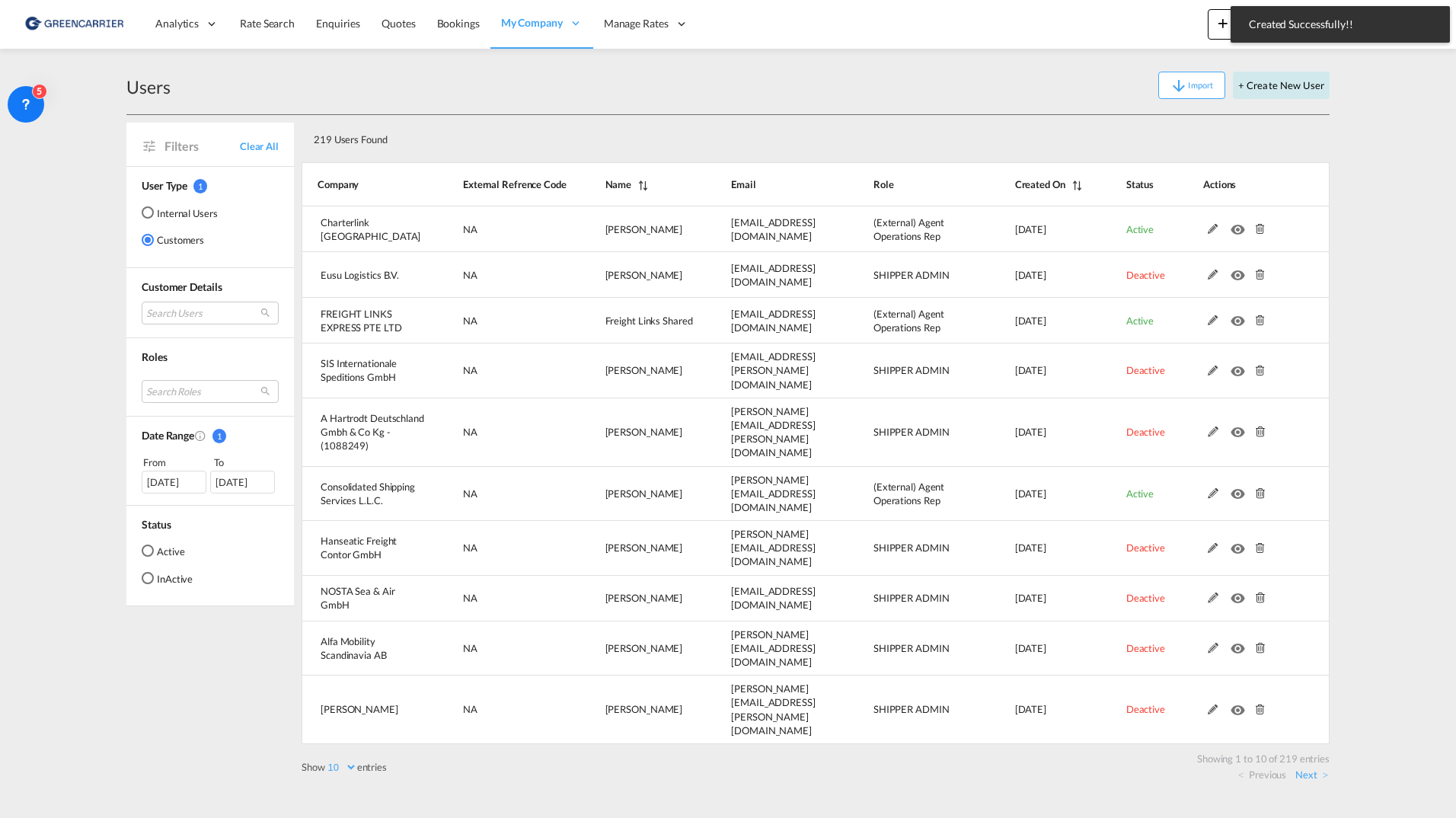
click at [1254, 86] on button "+ Create New User" at bounding box center [1281, 86] width 97 height 28
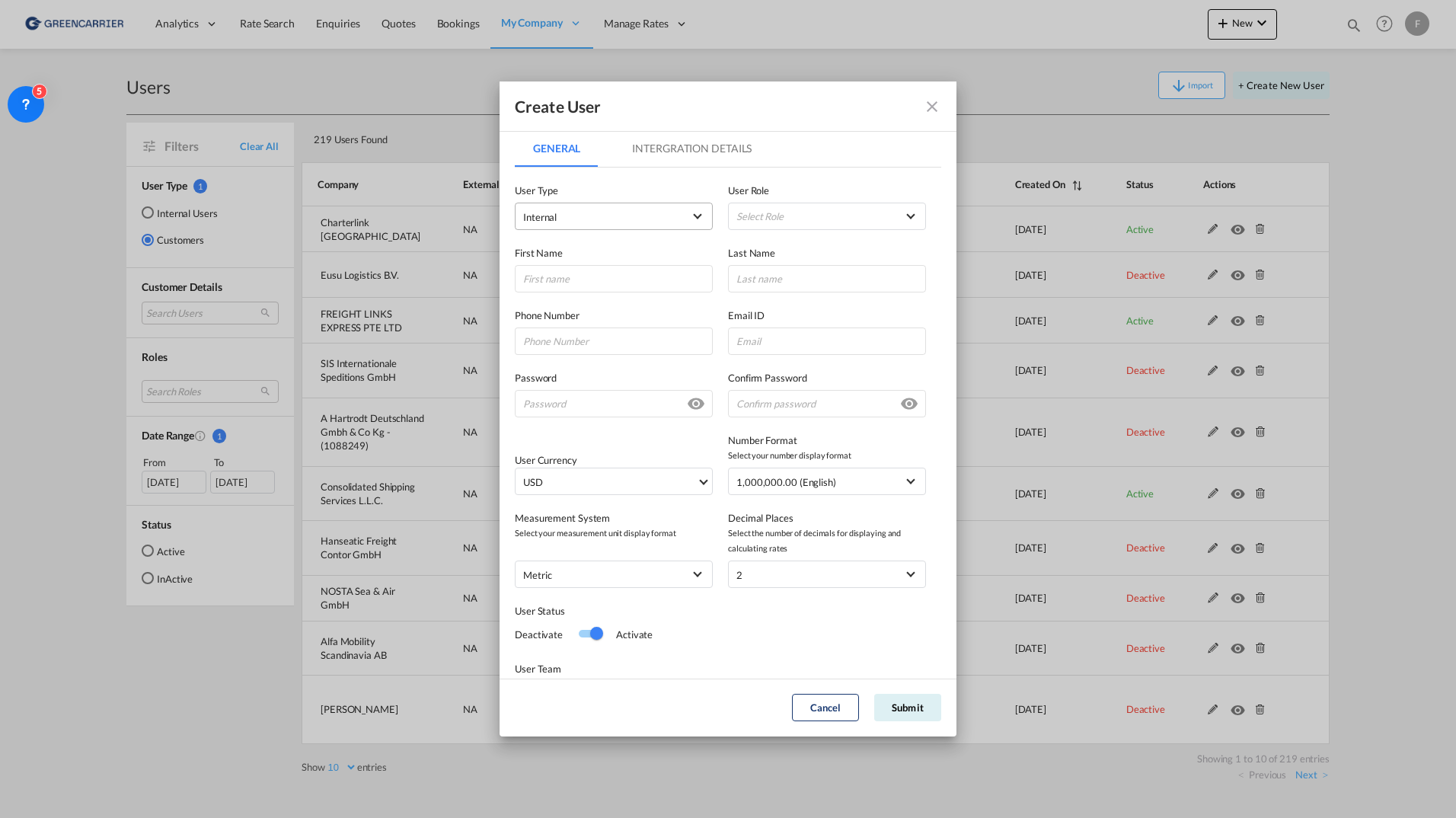
click at [613, 230] on md-select "Internal Internal Customer" at bounding box center [614, 216] width 198 height 28
click at [587, 262] on md-option "Customer" at bounding box center [612, 253] width 200 height 36
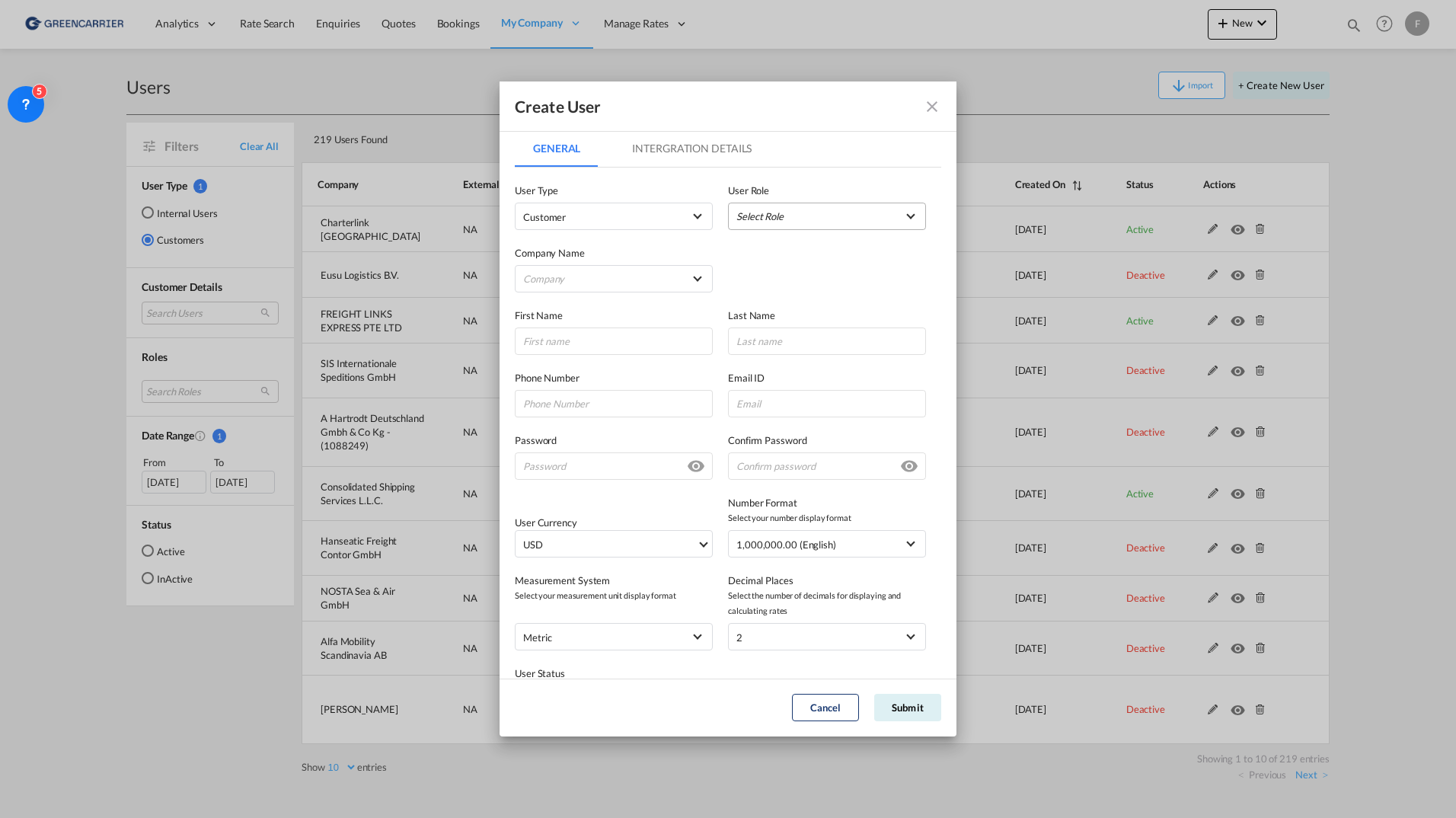
click at [757, 228] on md-select "Select Role (External) Agent Manager Rep USER_DEFINED (External) Agent Operatio…" at bounding box center [827, 216] width 198 height 28
click at [876, 252] on md-option "(External) Agent Operations Rep USER_DEFINED" at bounding box center [824, 253] width 232 height 36
click at [596, 275] on md-select "Company Charterlink Shanghai" at bounding box center [614, 279] width 198 height 28
click at [593, 279] on div "Charterlink Shanghai" at bounding box center [600, 279] width 151 height 14
click at [803, 213] on md-select "Select Role" at bounding box center [827, 216] width 198 height 28
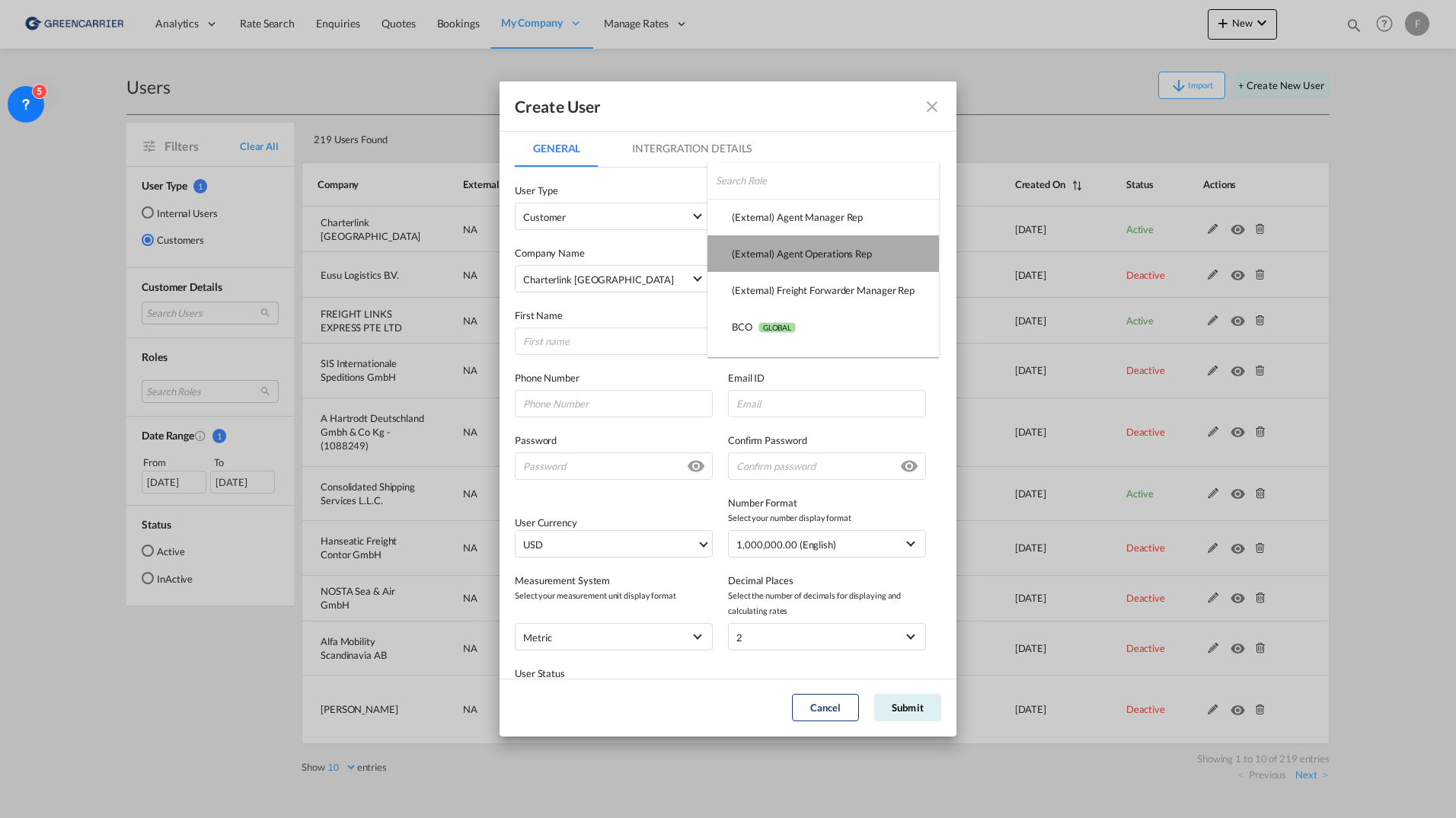
click at [838, 262] on md-option "(External) Agent Operations Rep USER_DEFINED" at bounding box center [824, 253] width 232 height 36
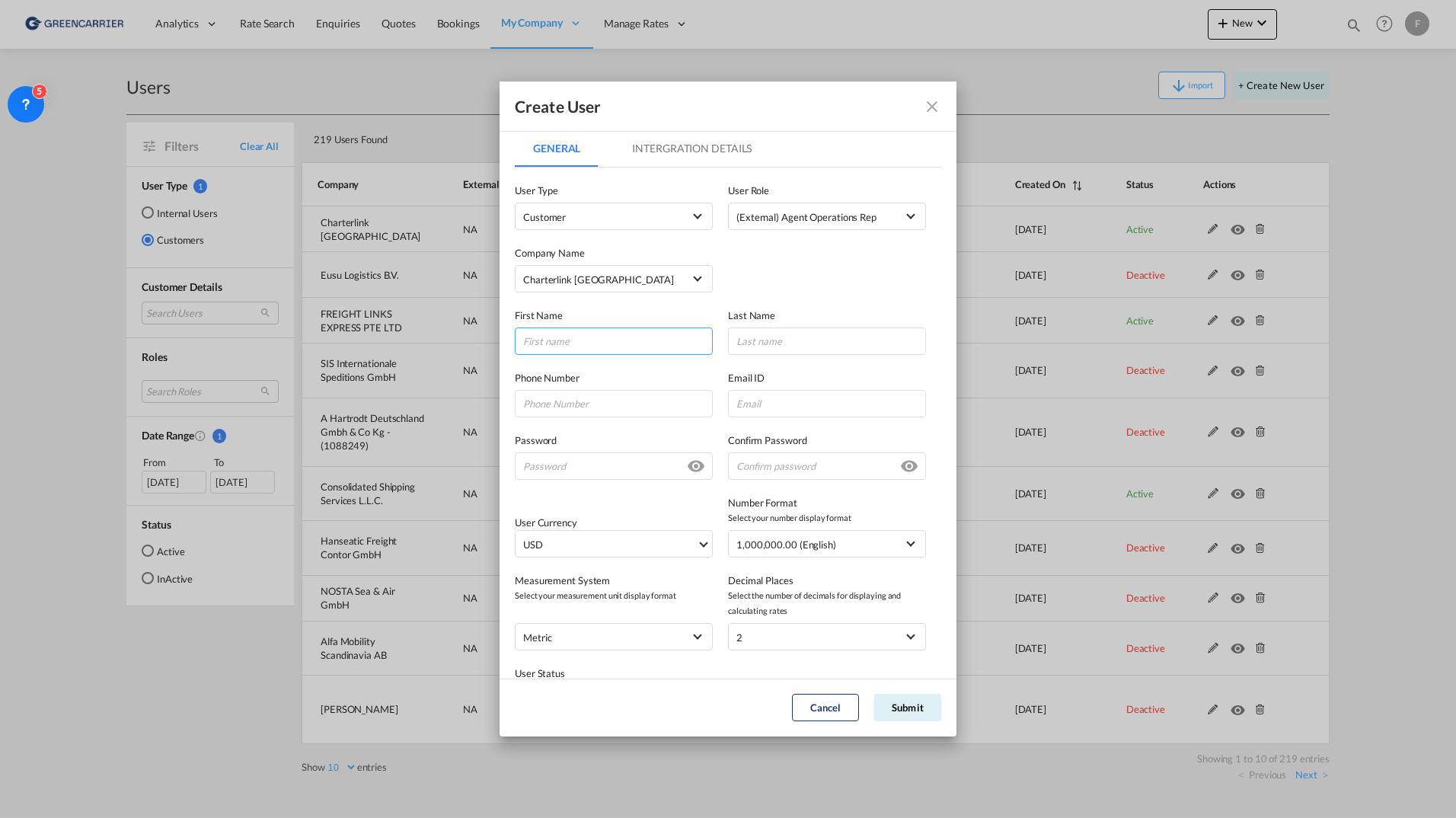
click at [604, 334] on input "GeneralIntergration Details ..." at bounding box center [614, 341] width 198 height 28
type input "Gilbert"
type input "Leung"
click at [757, 406] on input "GeneralIntergration Details ..." at bounding box center [827, 404] width 198 height 28
paste input "Gilbert@charter-link.com.hk"
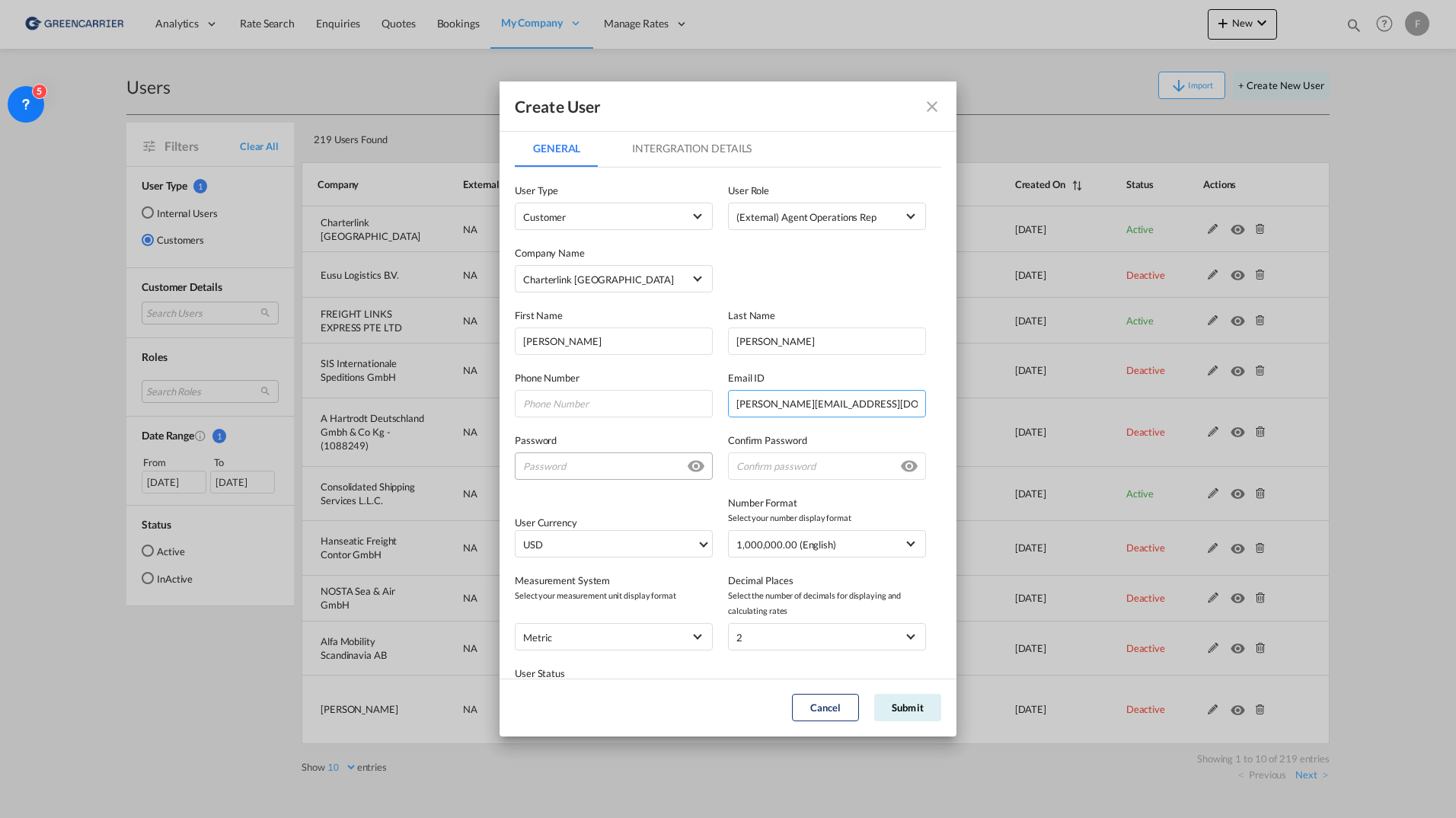
type input "Gilbert@charter-link.com.hk"
click at [585, 461] on input "GeneralIntergration Details ..." at bounding box center [614, 466] width 198 height 28
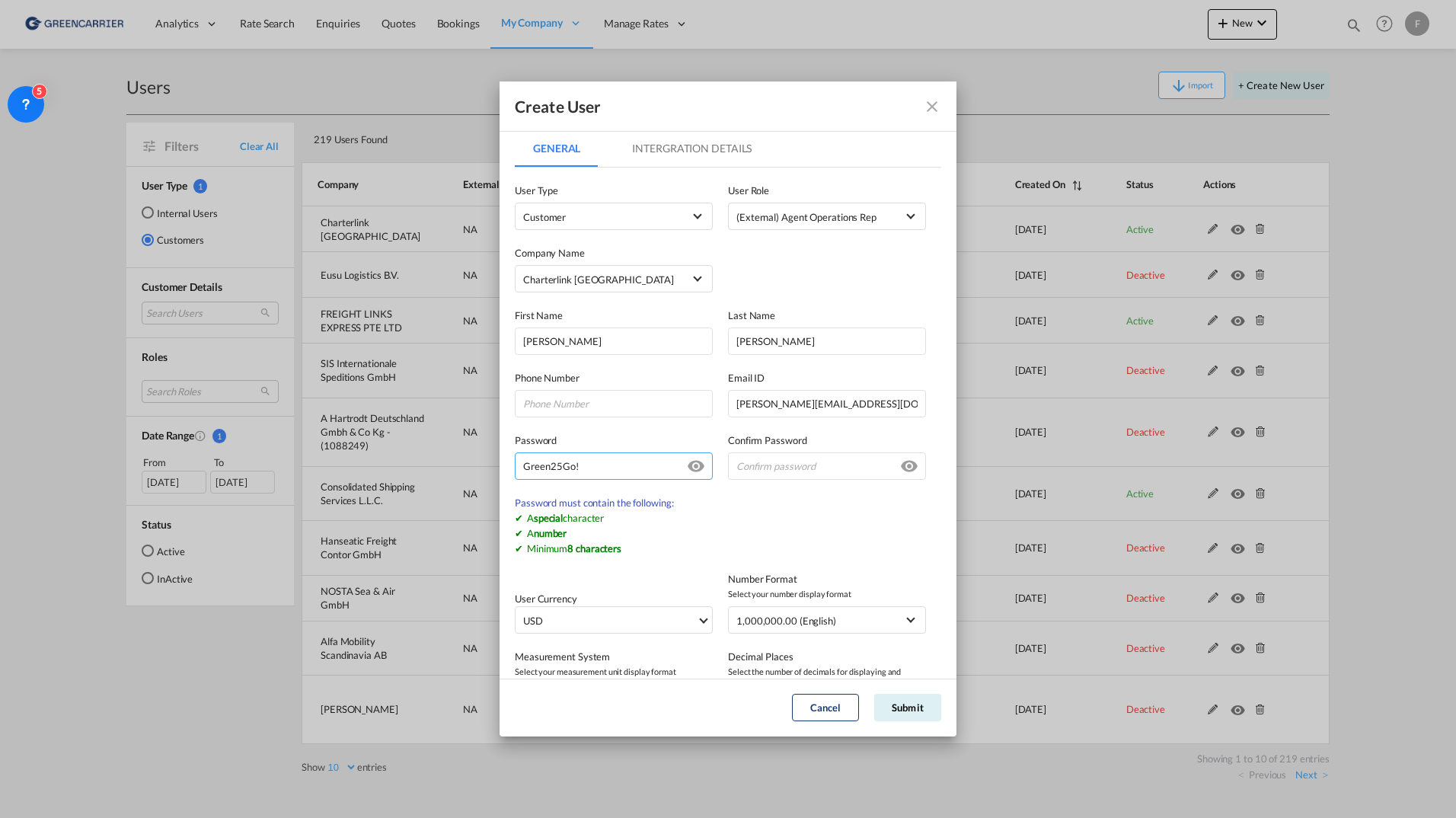
type input "Green25Go!"
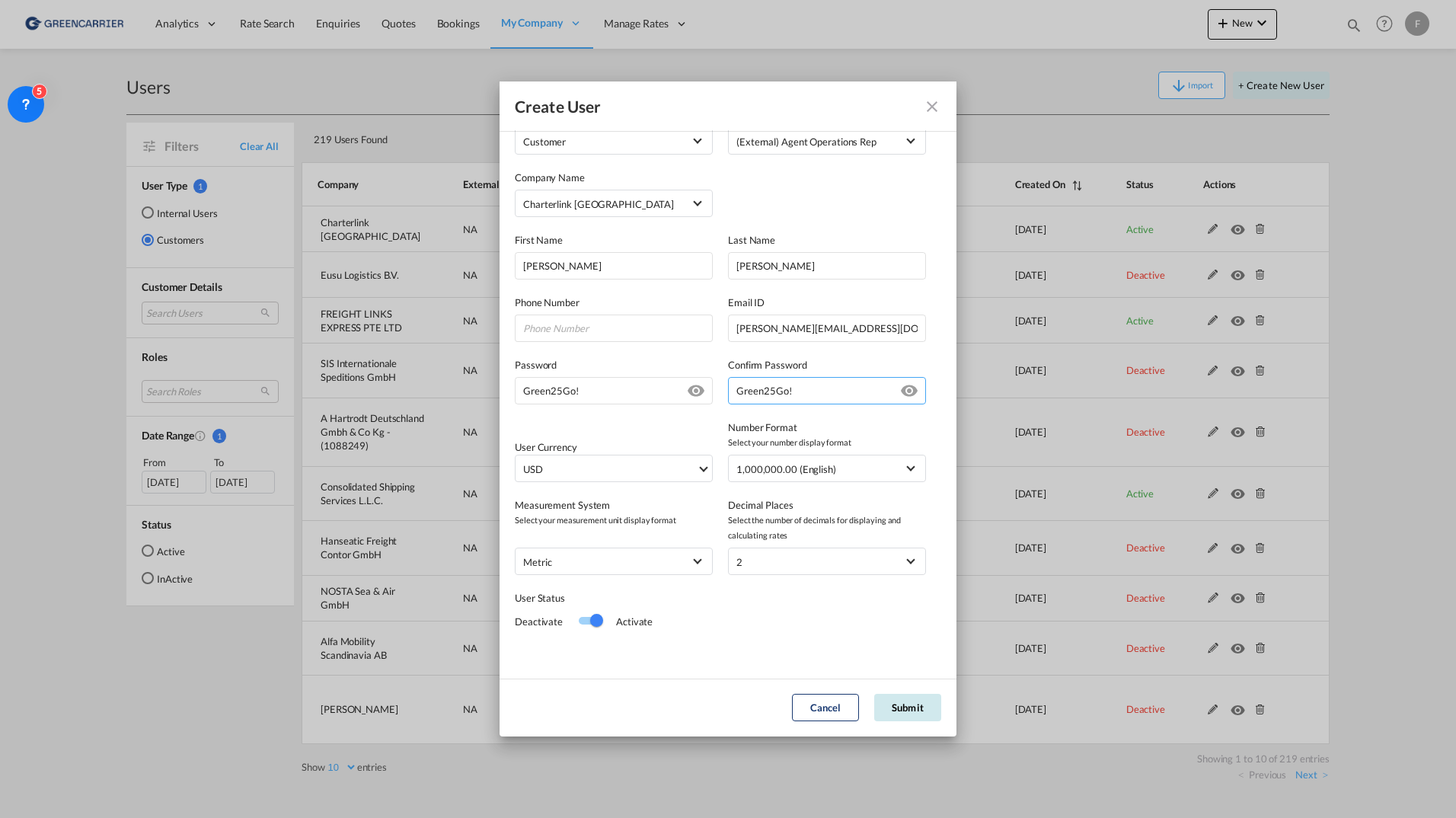
type input "Green25Go!"
click at [912, 710] on button "Submit" at bounding box center [908, 708] width 67 height 28
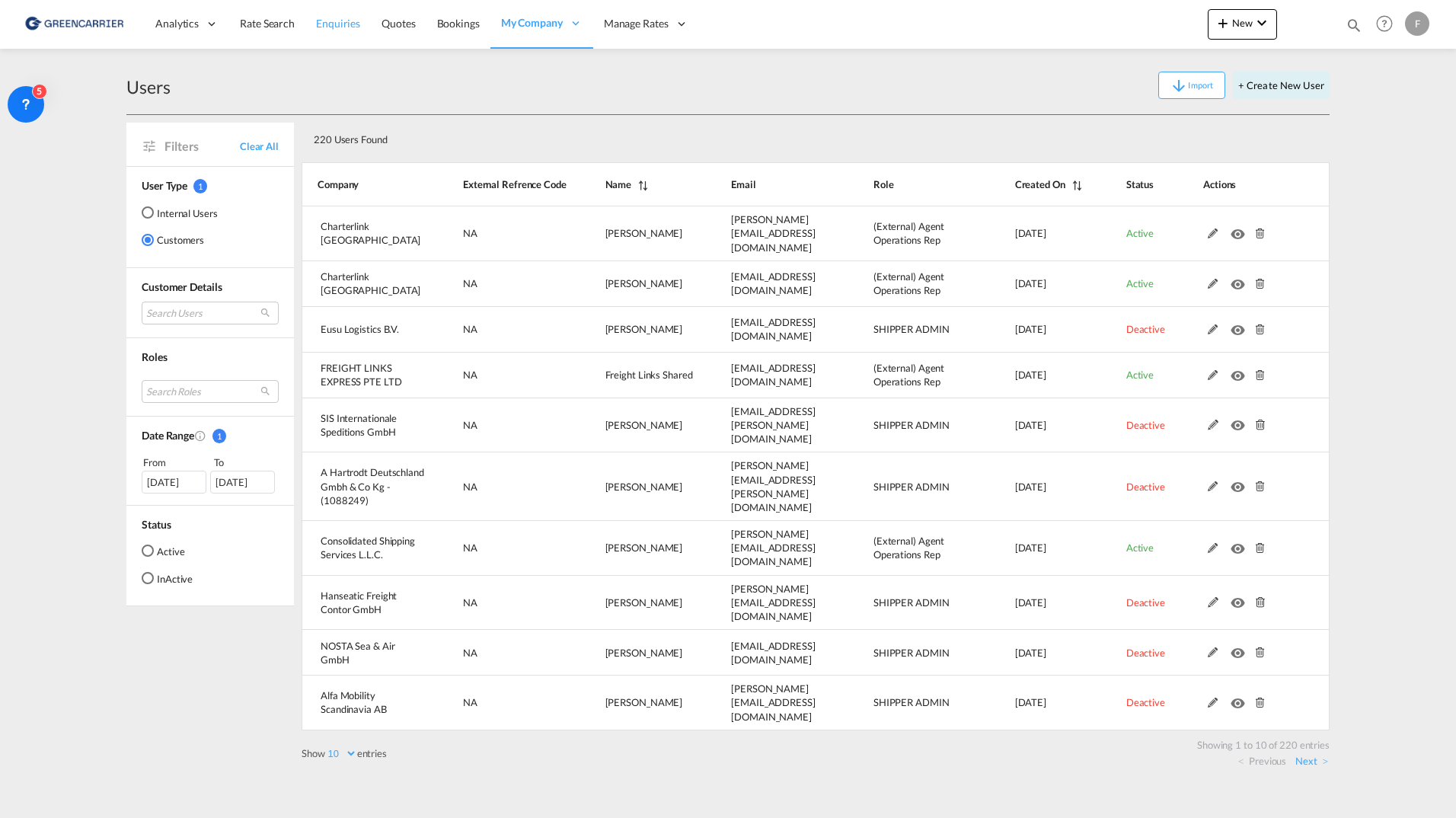
click at [344, 29] on span "Enquiries" at bounding box center [337, 23] width 44 height 13
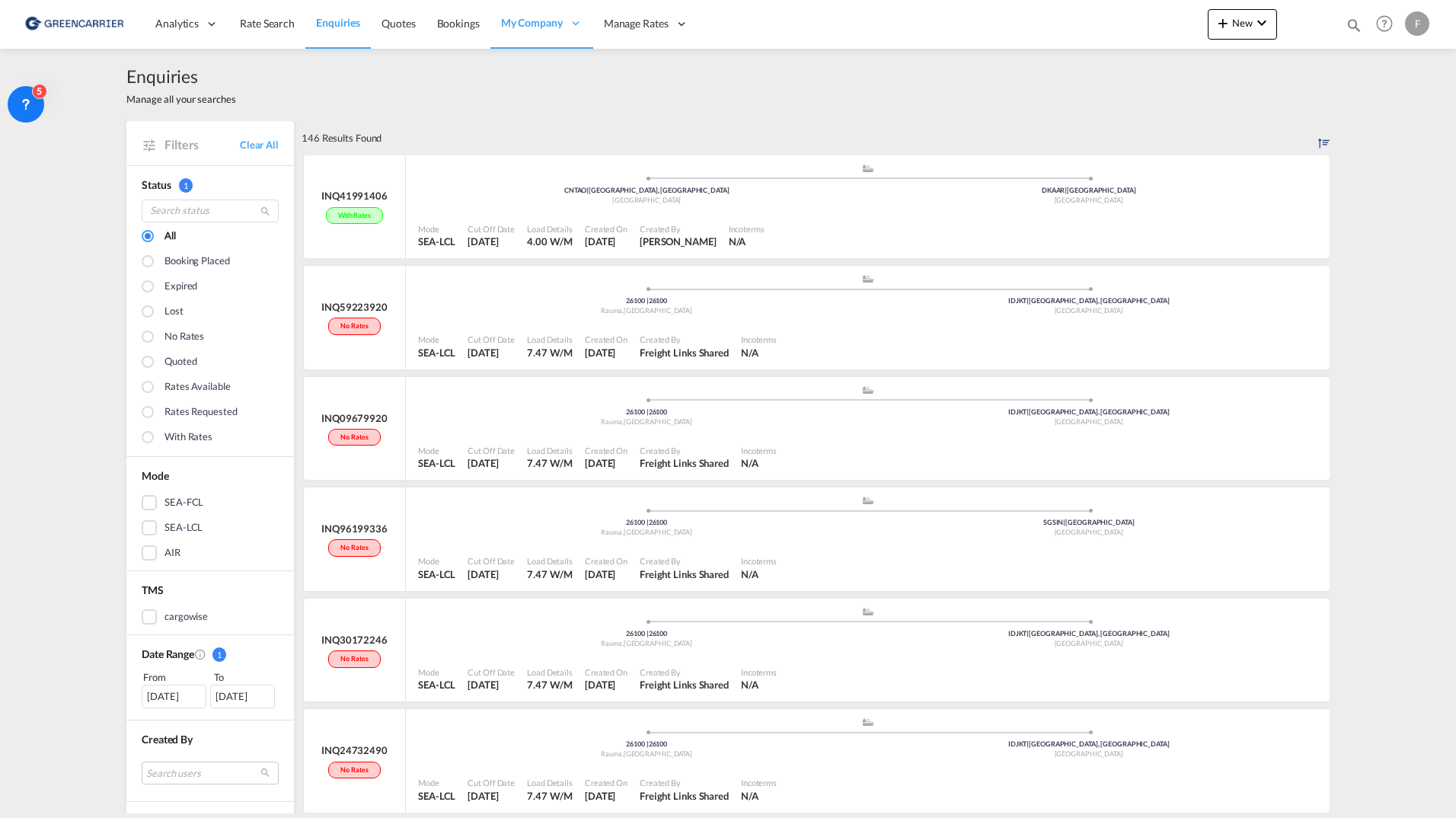
click at [460, 137] on div "146 Results Found" at bounding box center [816, 137] width 1028 height 33
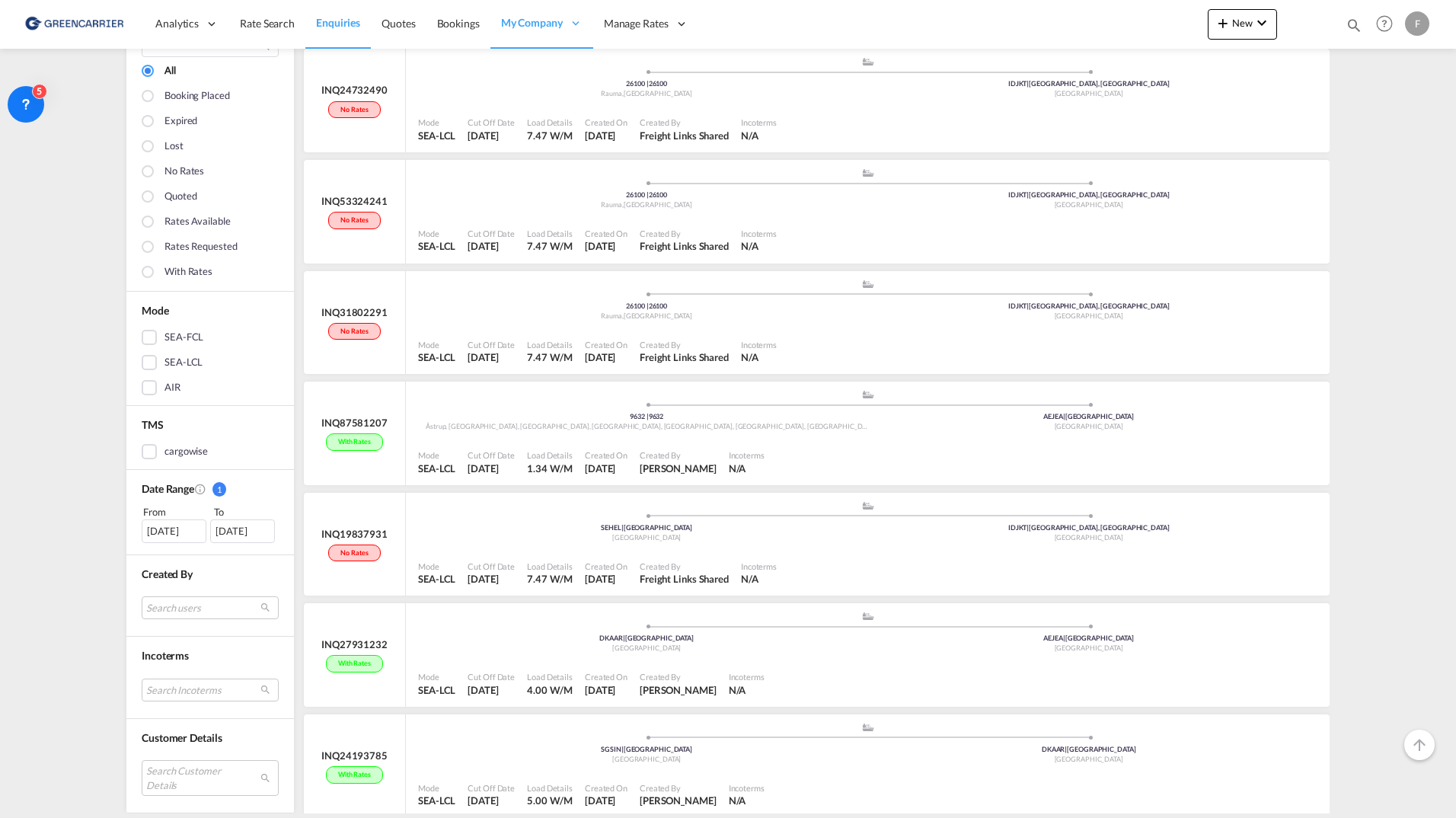
scroll to position [673, 0]
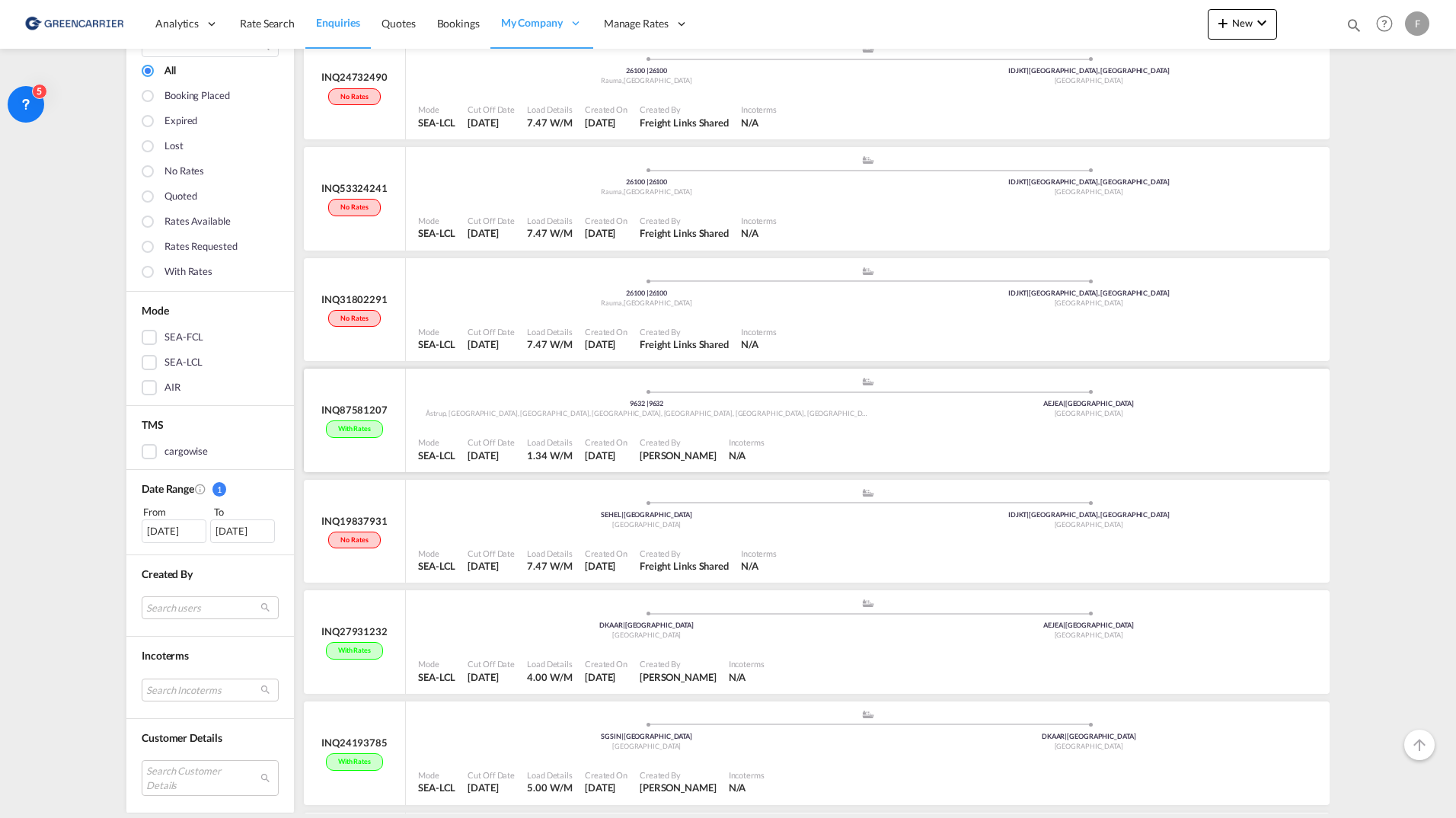
click at [517, 392] on span at bounding box center [646, 391] width 442 height 4
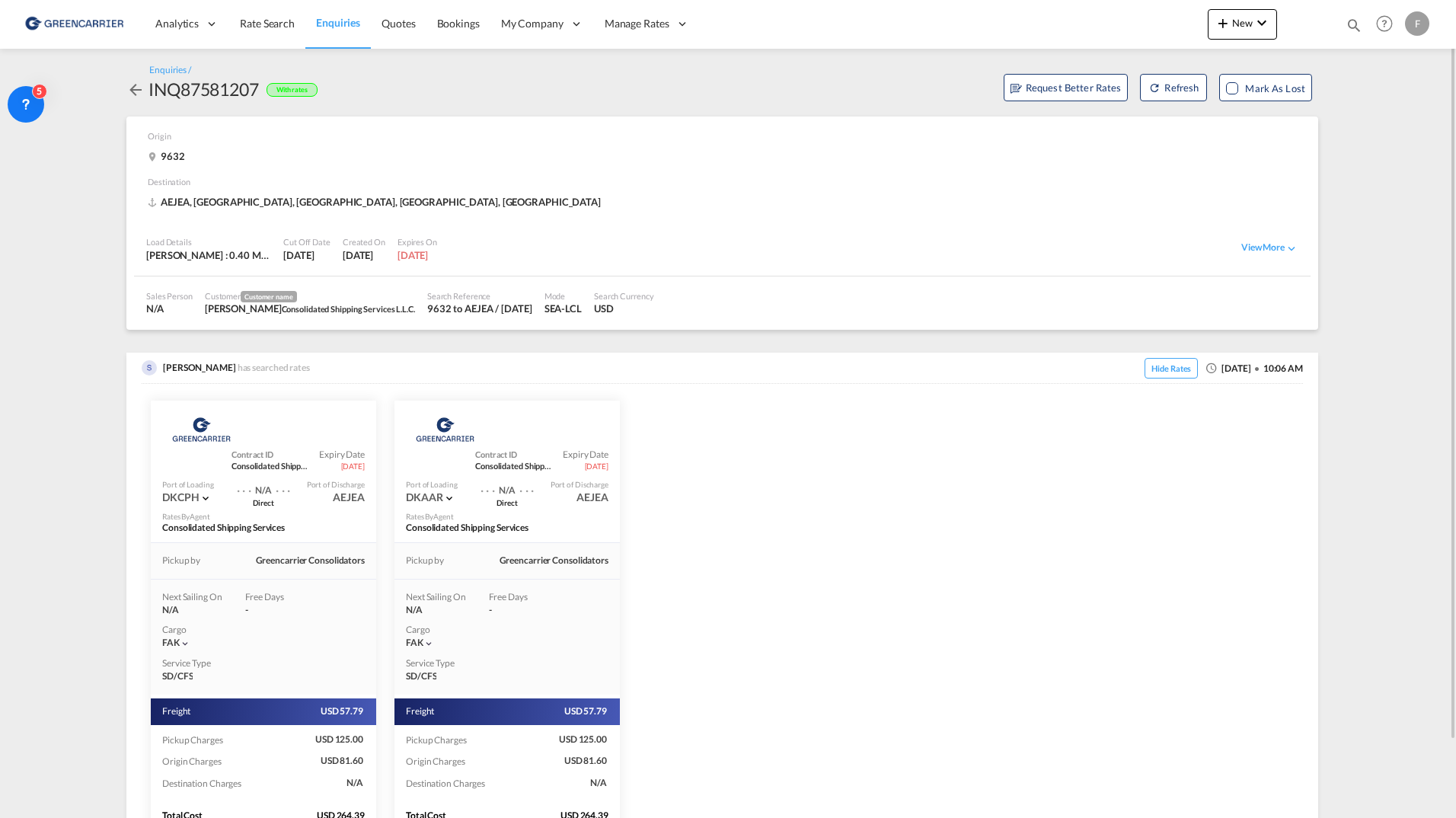
click at [132, 87] on md-icon "icon-arrow-left" at bounding box center [136, 90] width 19 height 19
